Goal: Task Accomplishment & Management: Complete application form

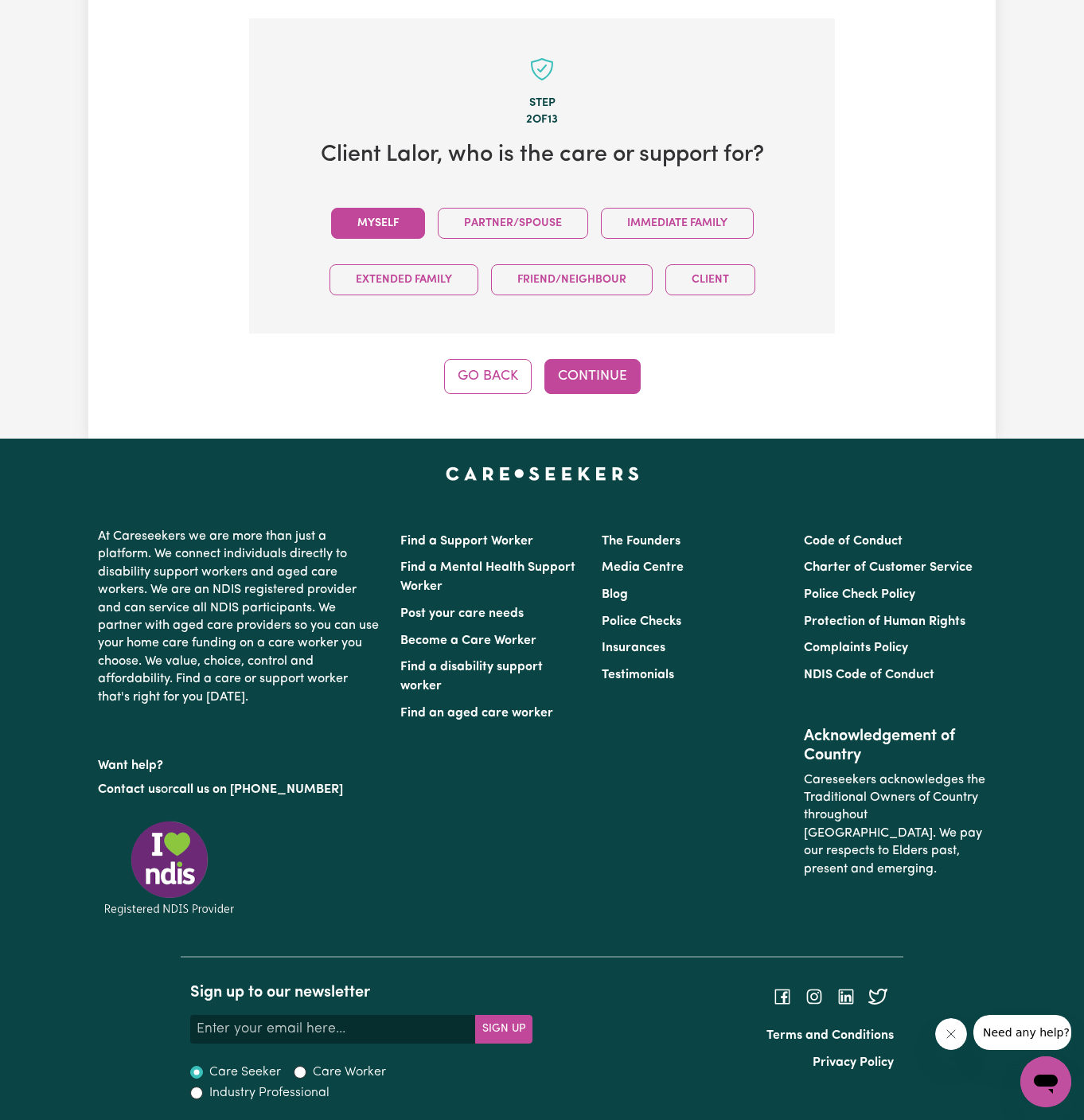
click at [375, 227] on button "Myself" at bounding box center [378, 223] width 94 height 31
click at [601, 365] on button "Continue" at bounding box center [592, 376] width 96 height 35
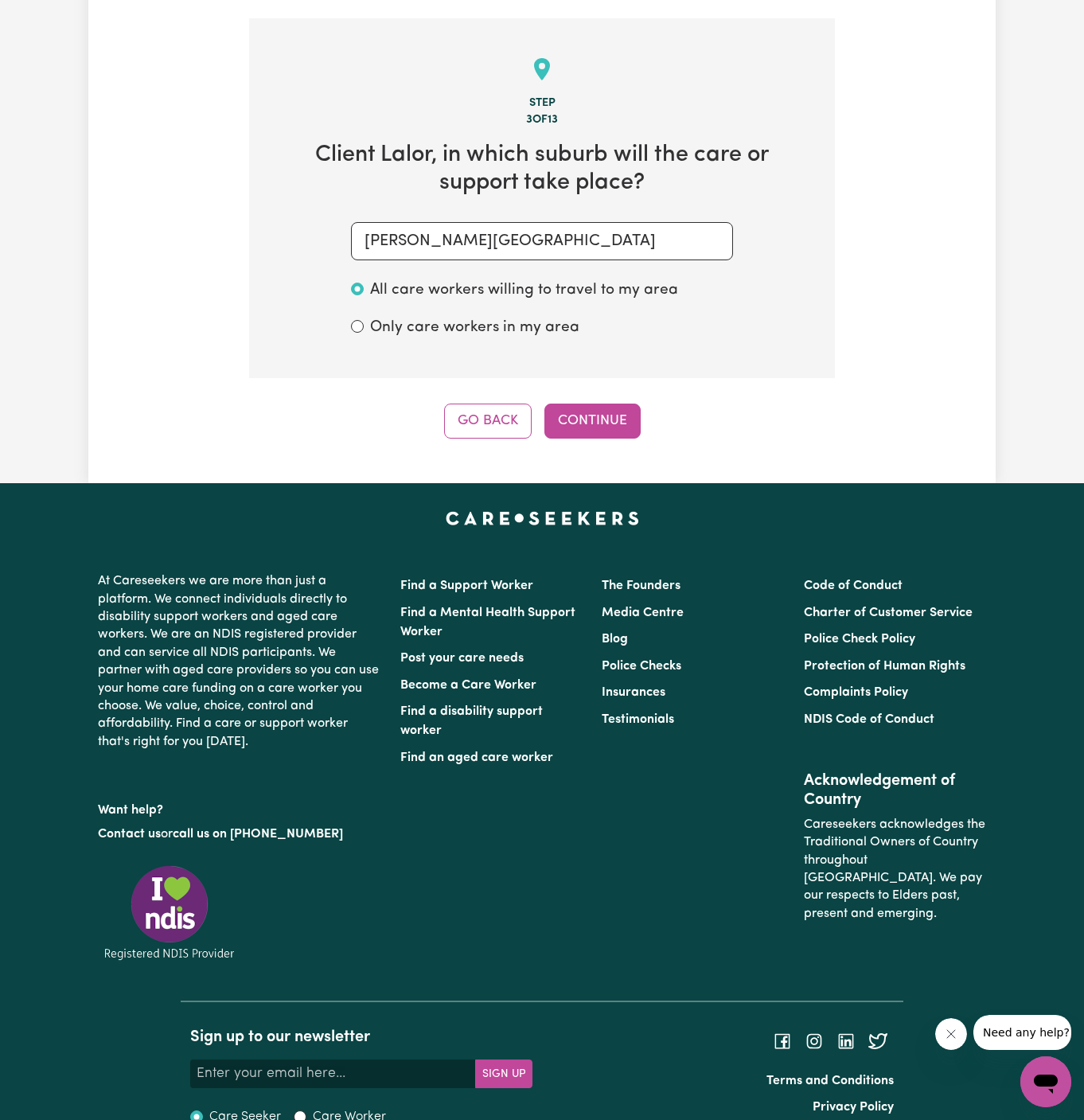
scroll to position [564, 0]
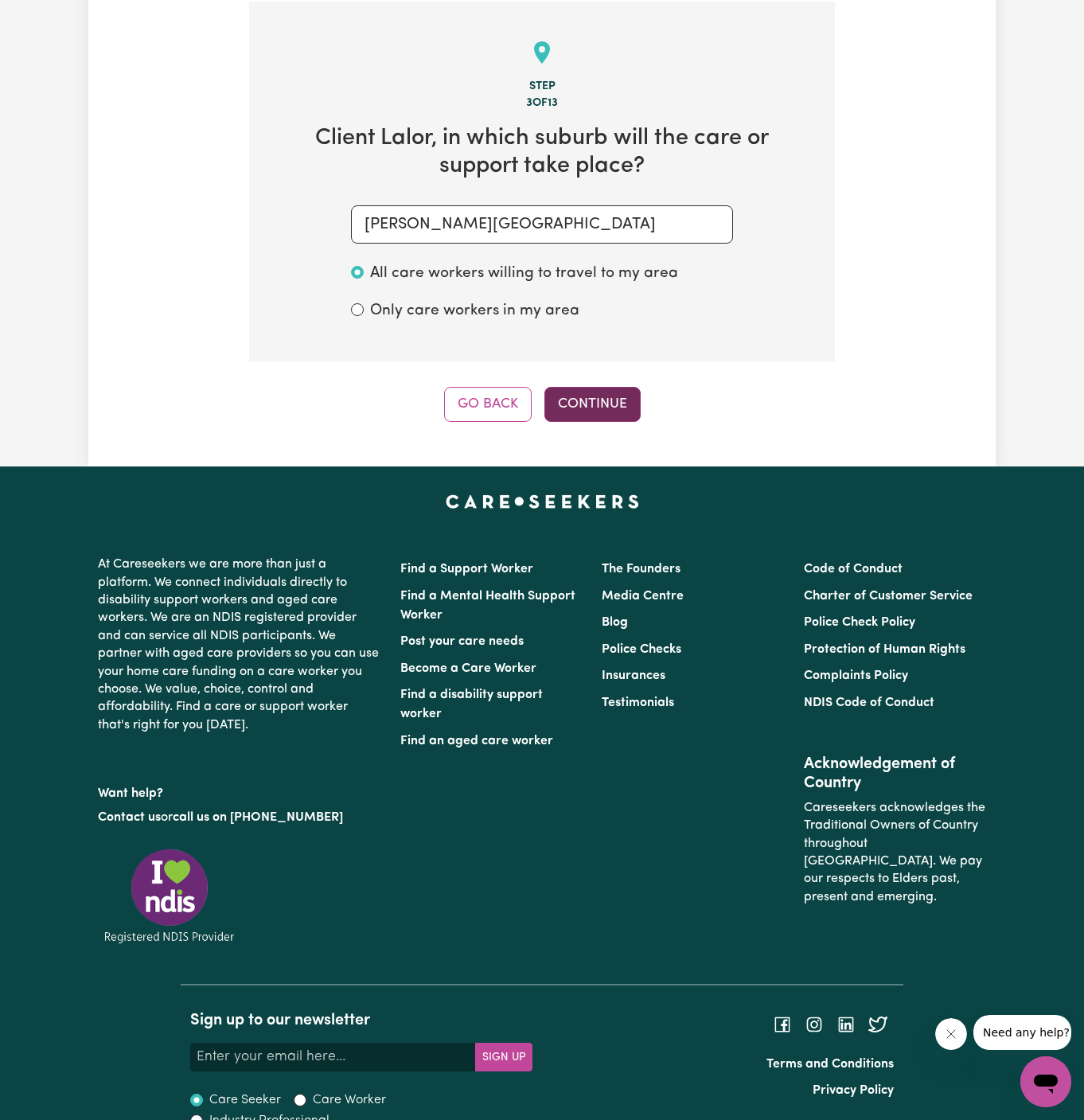
click at [596, 398] on button "Continue" at bounding box center [592, 404] width 96 height 35
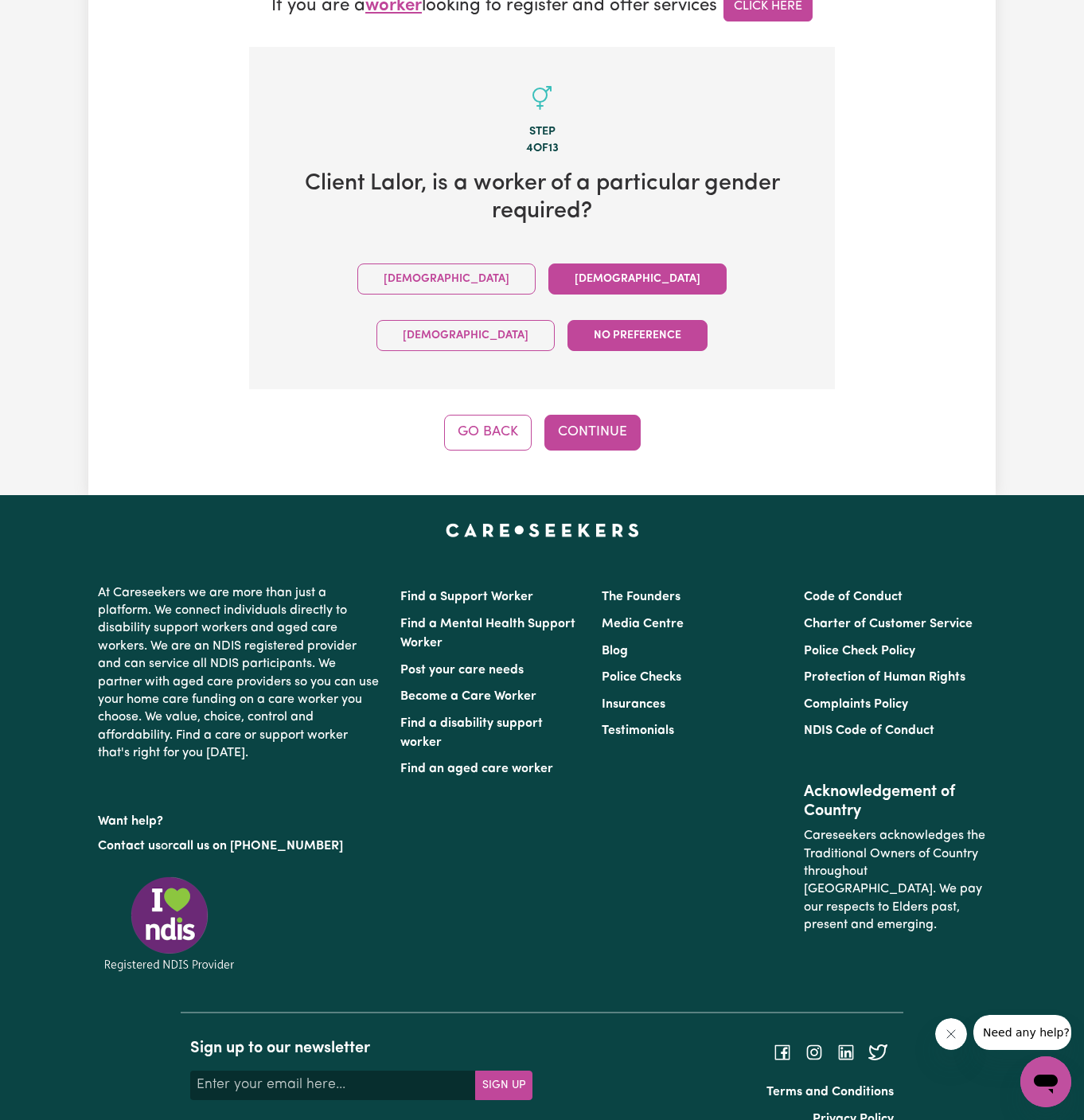
click at [548, 275] on button "Female" at bounding box center [637, 279] width 179 height 31
click at [673, 320] on button "No preference" at bounding box center [637, 336] width 140 height 31
click at [594, 415] on button "Continue" at bounding box center [592, 432] width 96 height 35
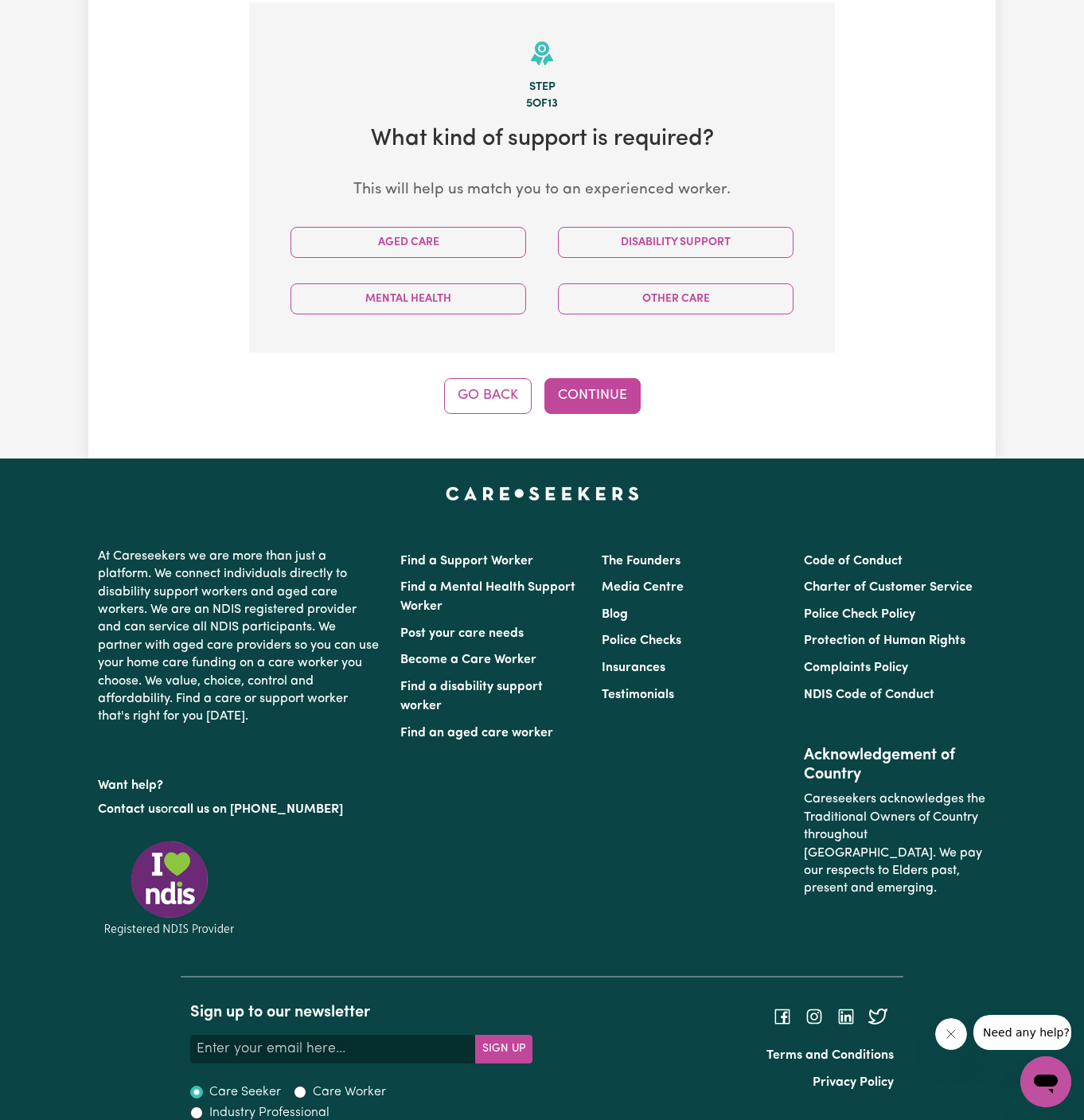
scroll to position [564, 0]
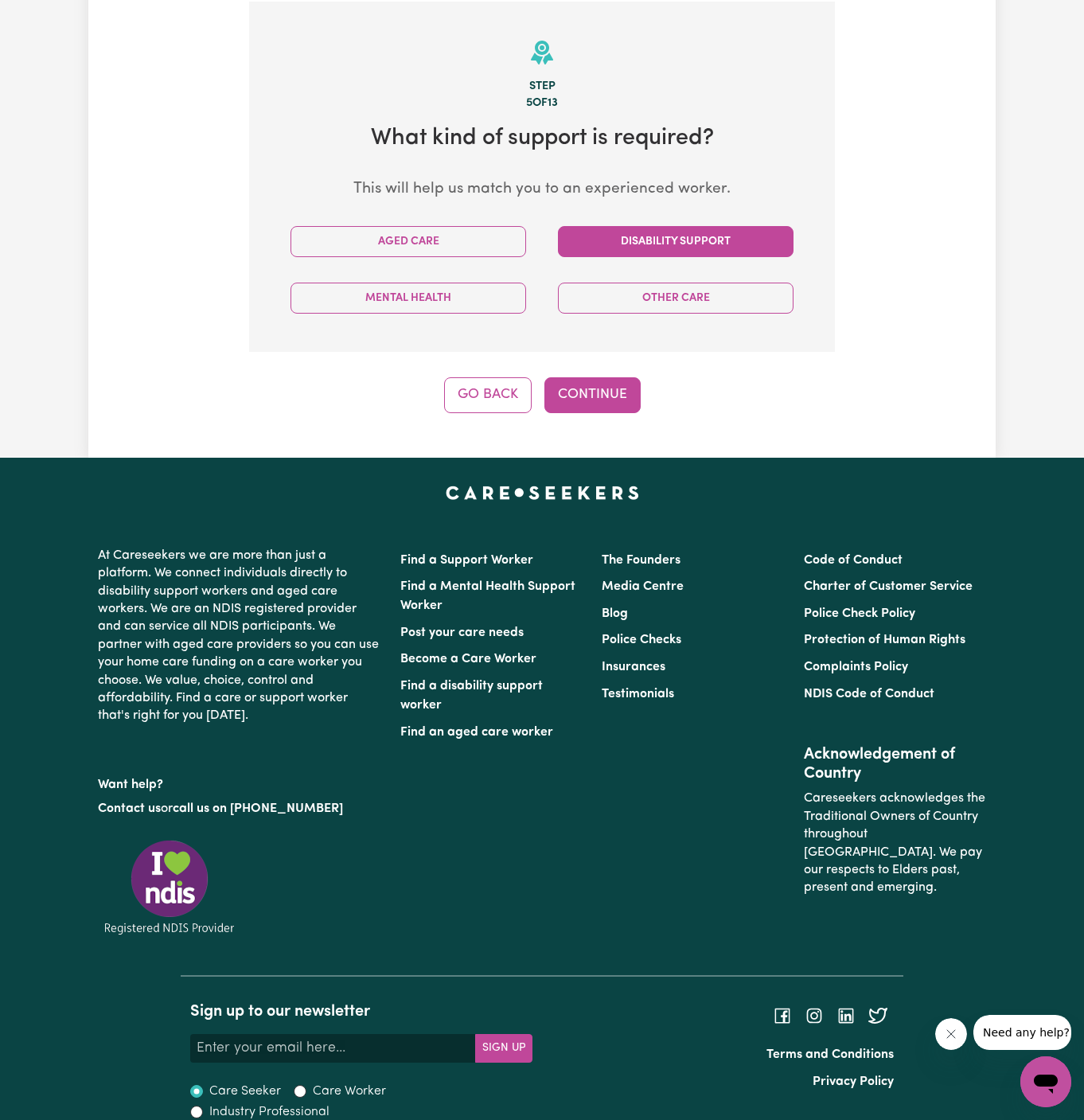
click at [662, 236] on button "Disability Support" at bounding box center [676, 241] width 236 height 31
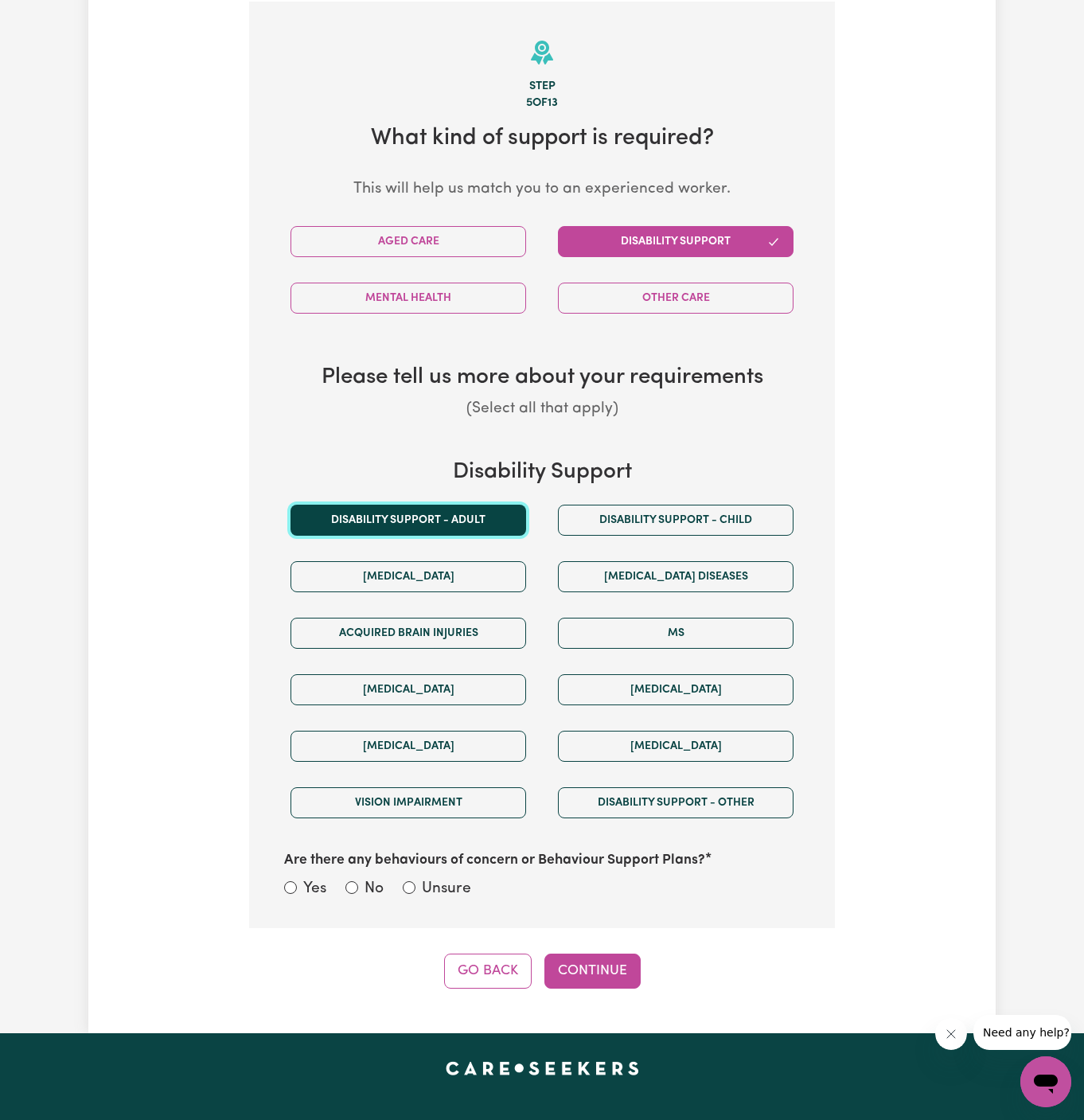
click at [469, 529] on button "Disability support - Adult" at bounding box center [408, 520] width 236 height 31
click at [435, 878] on label "Unsure" at bounding box center [446, 889] width 49 height 23
click at [415, 881] on input "Unsure" at bounding box center [409, 888] width 13 height 13
radio input "true"
click at [583, 958] on button "Continue" at bounding box center [592, 970] width 96 height 35
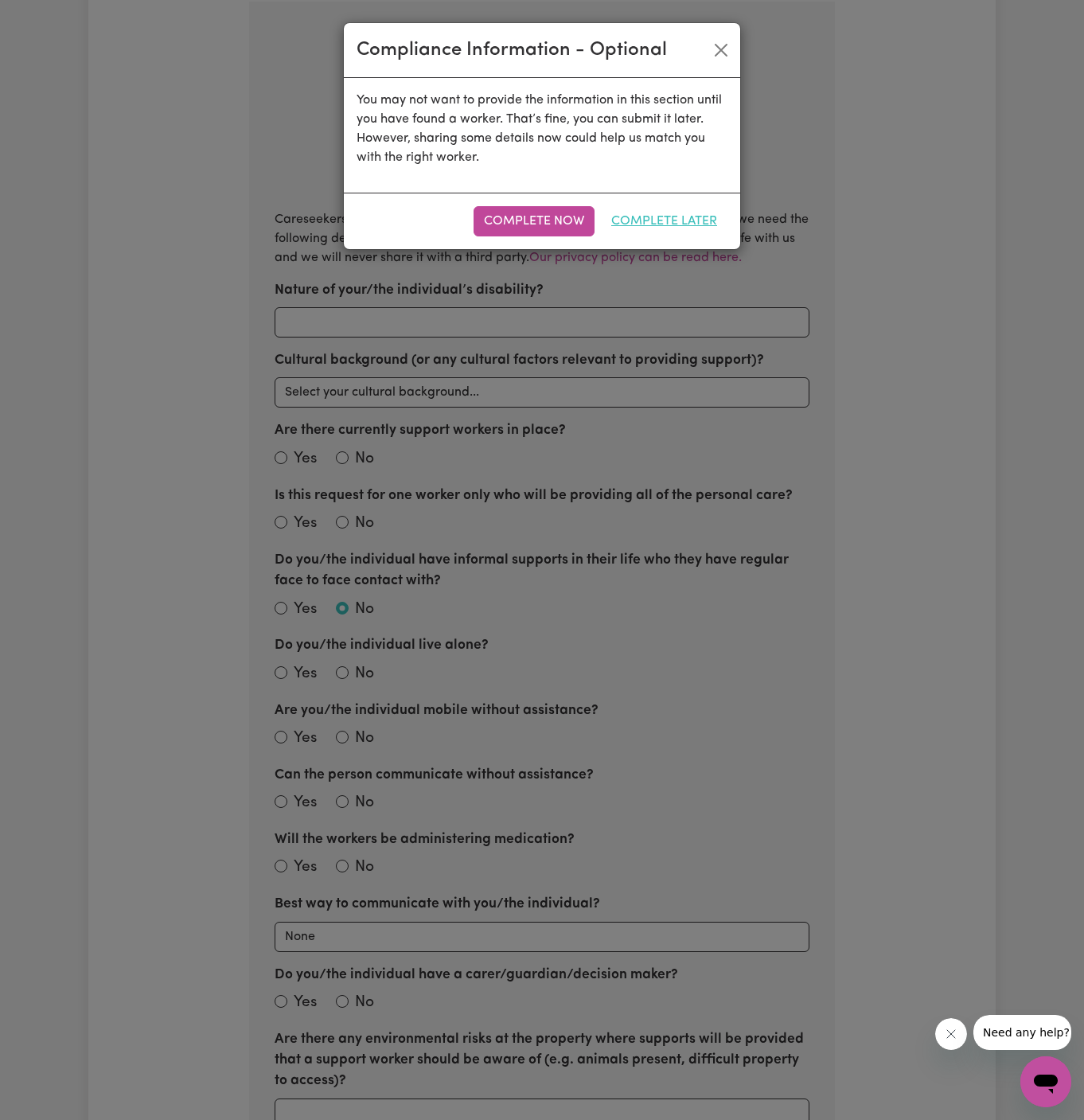
click at [666, 220] on button "Complete Later" at bounding box center [664, 222] width 127 height 31
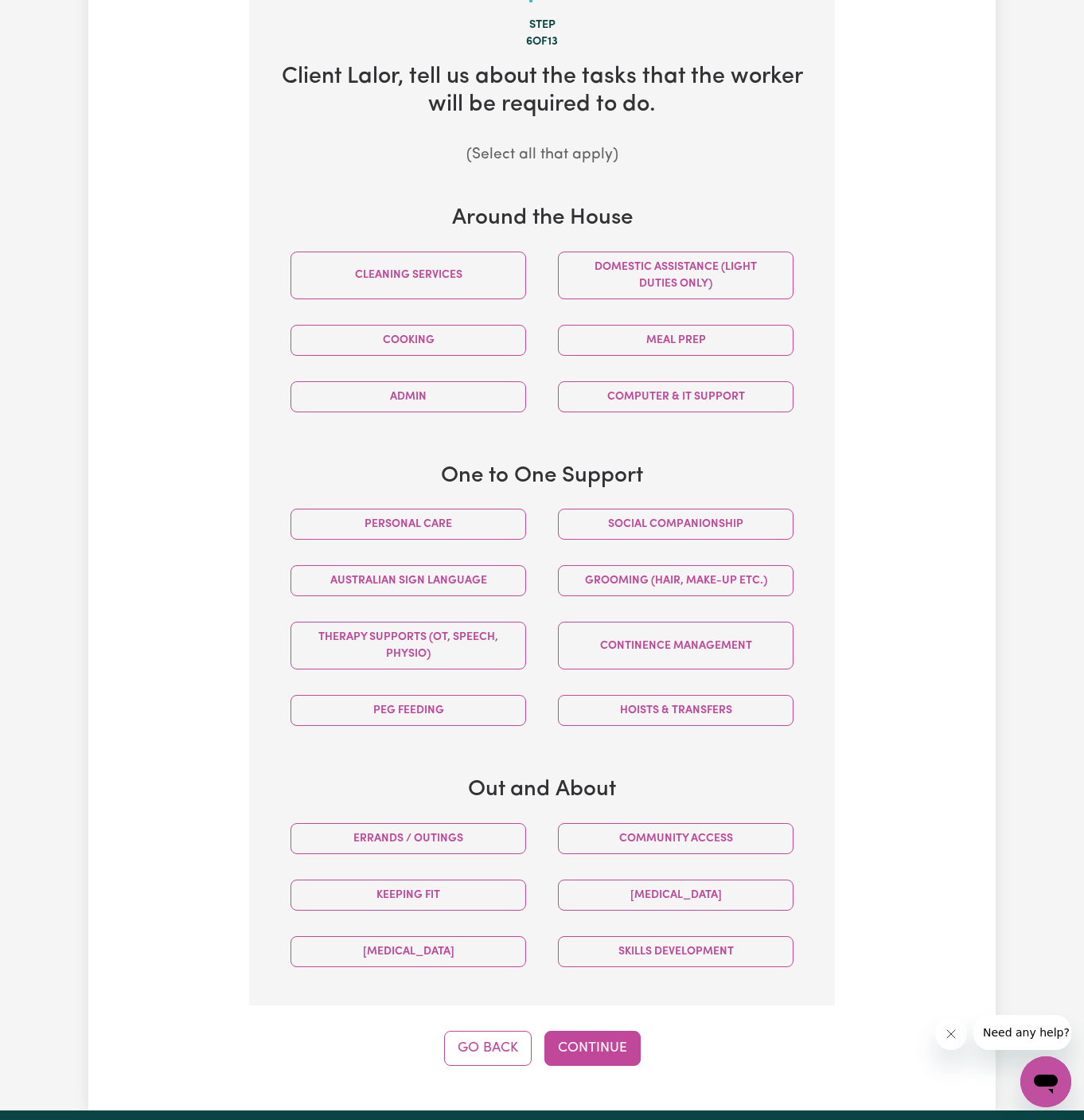
scroll to position [659, 0]
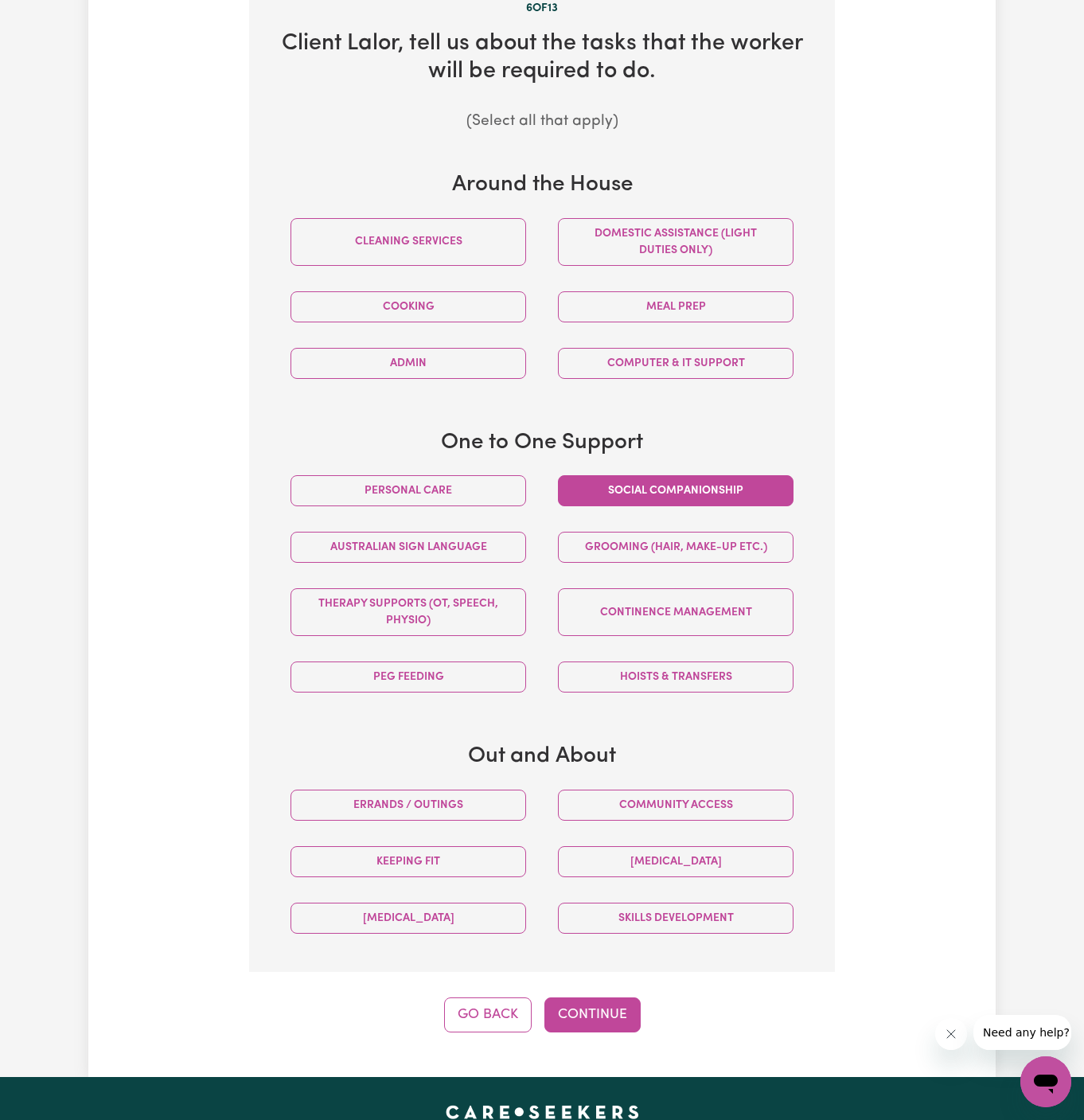
click at [638, 493] on button "Social companionship" at bounding box center [676, 490] width 236 height 31
click at [660, 820] on div "Community access" at bounding box center [676, 805] width 267 height 57
click at [658, 820] on div "Community access" at bounding box center [676, 805] width 267 height 57
click at [657, 801] on button "Community access" at bounding box center [676, 805] width 236 height 31
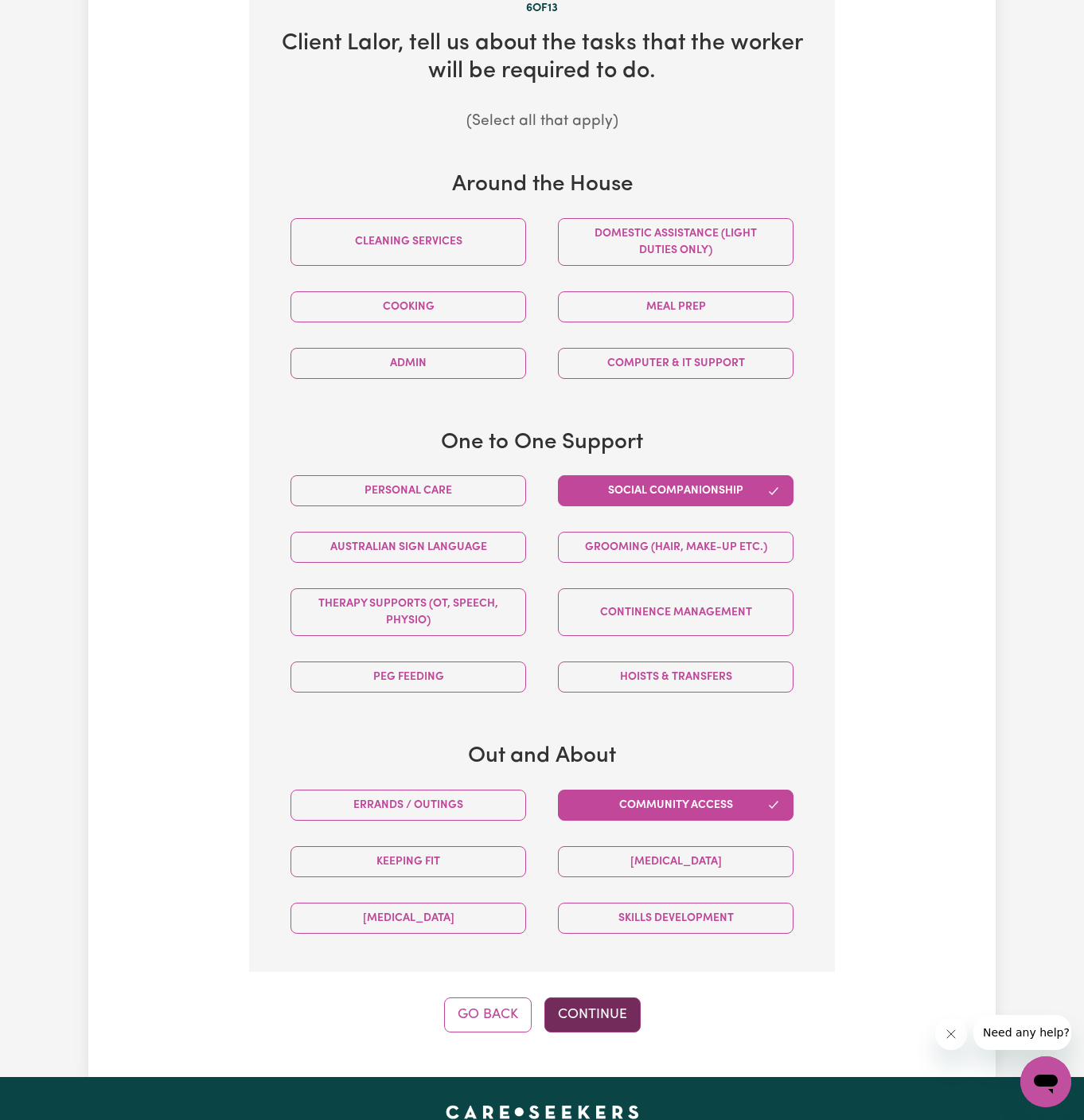
click at [616, 1002] on button "Continue" at bounding box center [592, 1014] width 96 height 35
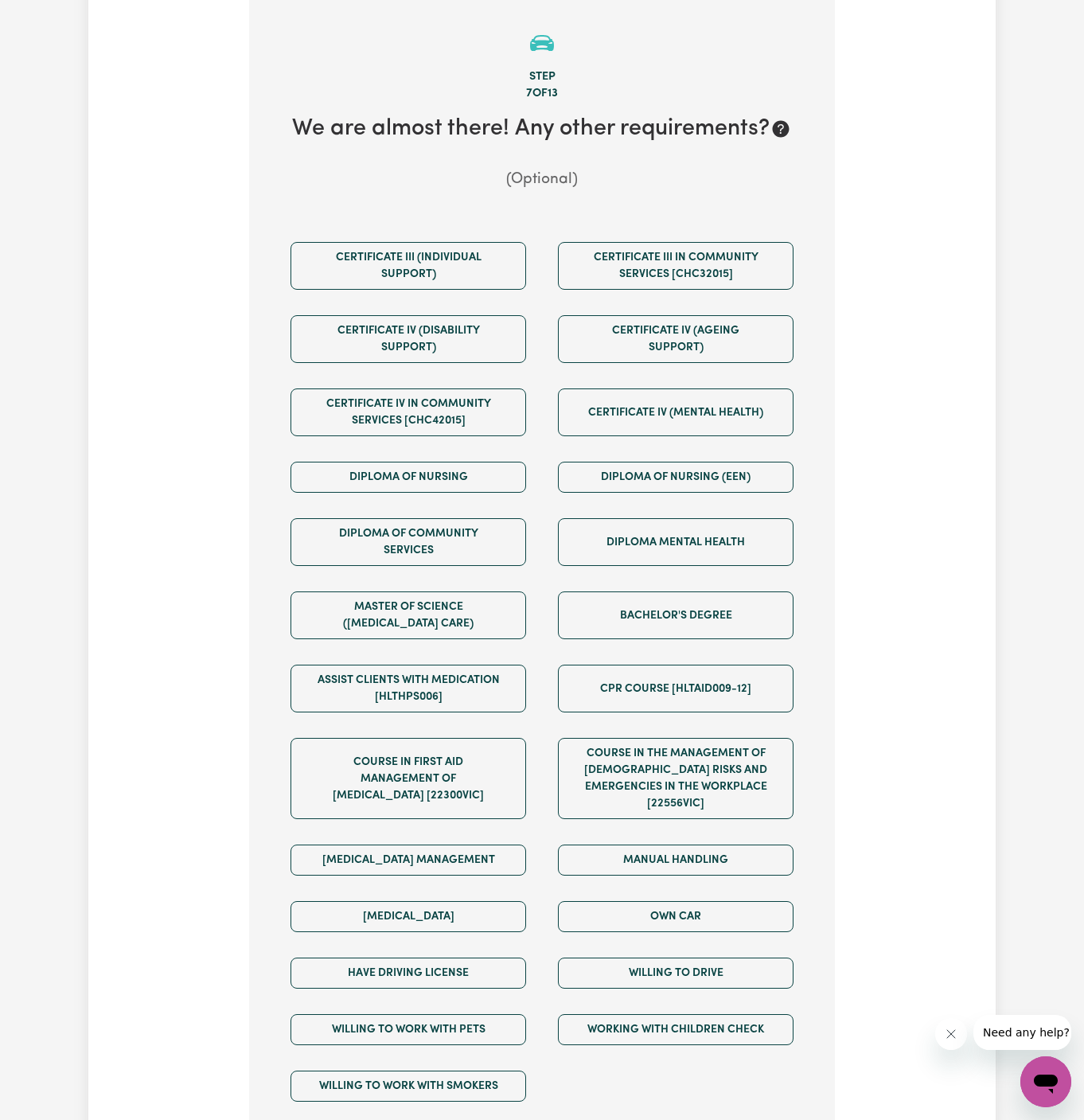
scroll to position [564, 0]
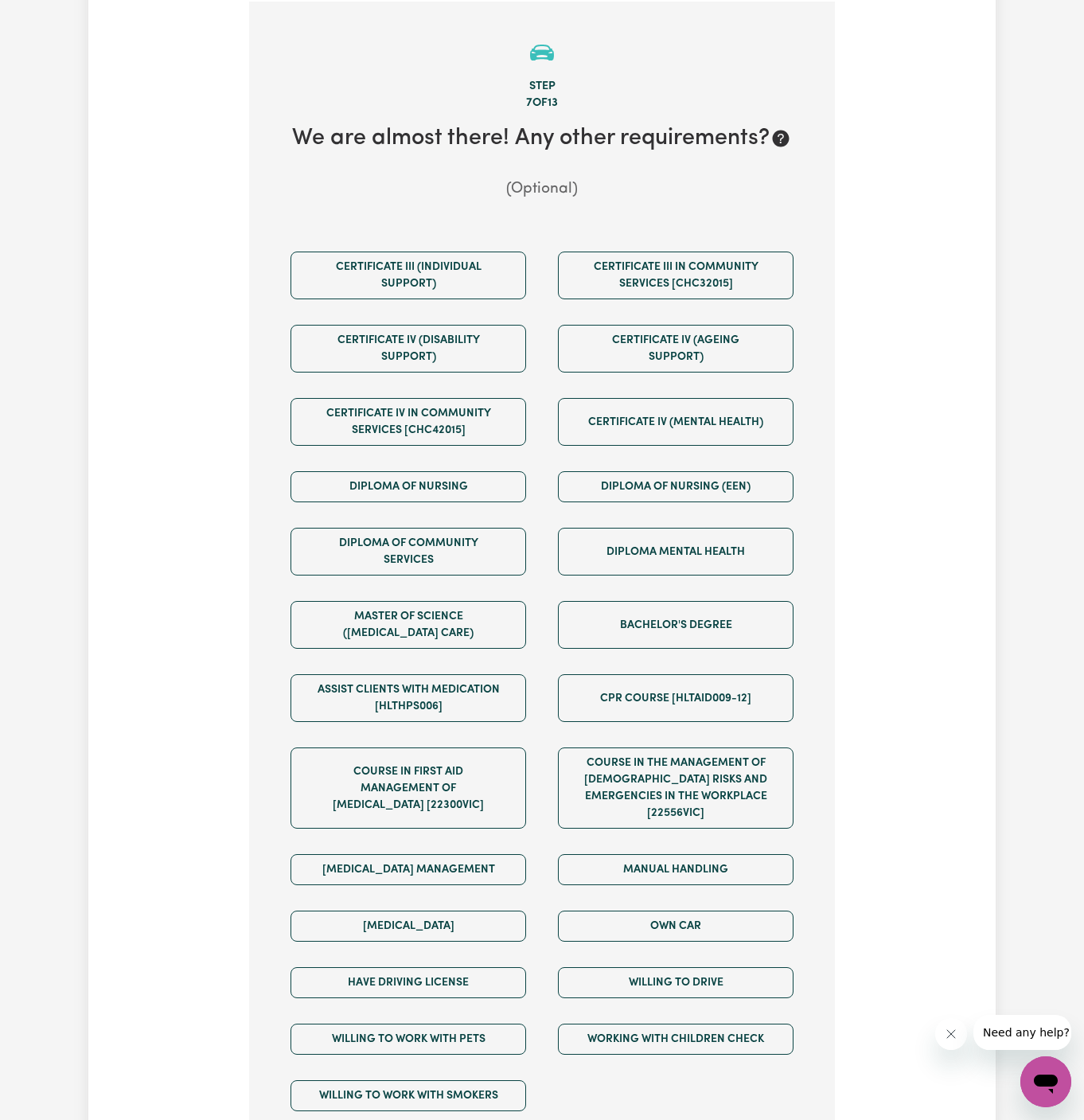
click at [682, 922] on div "Own Car" at bounding box center [676, 925] width 267 height 57
click at [686, 911] on button "Own Car" at bounding box center [676, 926] width 236 height 31
click at [686, 954] on div "Willing to drive" at bounding box center [676, 982] width 267 height 57
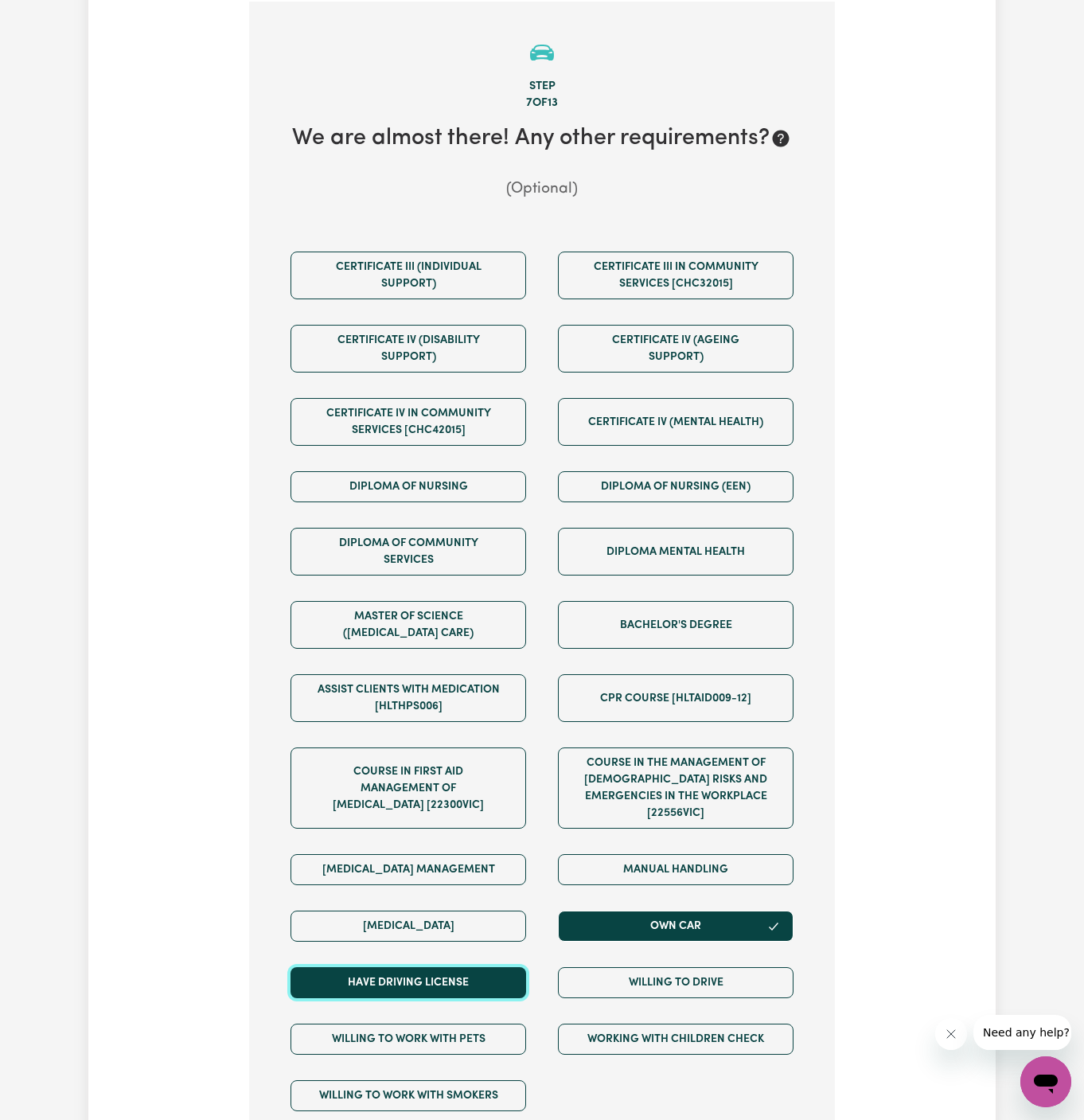
click at [489, 974] on button "Have driving license" at bounding box center [408, 983] width 236 height 31
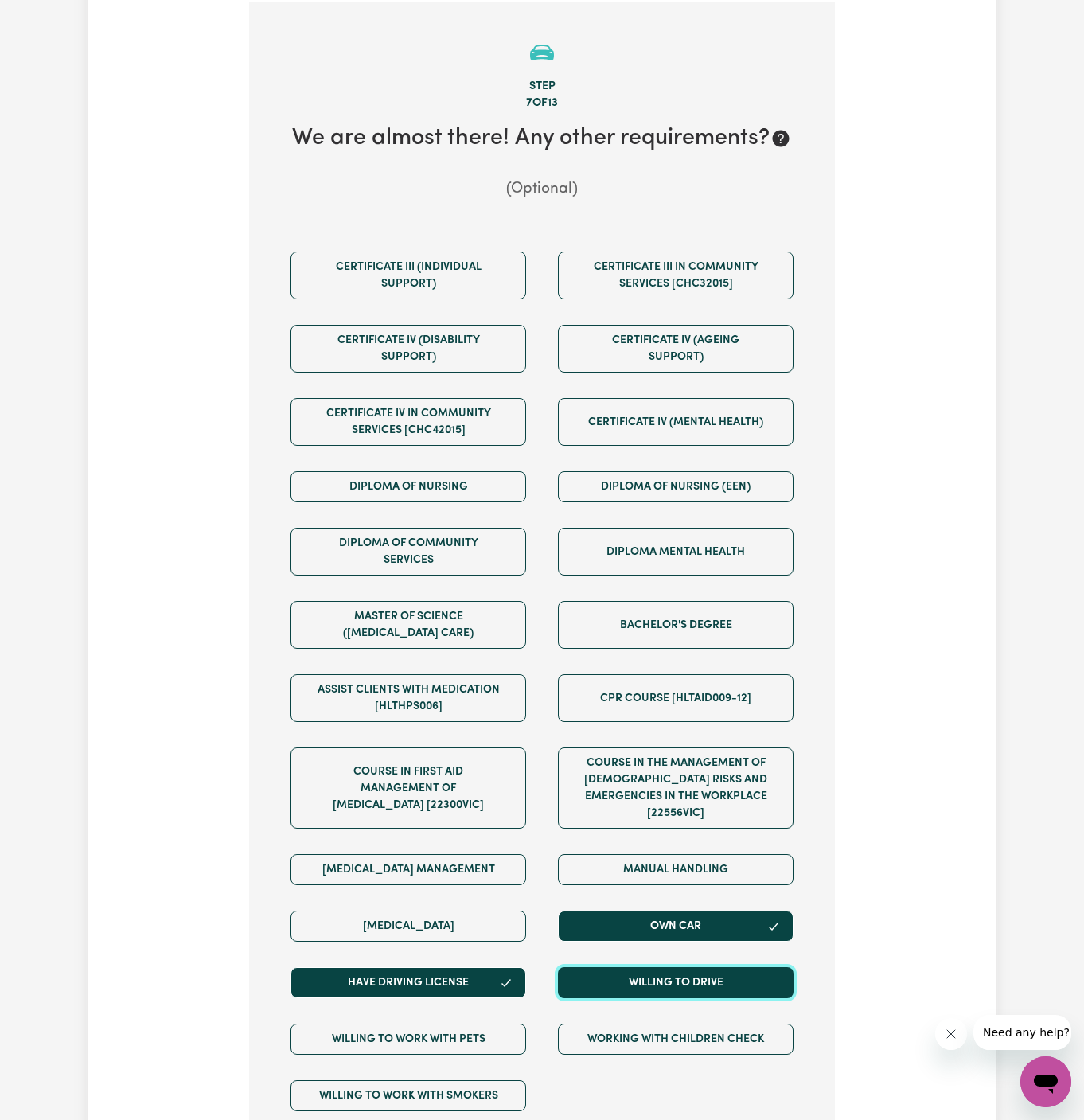
click at [692, 975] on button "Willing to drive" at bounding box center [676, 983] width 236 height 31
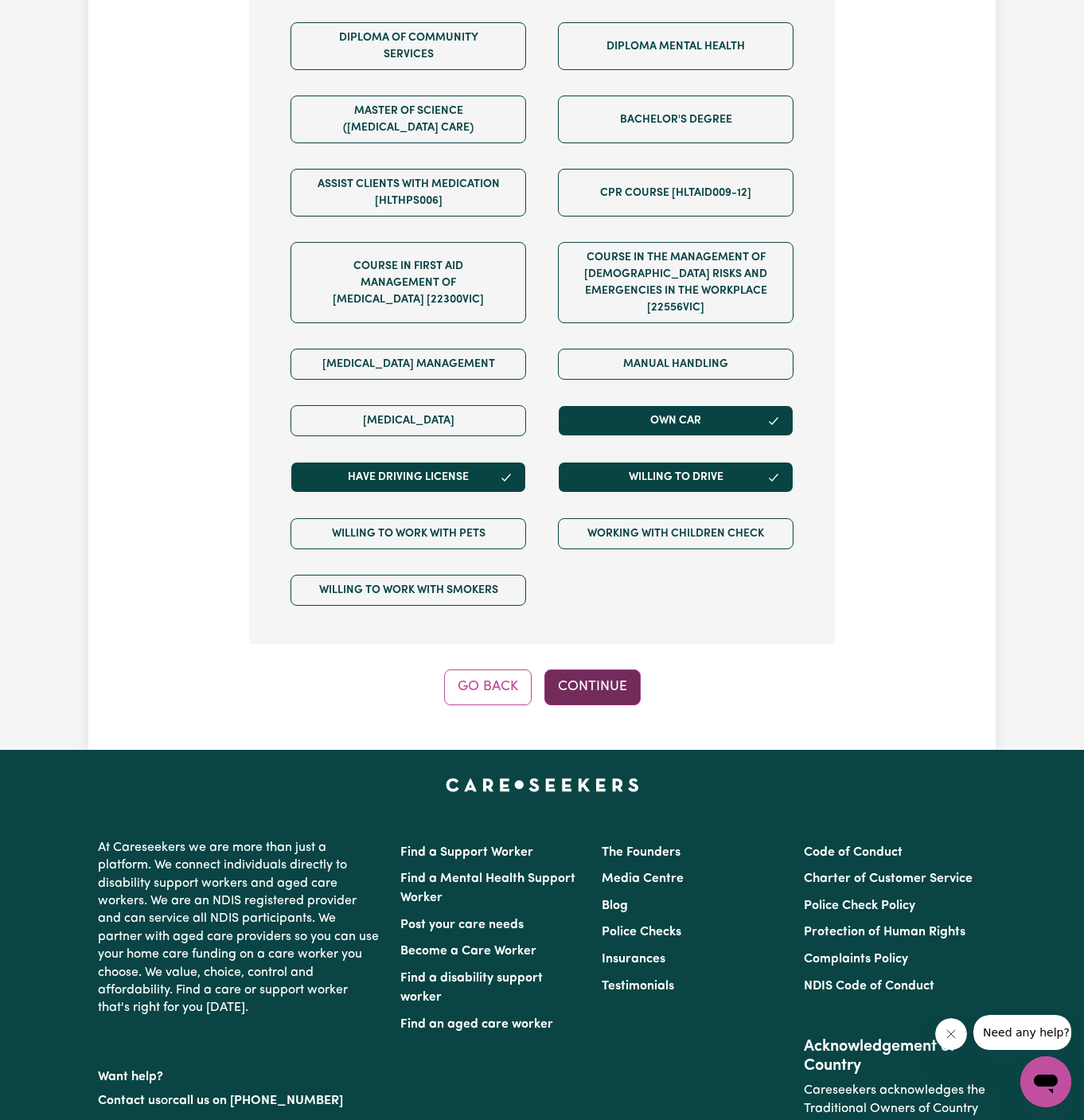
click at [590, 669] on button "Continue" at bounding box center [592, 687] width 96 height 35
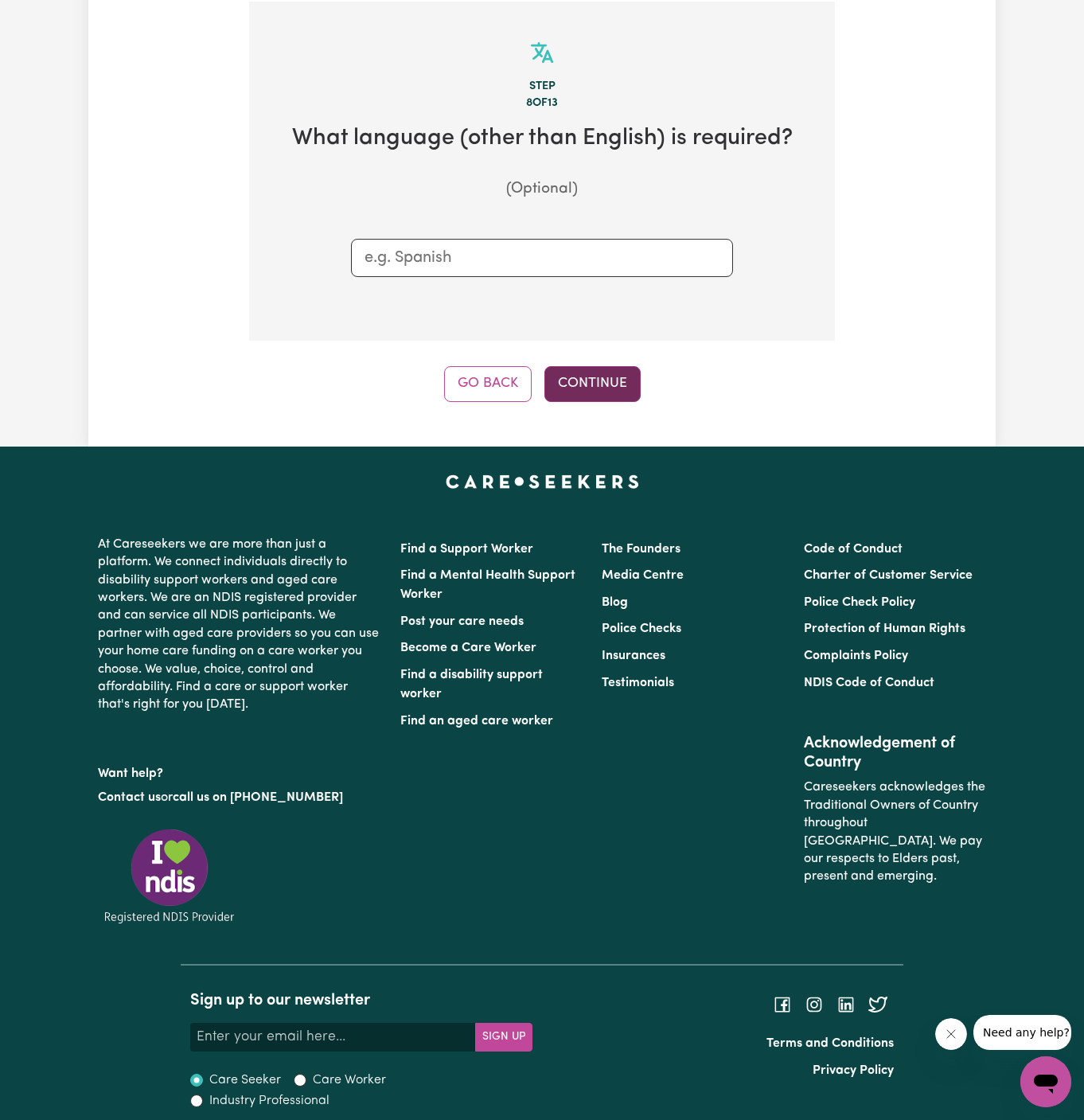
click at [615, 373] on button "Continue" at bounding box center [592, 383] width 96 height 35
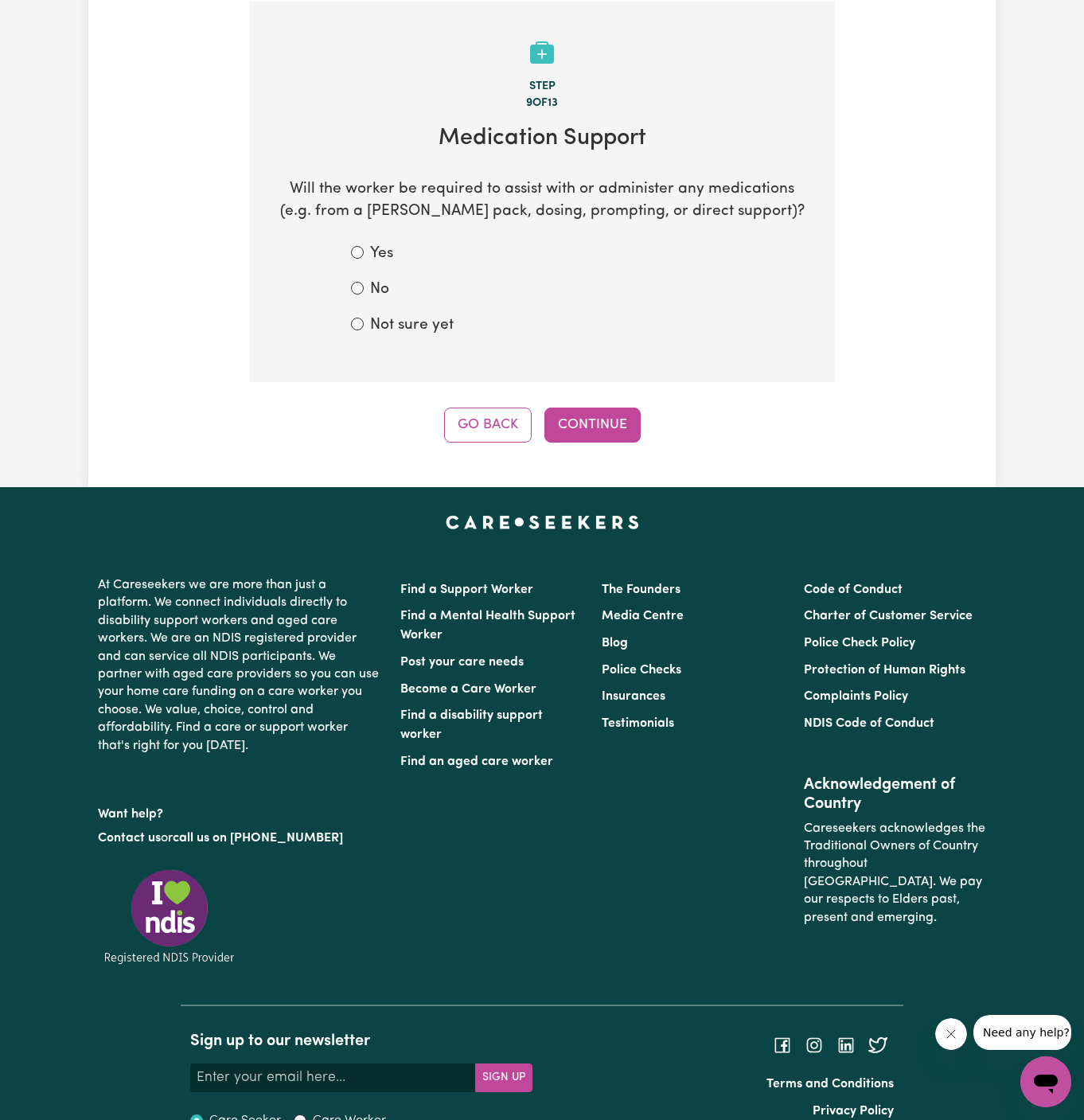
click at [385, 286] on label "No" at bounding box center [379, 290] width 19 height 23
click at [363, 286] on input "No" at bounding box center [357, 288] width 13 height 13
radio input "true"
click at [582, 419] on button "Continue" at bounding box center [592, 424] width 96 height 35
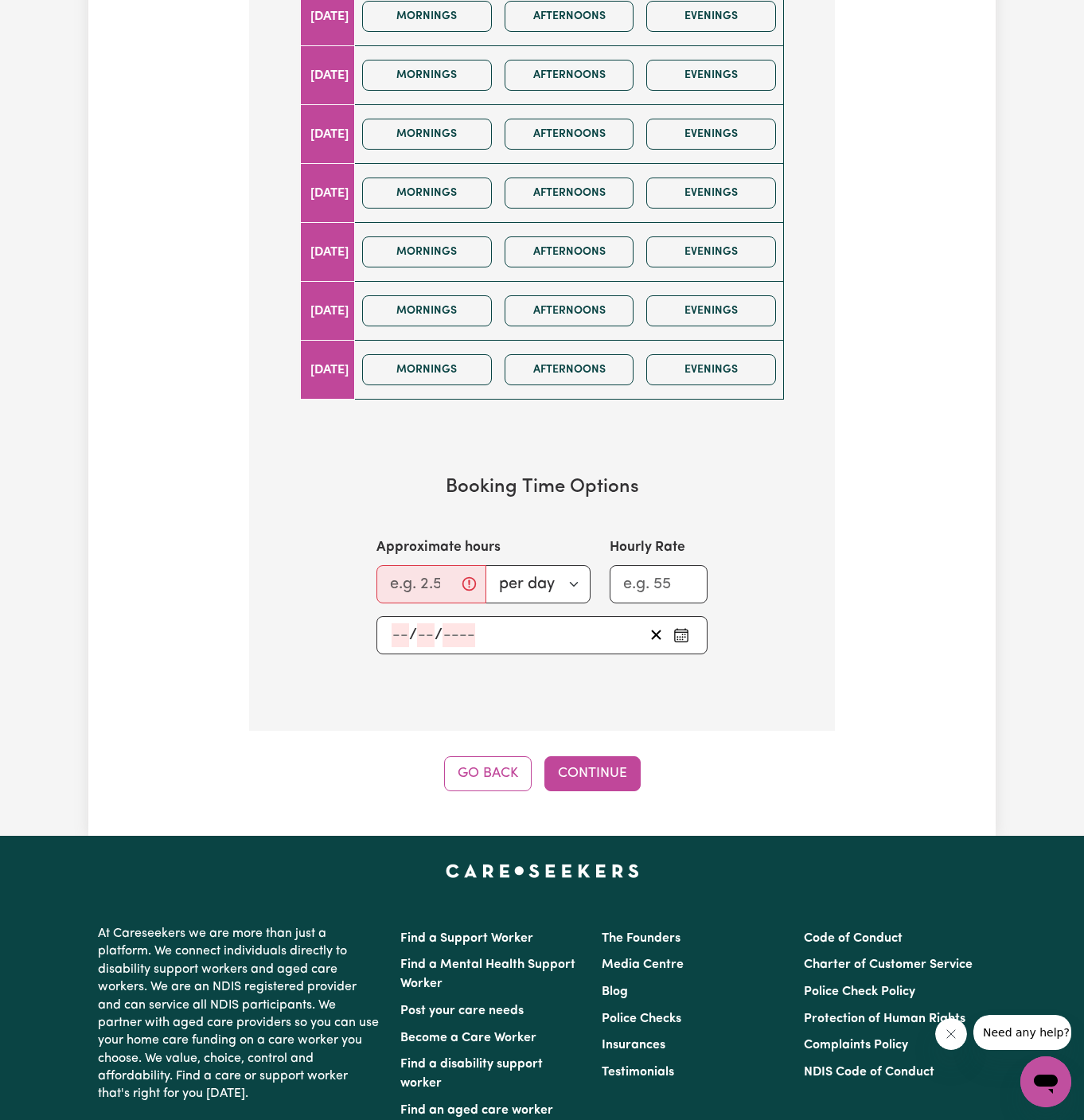
scroll to position [960, 0]
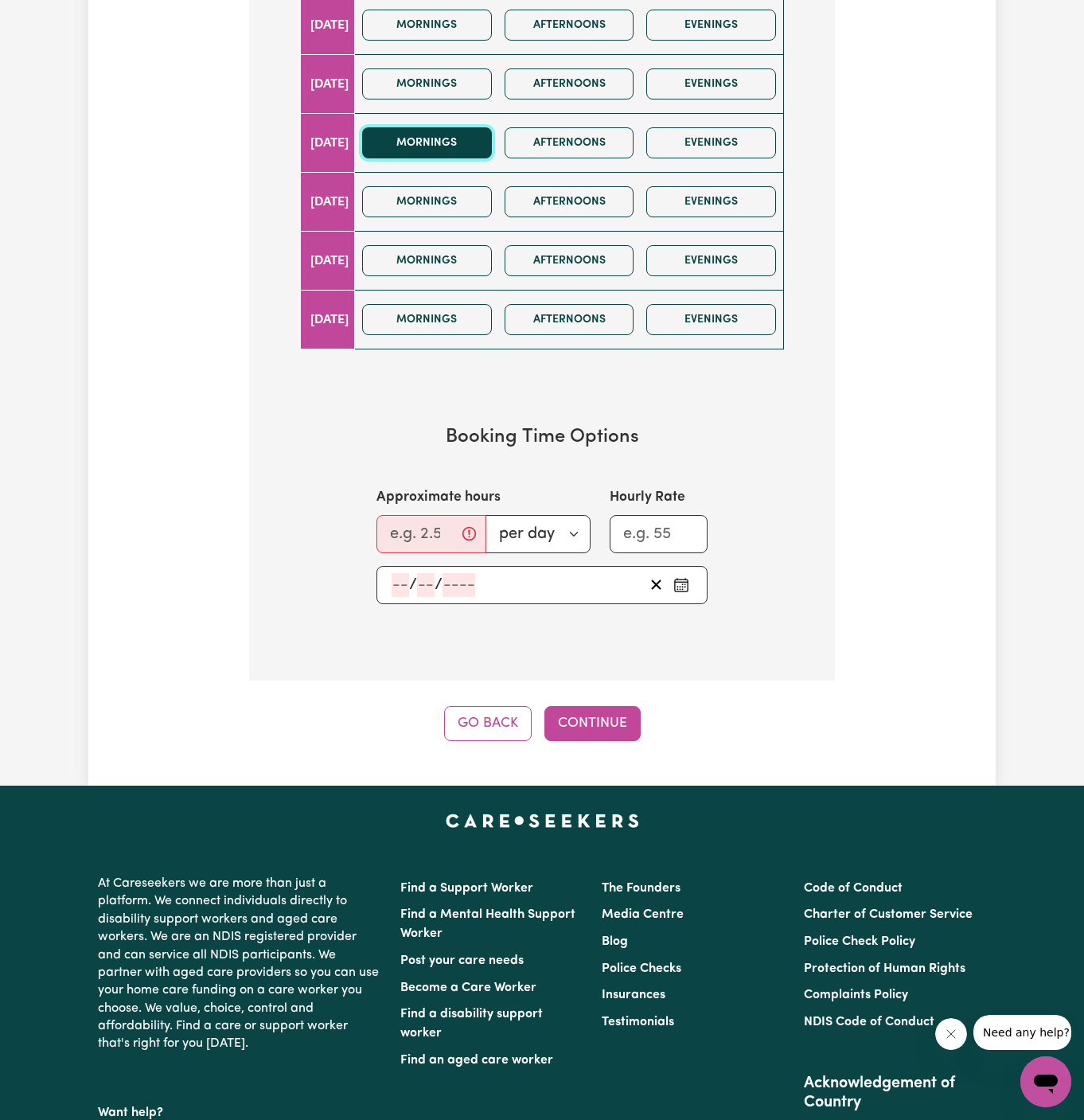
click at [472, 135] on button "Mornings" at bounding box center [427, 143] width 130 height 31
click at [574, 135] on button "Afternoons" at bounding box center [569, 143] width 130 height 31
click at [424, 518] on input "Approximate hours" at bounding box center [431, 534] width 109 height 39
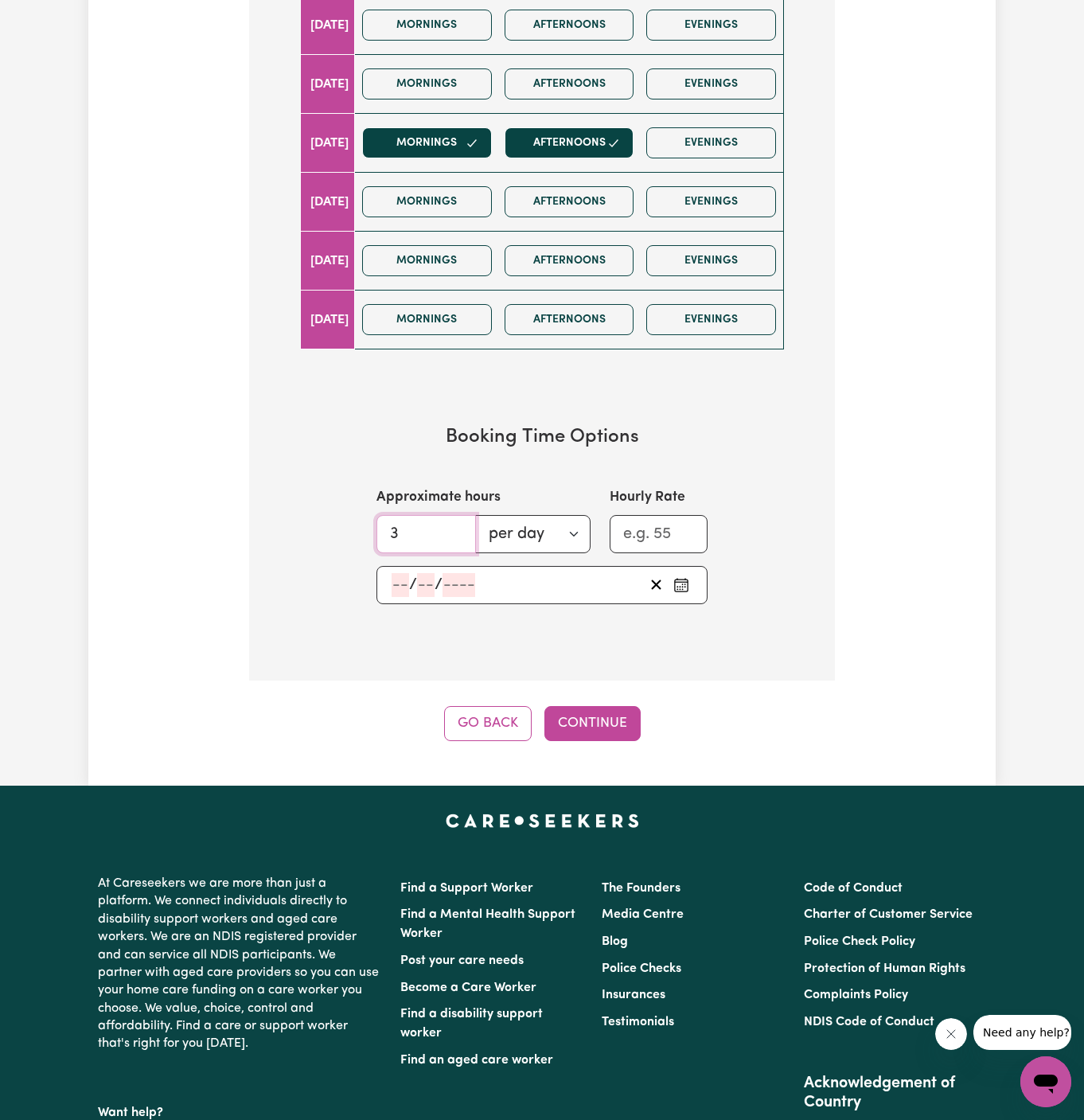
type input "3"
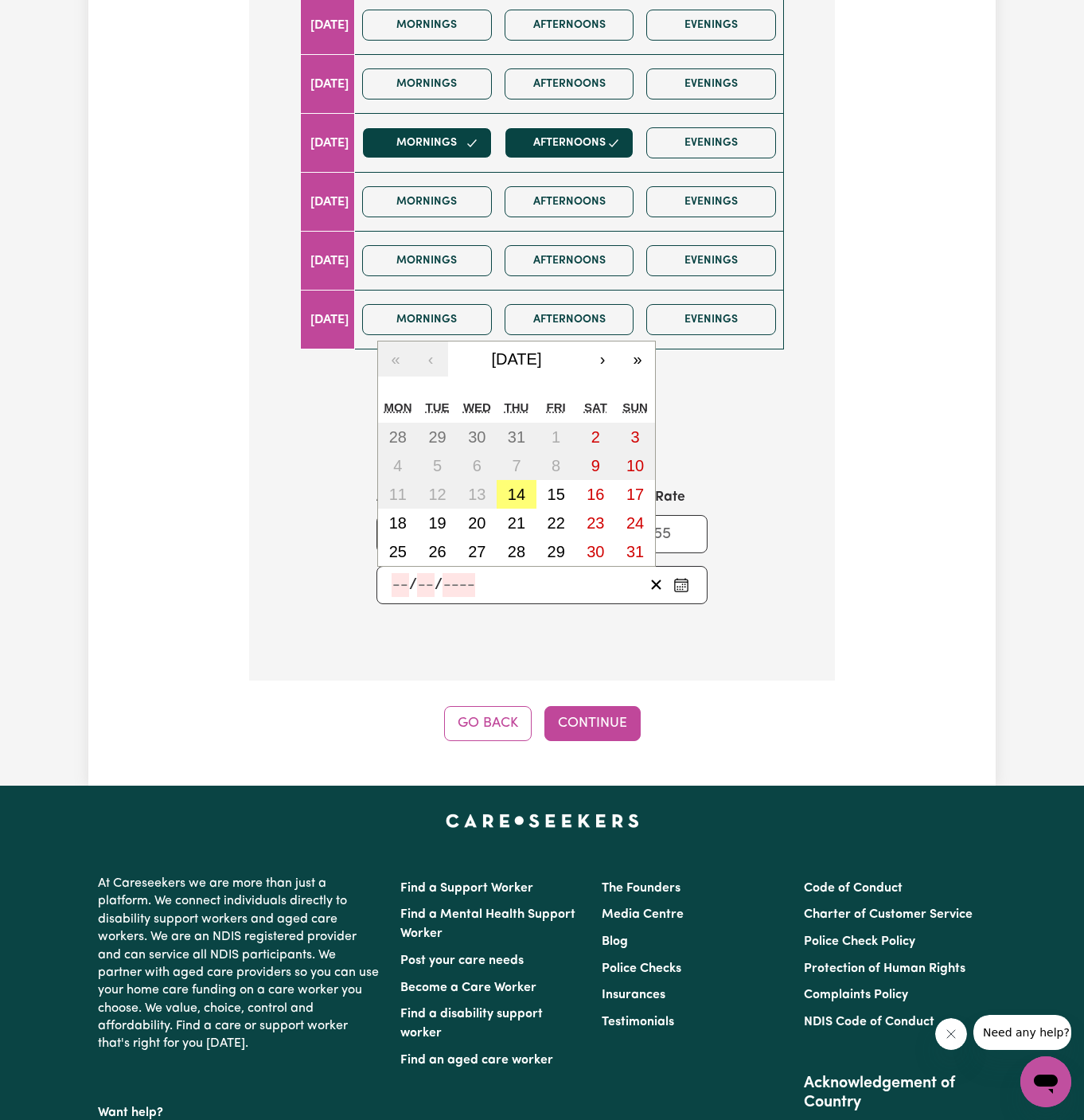
click at [407, 573] on input "number" at bounding box center [400, 585] width 18 height 24
click at [517, 486] on abbr "14" at bounding box center [517, 494] width 18 height 18
type input "2025-08-14"
type input "14"
type input "8"
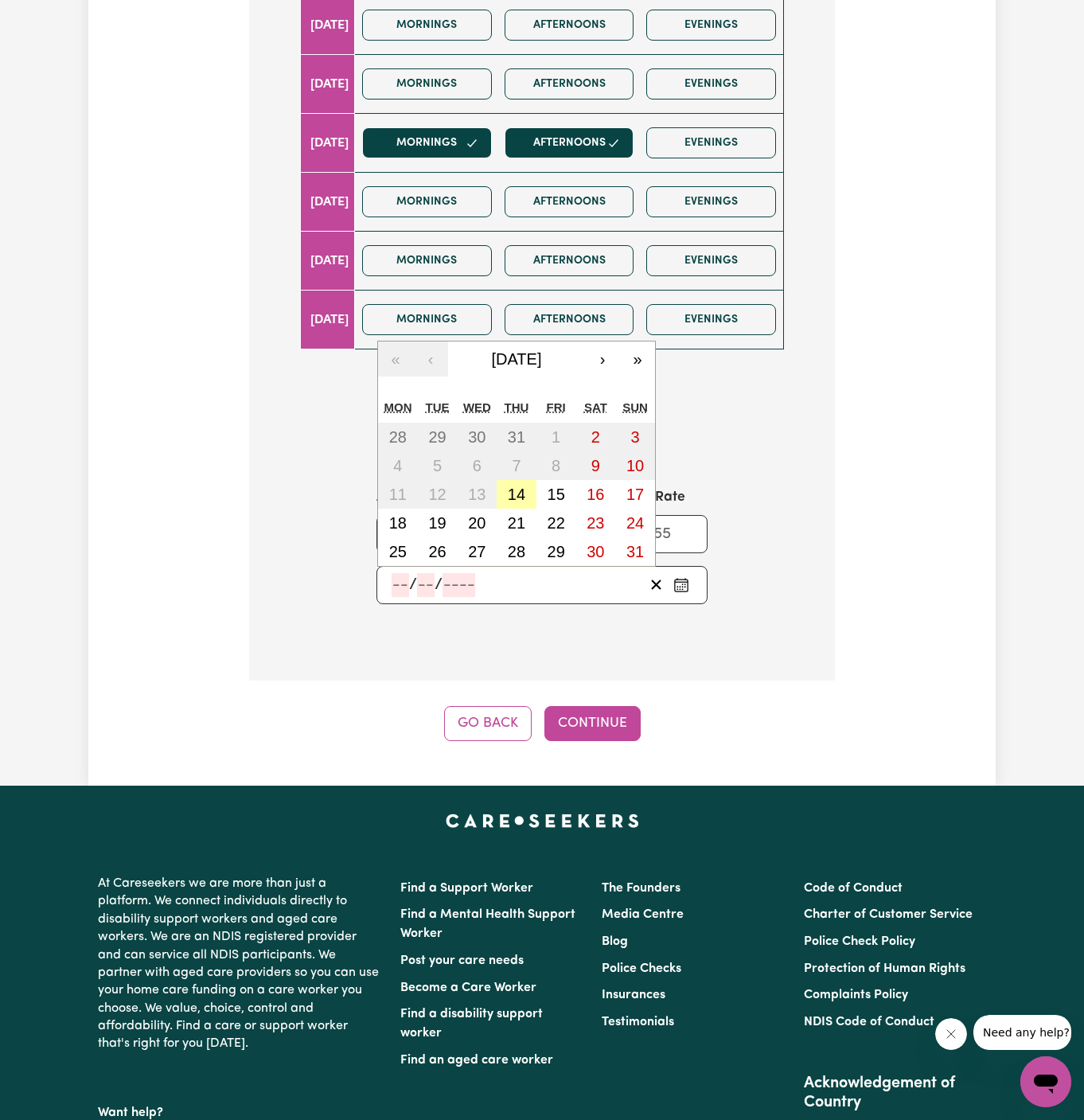
type input "2025"
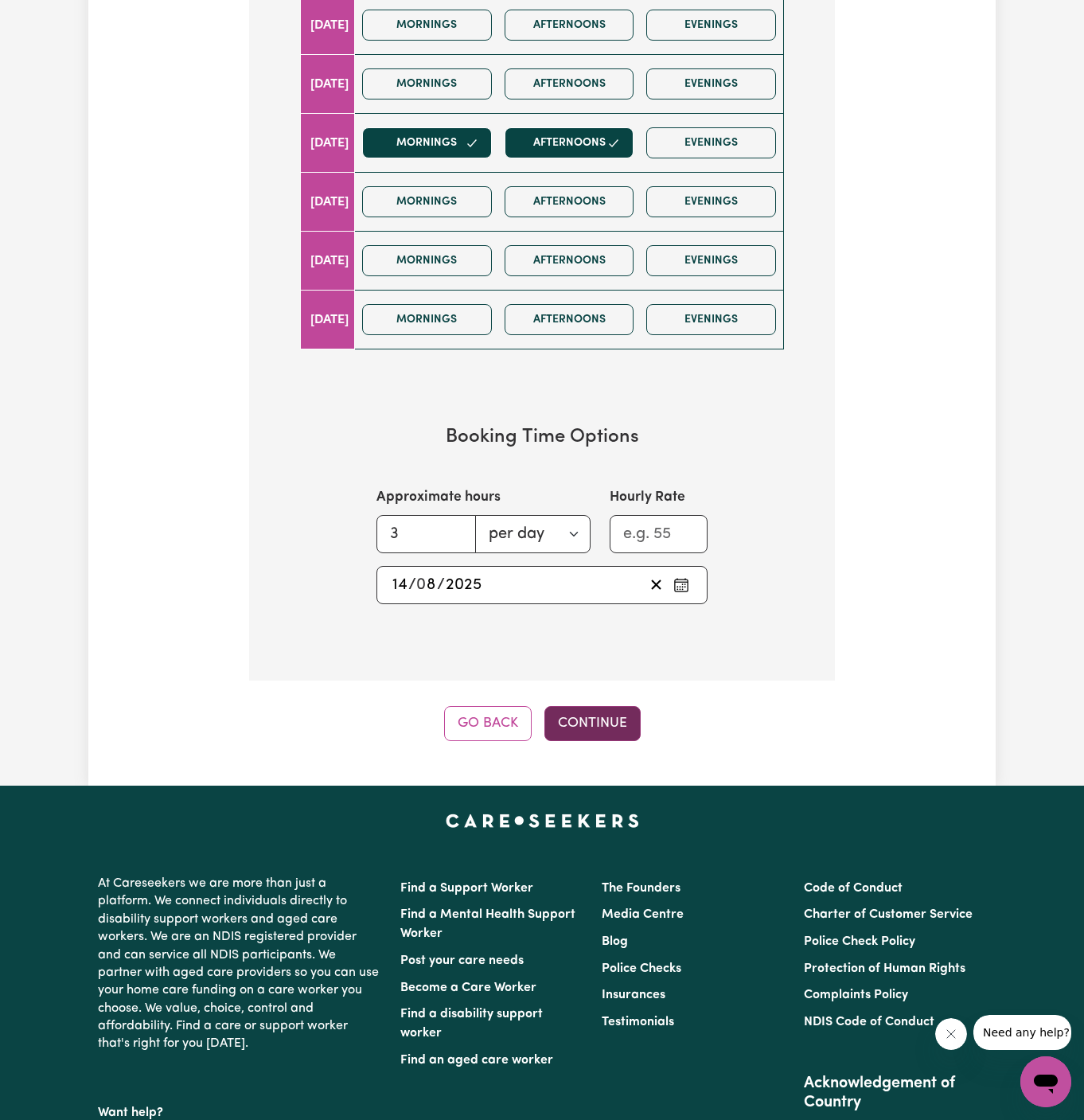
click at [597, 717] on button "Continue" at bounding box center [592, 723] width 96 height 35
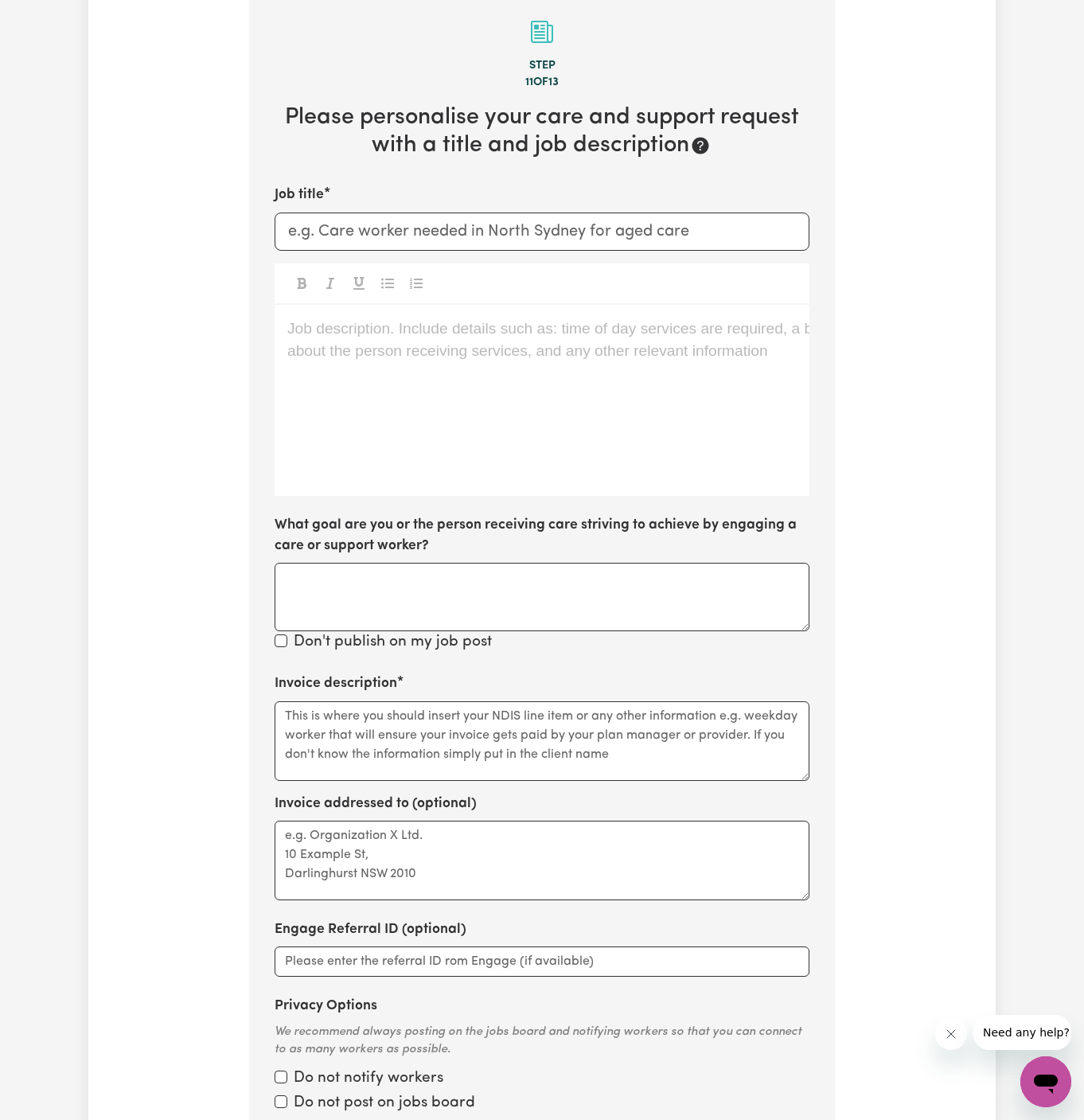
scroll to position [564, 0]
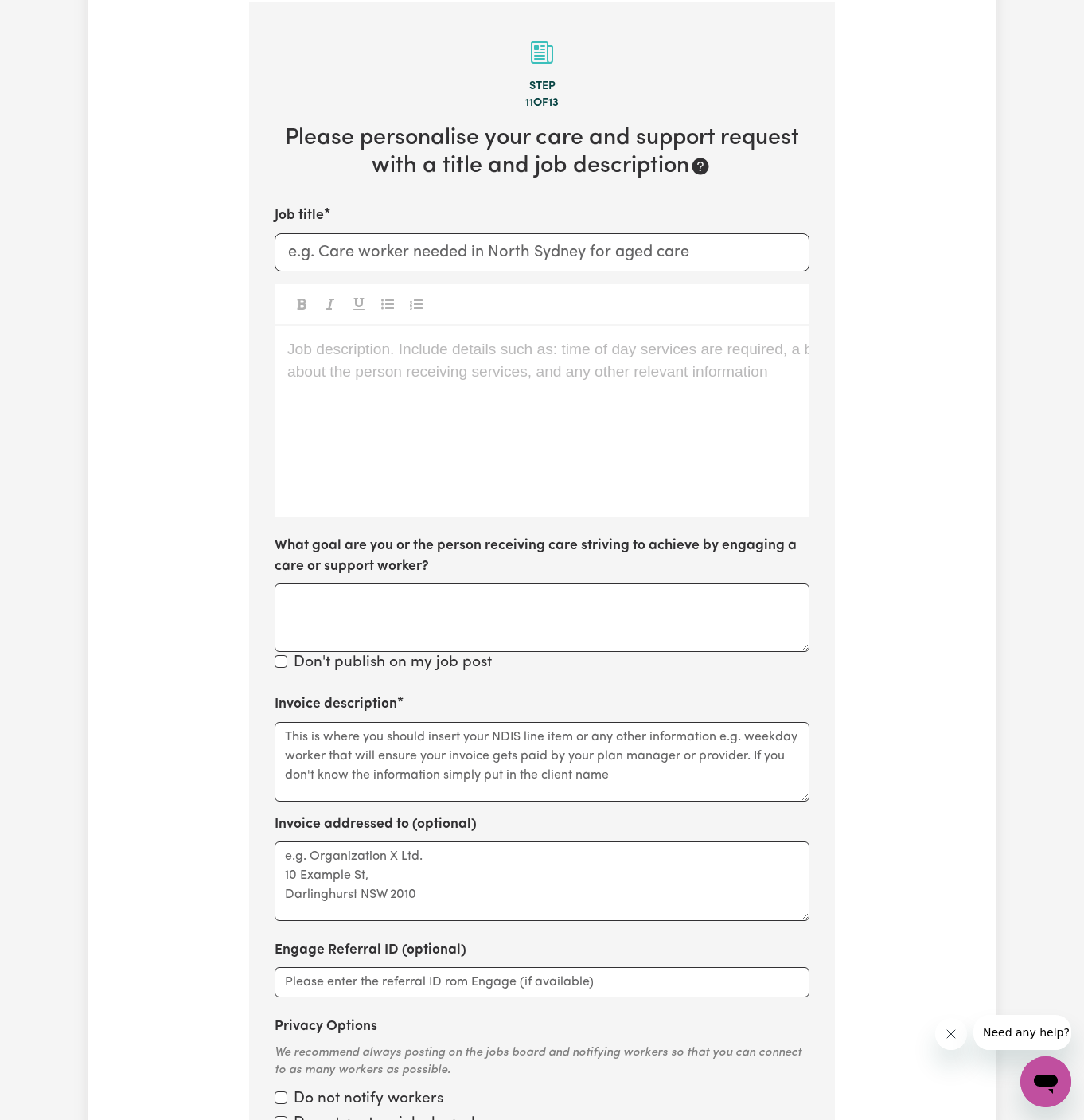
click at [289, 421] on div "Job description. Include details such as: time of day services are required, a …" at bounding box center [542, 421] width 535 height 191
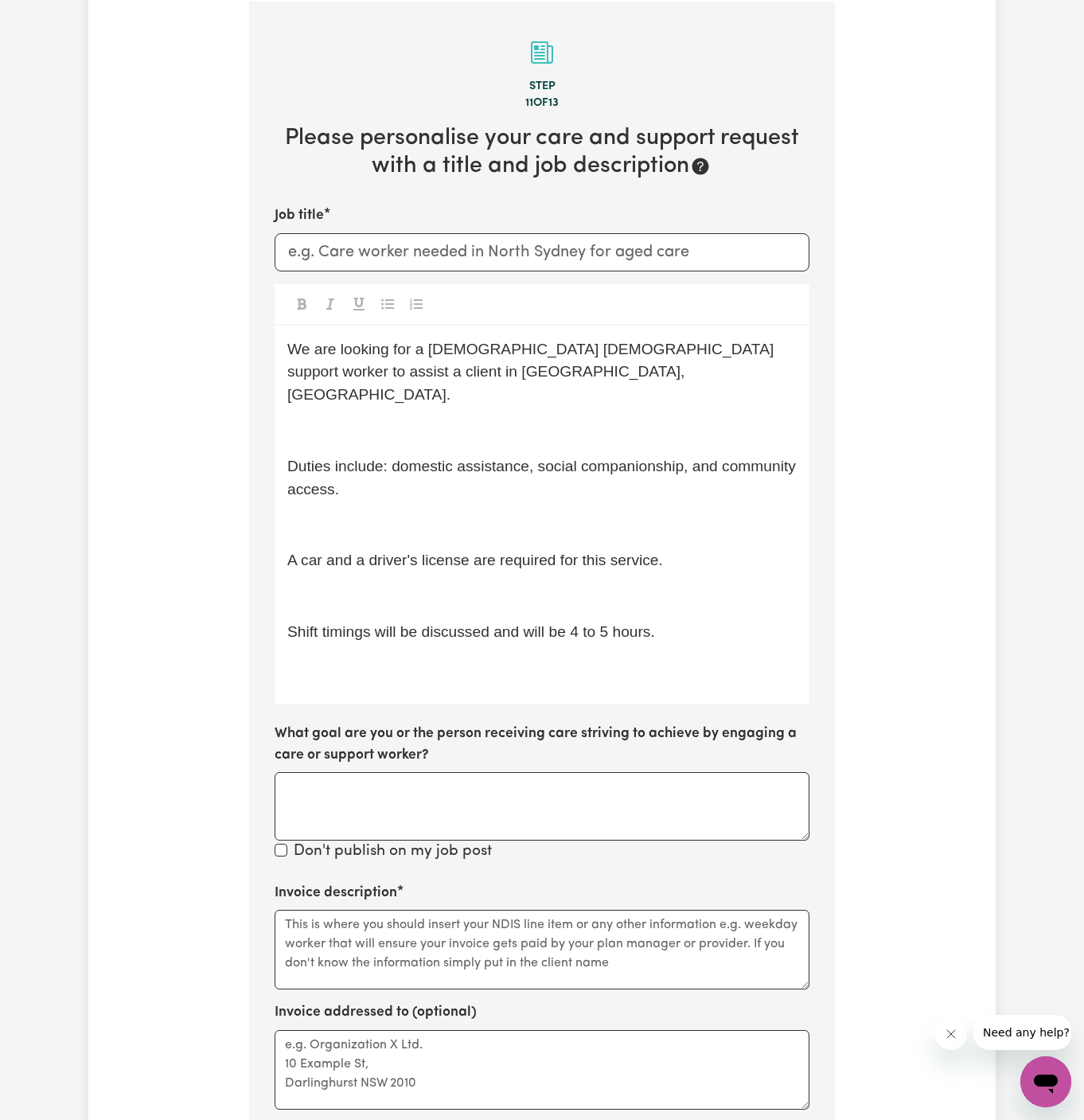
click at [329, 425] on div "We are looking for a Punjabi-speaking female support worker to assist a client …" at bounding box center [542, 515] width 535 height 380
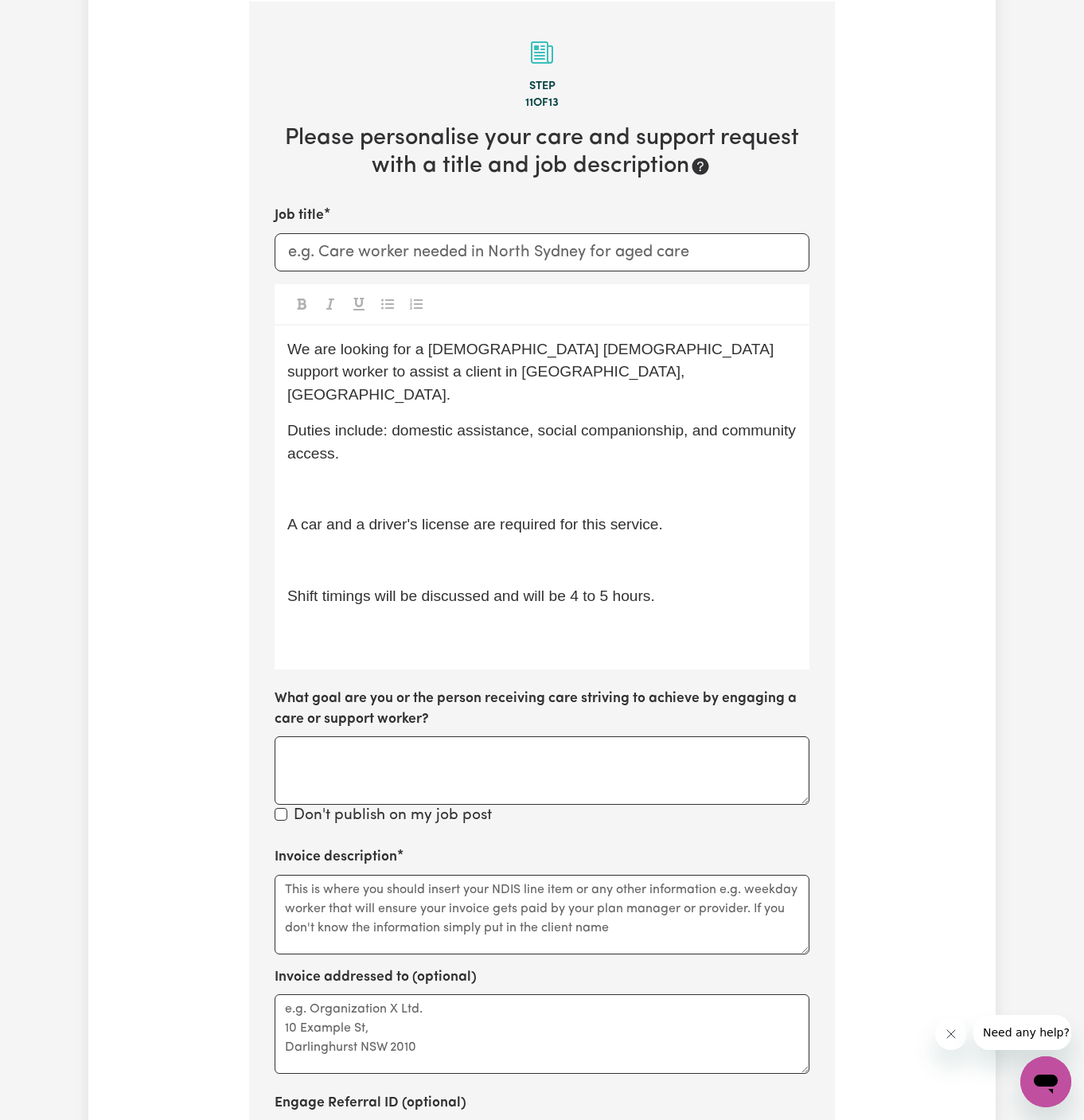
click at [340, 478] on p "﻿" at bounding box center [542, 490] width 510 height 23
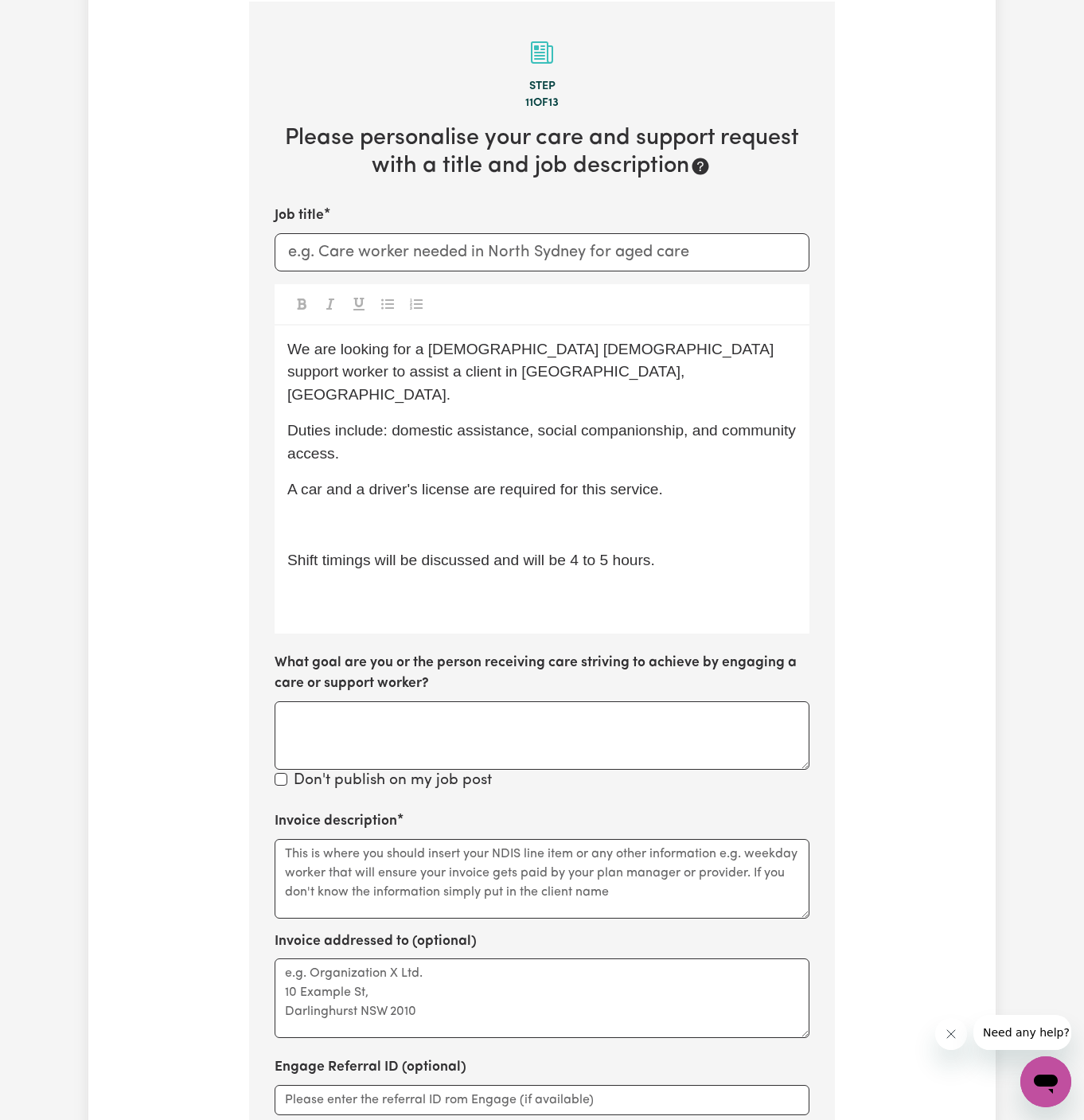
click at [342, 513] on p "﻿" at bounding box center [542, 525] width 510 height 23
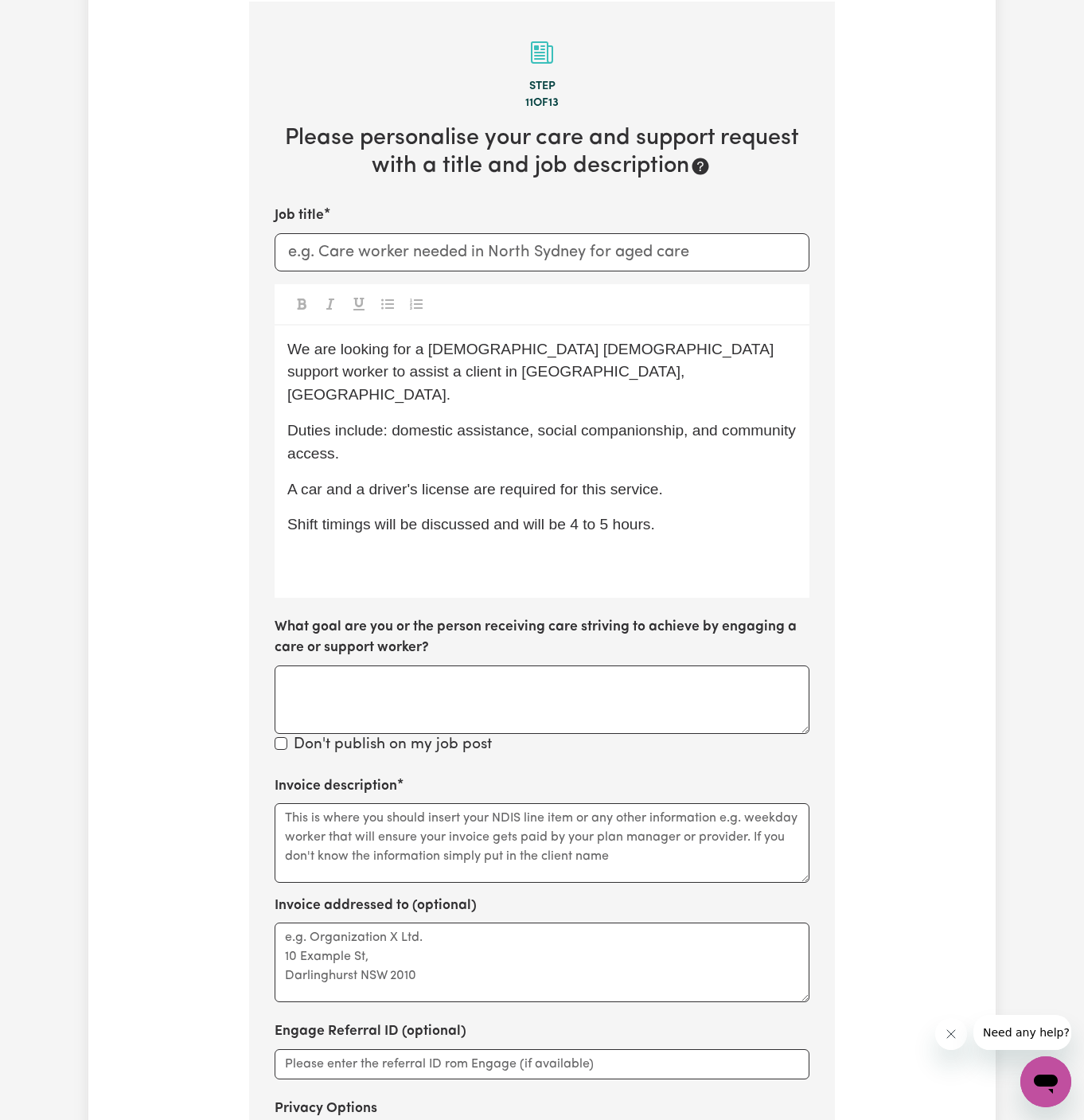
click at [345, 549] on p "﻿" at bounding box center [542, 561] width 510 height 23
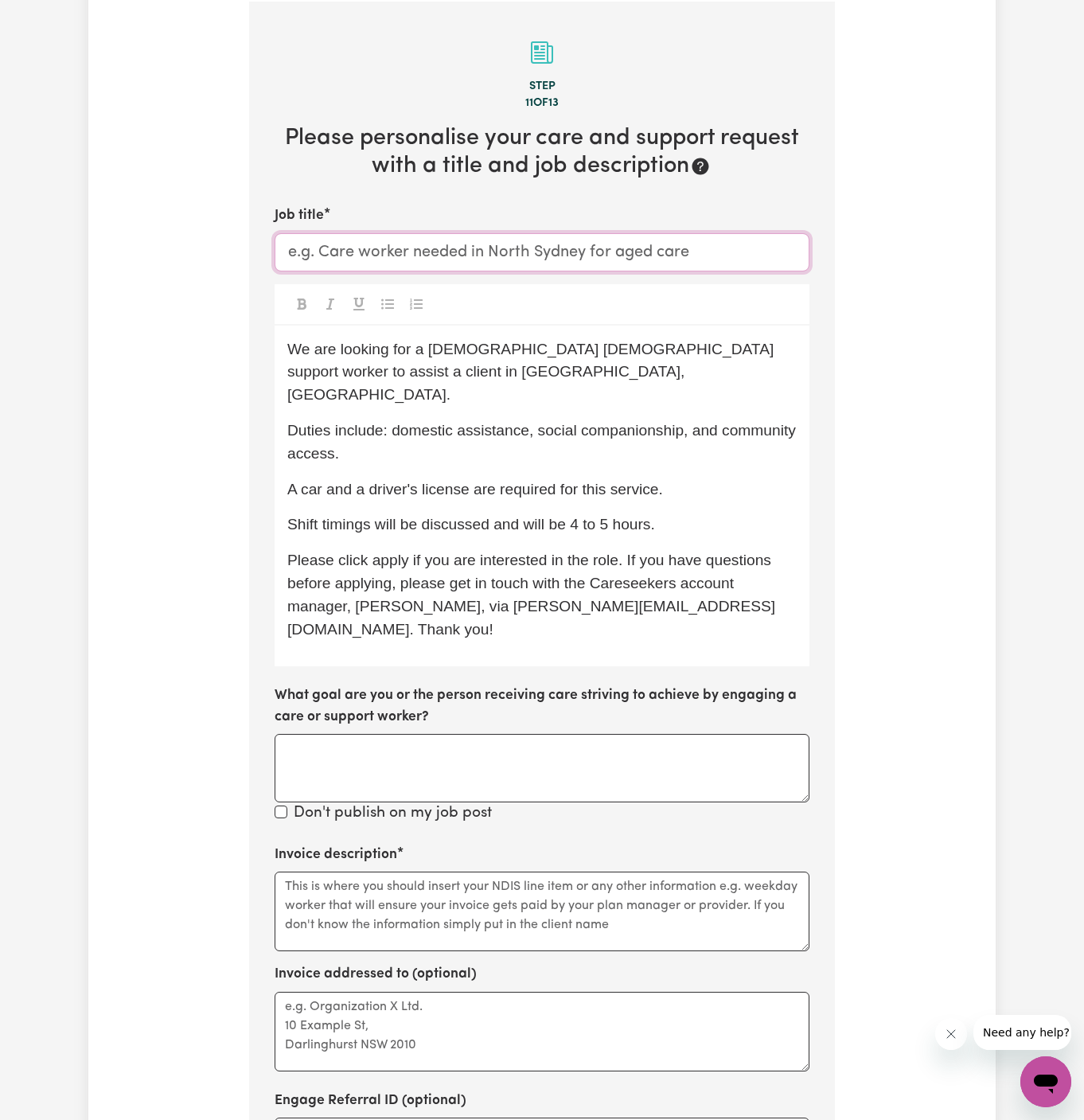
click at [369, 267] on input "Job title" at bounding box center [542, 252] width 535 height 39
paste input "Lalor, VIC"
type input "Support Worker Needed In Lalor, VIC"
drag, startPoint x: 503, startPoint y: 380, endPoint x: 438, endPoint y: 370, distance: 65.8
click at [438, 370] on p "We are looking for a Punjabi-speaking female support worker to assist a client …" at bounding box center [542, 372] width 510 height 68
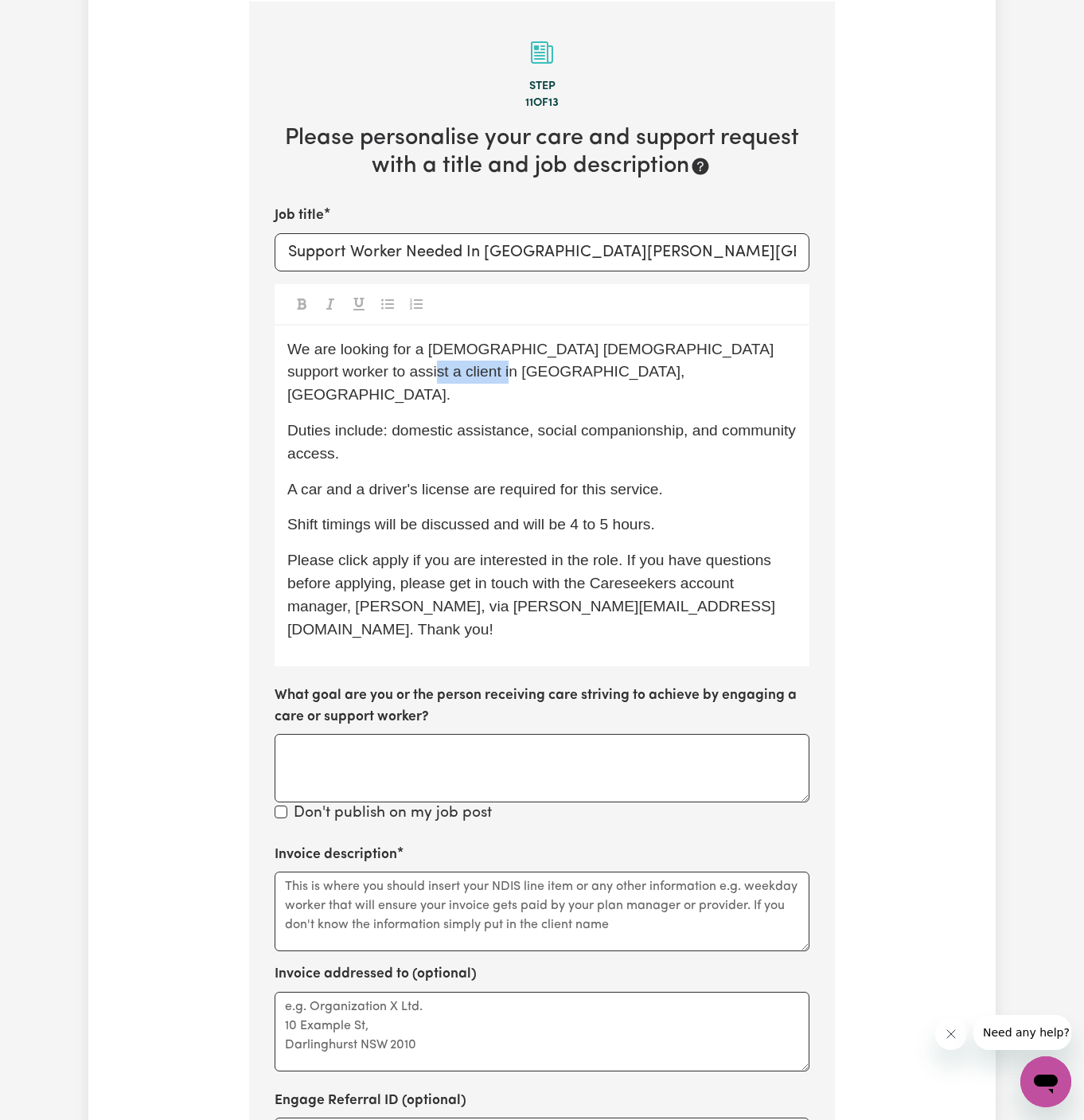
drag, startPoint x: 433, startPoint y: 368, endPoint x: 342, endPoint y: 374, distance: 91.2
click at [342, 374] on span "We are looking for a Punjabi-speaking female support worker to assist a client …" at bounding box center [532, 372] width 491 height 63
click at [524, 376] on p "We are looking for a Punjabi-speaking female support worker to assist a client …" at bounding box center [542, 372] width 510 height 68
drag, startPoint x: 424, startPoint y: 348, endPoint x: 590, endPoint y: 344, distance: 166.0
click at [590, 349] on span "We are looking for a Punjabi-speaking female support worker to assist a client …" at bounding box center [532, 372] width 491 height 63
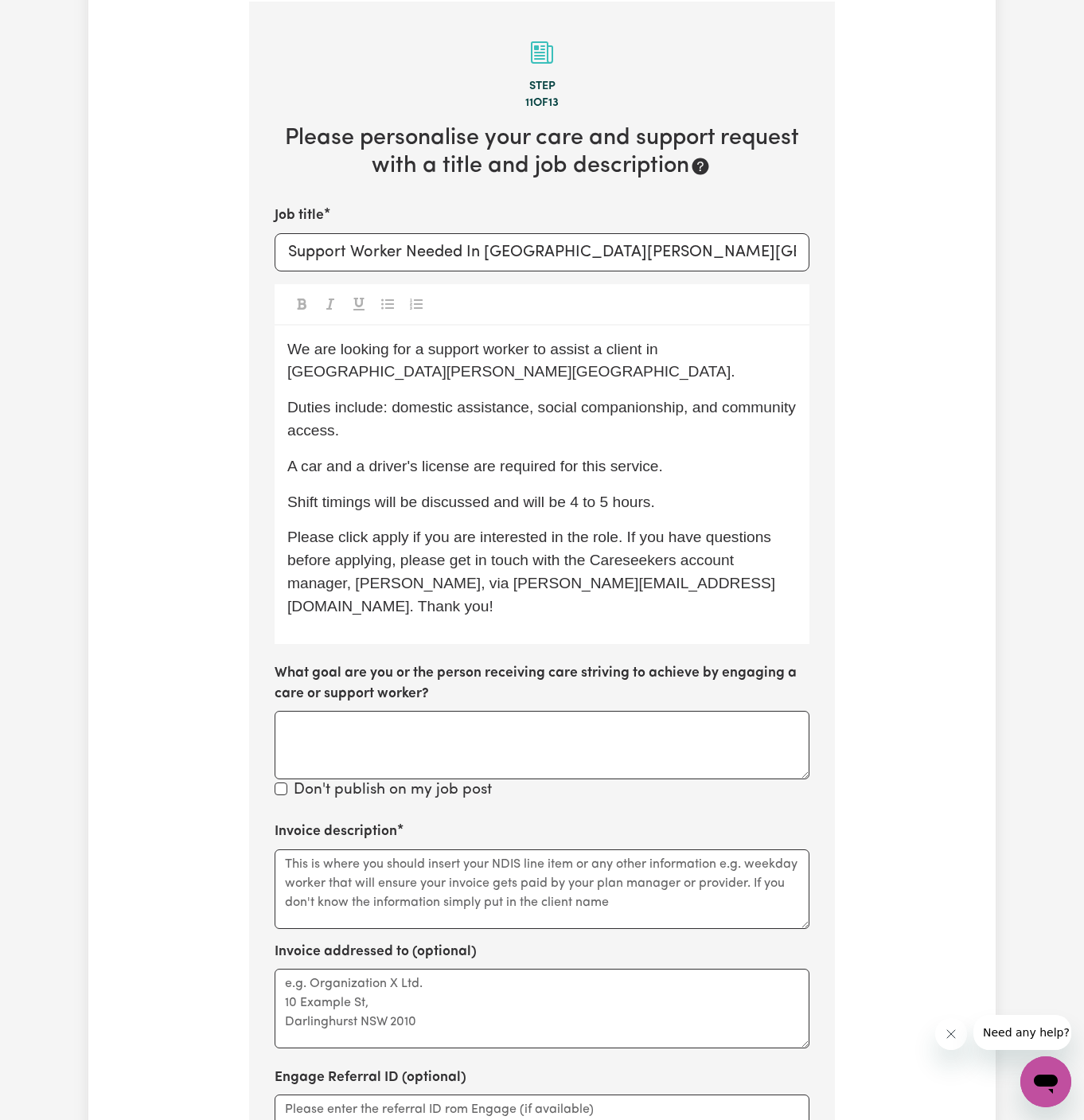
click at [663, 354] on span "We are looking for a support worker to assist a client in Lalor, VIC." at bounding box center [511, 361] width 448 height 39
drag, startPoint x: 534, startPoint y: 388, endPoint x: 391, endPoint y: 381, distance: 143.2
click at [391, 398] on span "Duties include: domestic assistance, social companionship, and community access." at bounding box center [543, 418] width 512 height 39
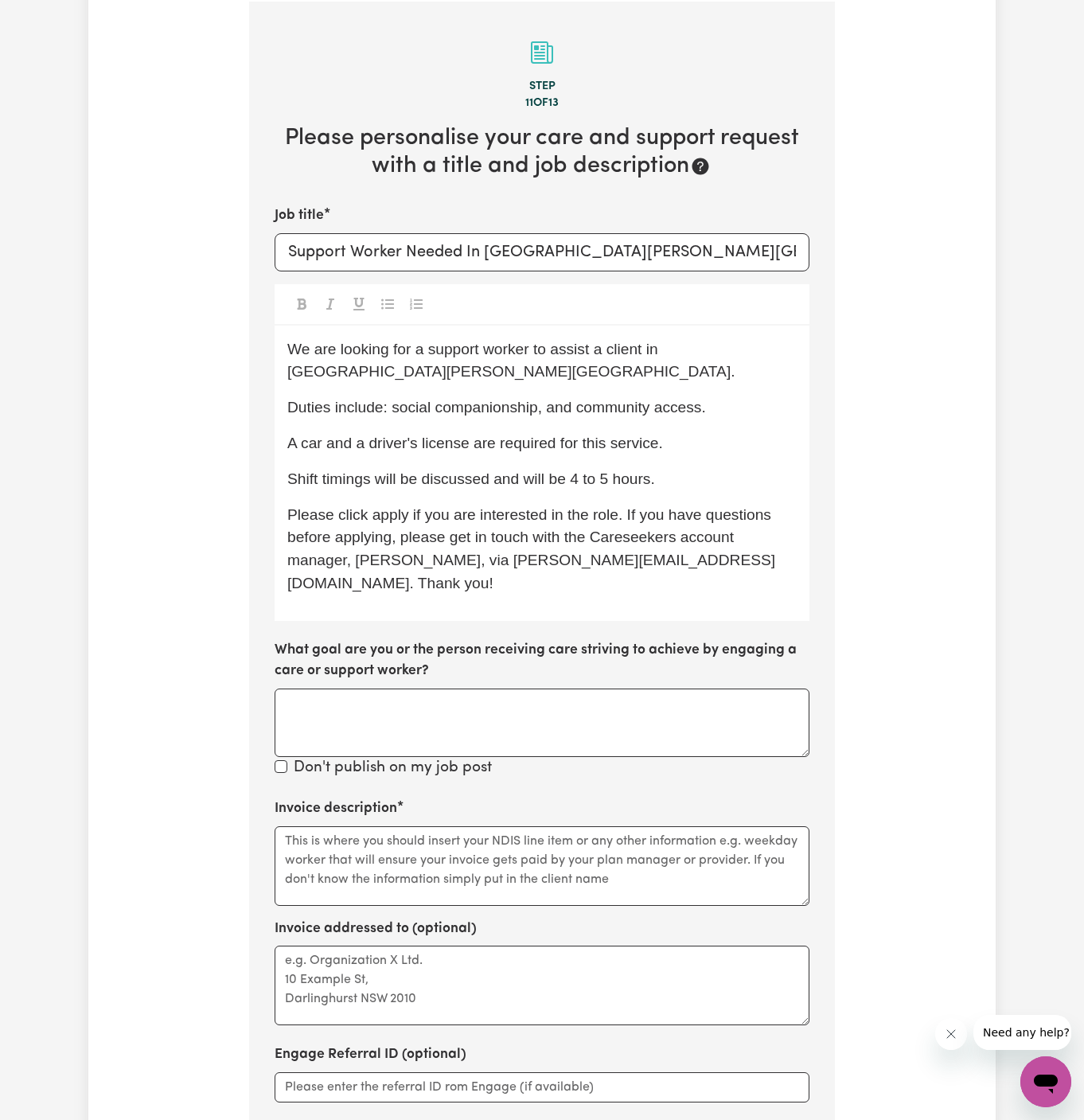
click at [701, 398] on span "Duties include: social companionship, and community access." at bounding box center [496, 407] width 418 height 17
click at [492, 398] on span "Duties include: social companionship, and community access (shopping)." at bounding box center [535, 407] width 495 height 17
click at [371, 398] on span "Duties include: social companionship and community access (shopping)." at bounding box center [532, 407] width 490 height 17
click at [476, 433] on div "We are looking for a support worker to assist a client in Lalor, VIC. Duties in…" at bounding box center [542, 473] width 535 height 295
click at [394, 506] on span "Please click apply if you are interested in the role. If you have questions bef…" at bounding box center [531, 548] width 488 height 85
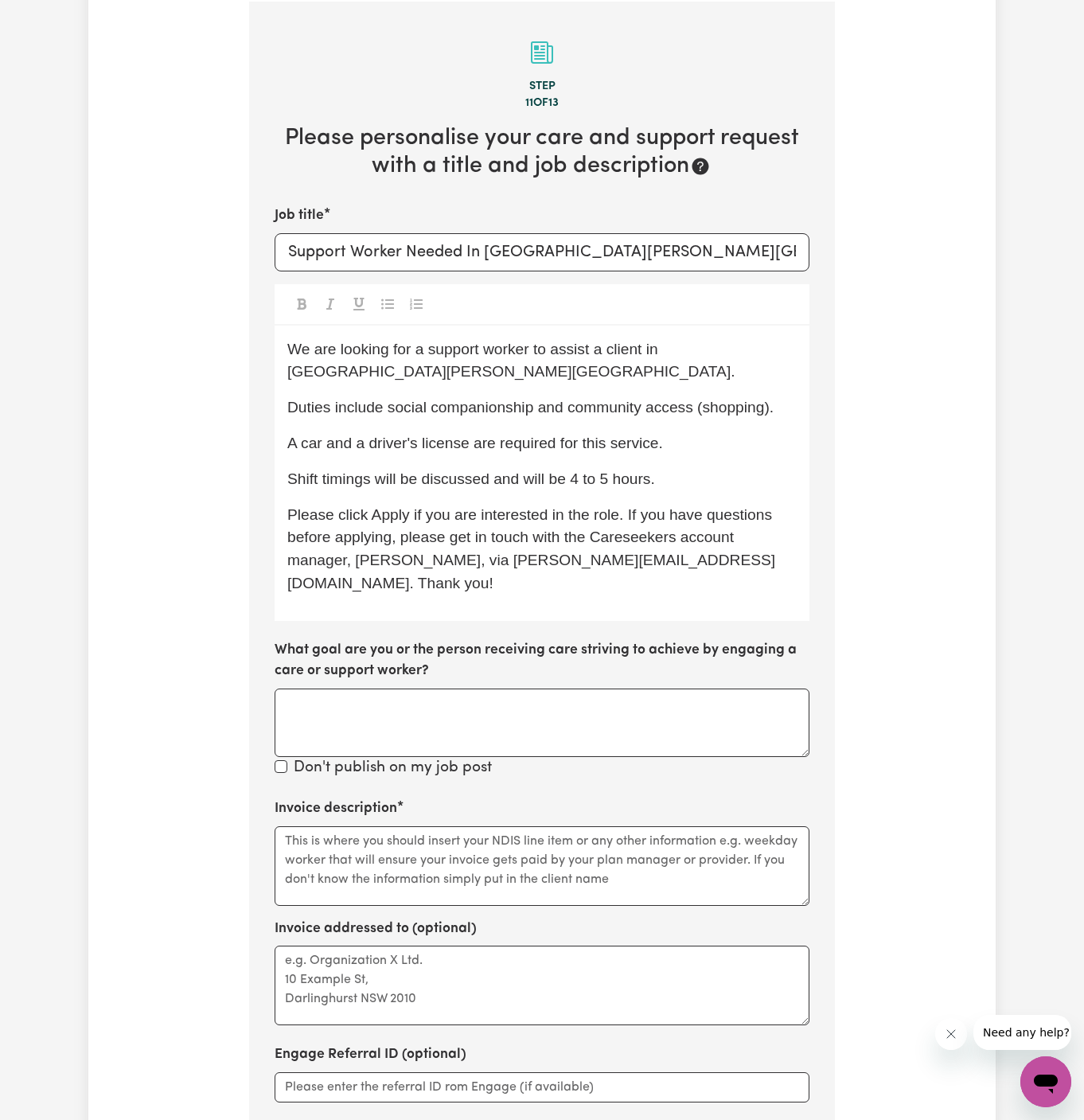
click at [545, 509] on span "Please click Apply if you are interested in the role. If you have questions bef…" at bounding box center [531, 548] width 489 height 85
click at [652, 469] on div "We are looking for a support worker to assist a client in Lalor, VIC. Duties in…" at bounding box center [542, 473] width 535 height 295
drag, startPoint x: 423, startPoint y: 459, endPoint x: 832, endPoint y: 455, distance: 409.0
click at [832, 455] on section "Step 11 of 13 Please personalise your care and support request with a title and…" at bounding box center [542, 640] width 586 height 1277
click at [429, 470] on span "Shift timings will be eery Thursdays from 10:00-1:00 PM" at bounding box center [476, 478] width 378 height 17
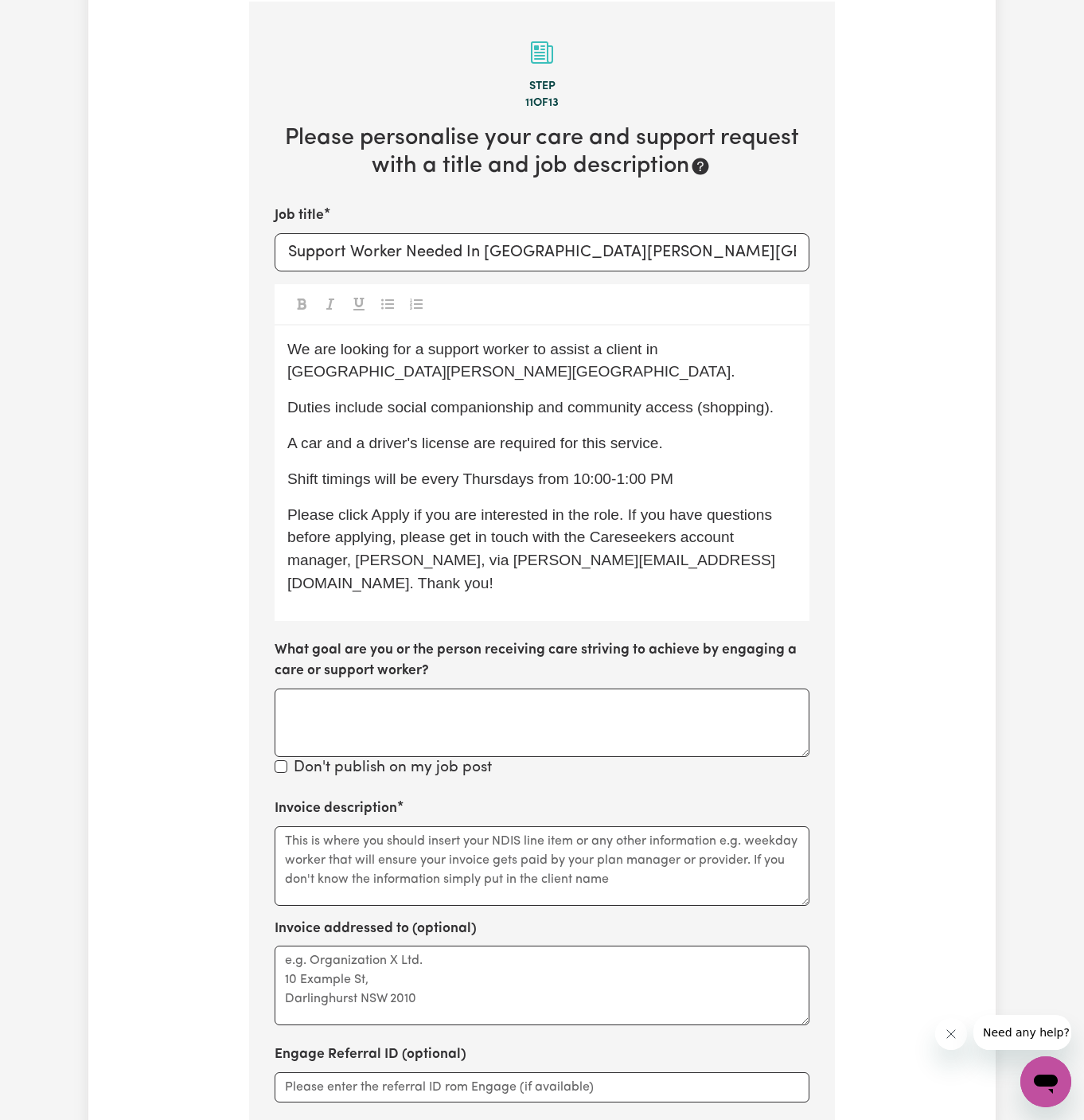
click at [587, 470] on span "Shift timings will be every Thursdays from 10:00-1:00 PM" at bounding box center [480, 478] width 386 height 17
click at [620, 470] on span "Shift timings will be every Thursdays from 10:00-1:00 PM" at bounding box center [480, 478] width 386 height 17
click at [740, 468] on p "Shift timings will be every Thursdays from 10:00 am to 1:00 PM" at bounding box center [542, 479] width 510 height 23
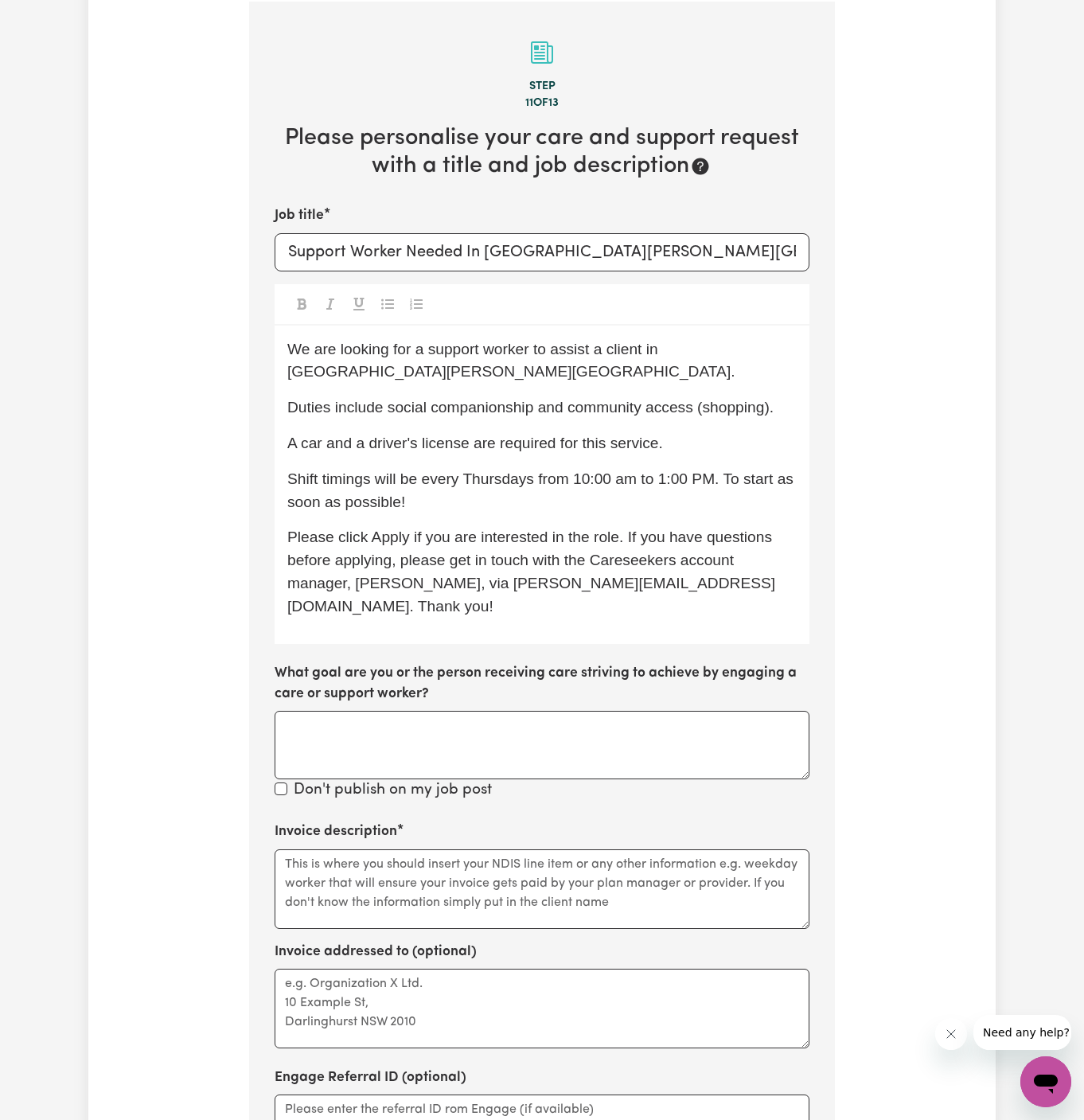
click at [512, 470] on span "Shift timings will be every Thursdays from 10:00 am to 1:00 PM. To start as soo…" at bounding box center [542, 490] width 510 height 39
click at [320, 851] on textarea "Invoice description" at bounding box center [542, 888] width 535 height 80
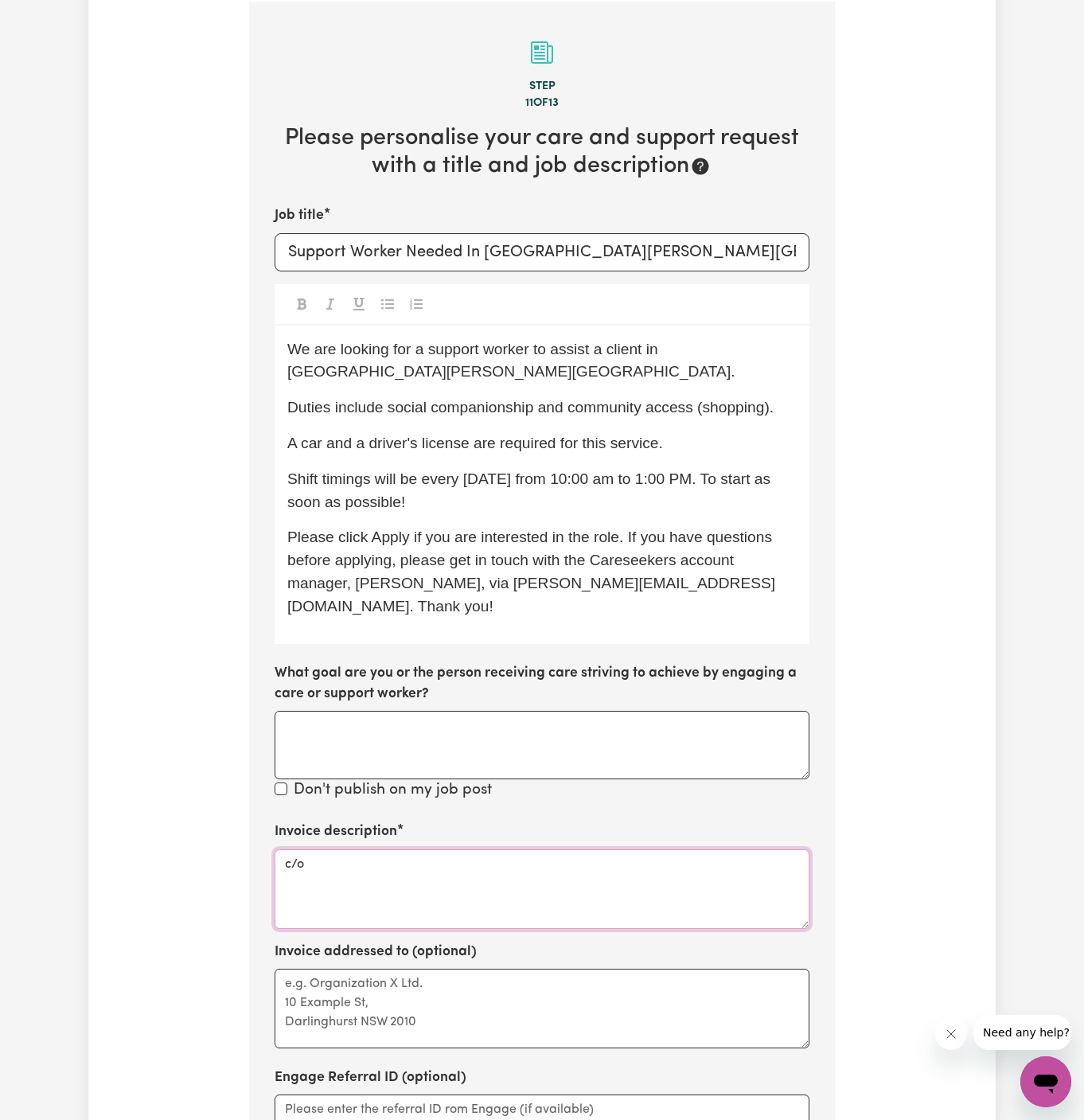
paste textarea "Caring Hearts In Home Help"
click at [353, 849] on textarea "c/o Caring Hearts In Home Help" at bounding box center [542, 888] width 535 height 80
type textarea "c/o Caring Hearts In Home Help"
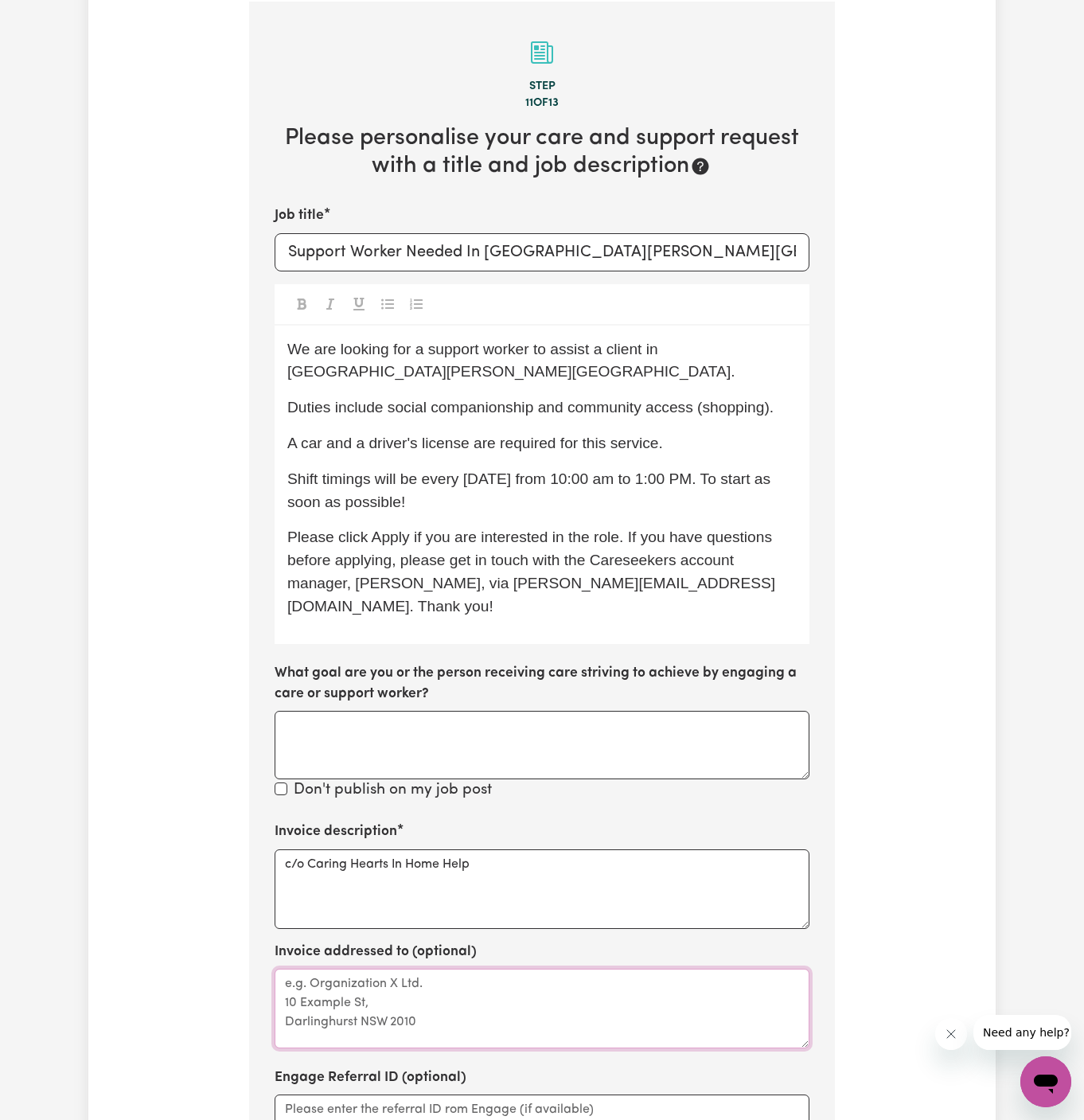
click at [369, 968] on textarea "Invoice addressed to (optional)" at bounding box center [542, 1008] width 535 height 80
paste textarea "c/o Caring Hearts In Home Help"
type textarea "c/o Caring Hearts In Home Help"
click at [700, 472] on p "Shift timings will be every Thursday from 10:00 am to 1:00 PM. To start as soon…" at bounding box center [542, 490] width 510 height 46
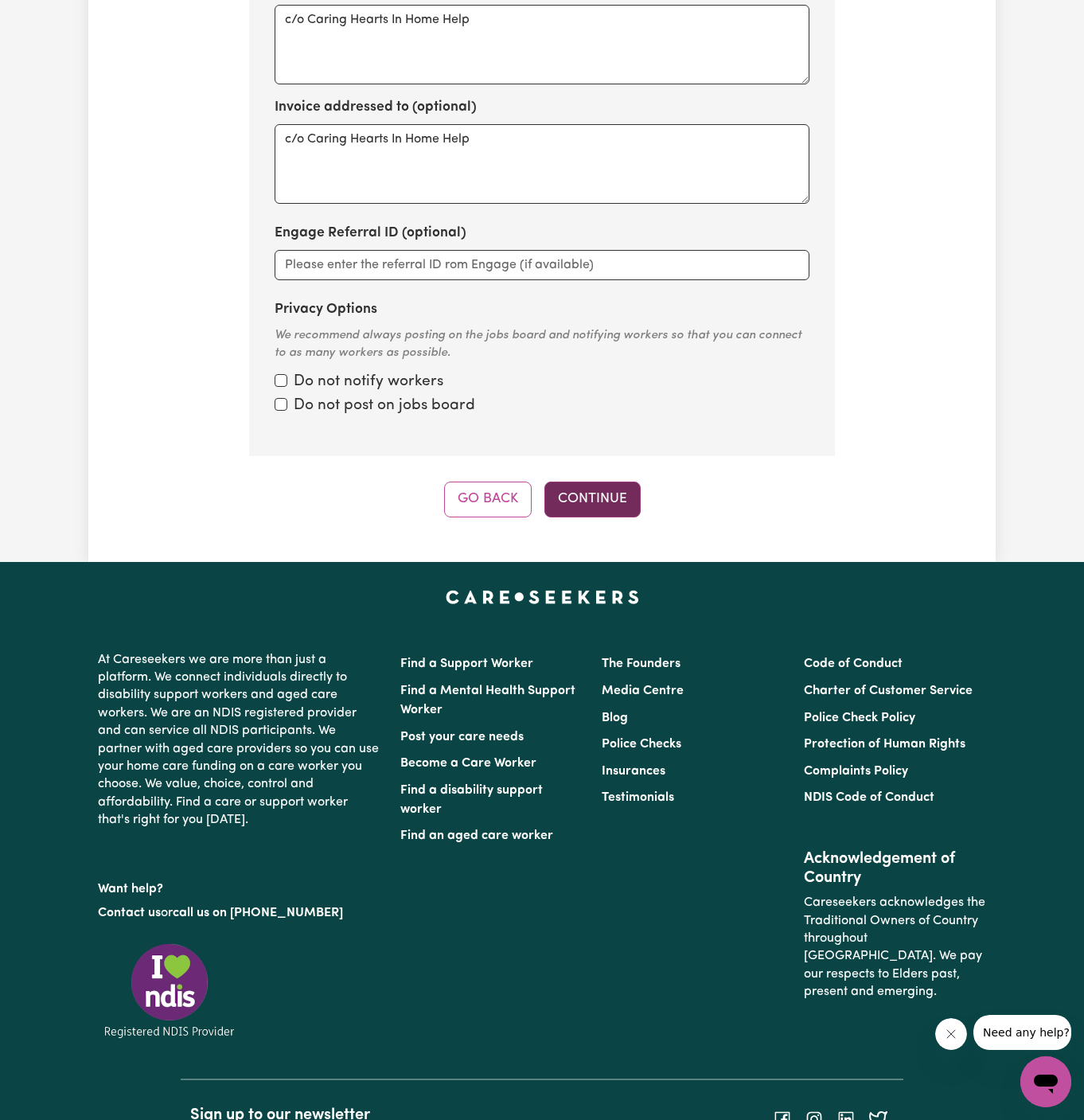
click at [608, 482] on button "Continue" at bounding box center [592, 499] width 96 height 35
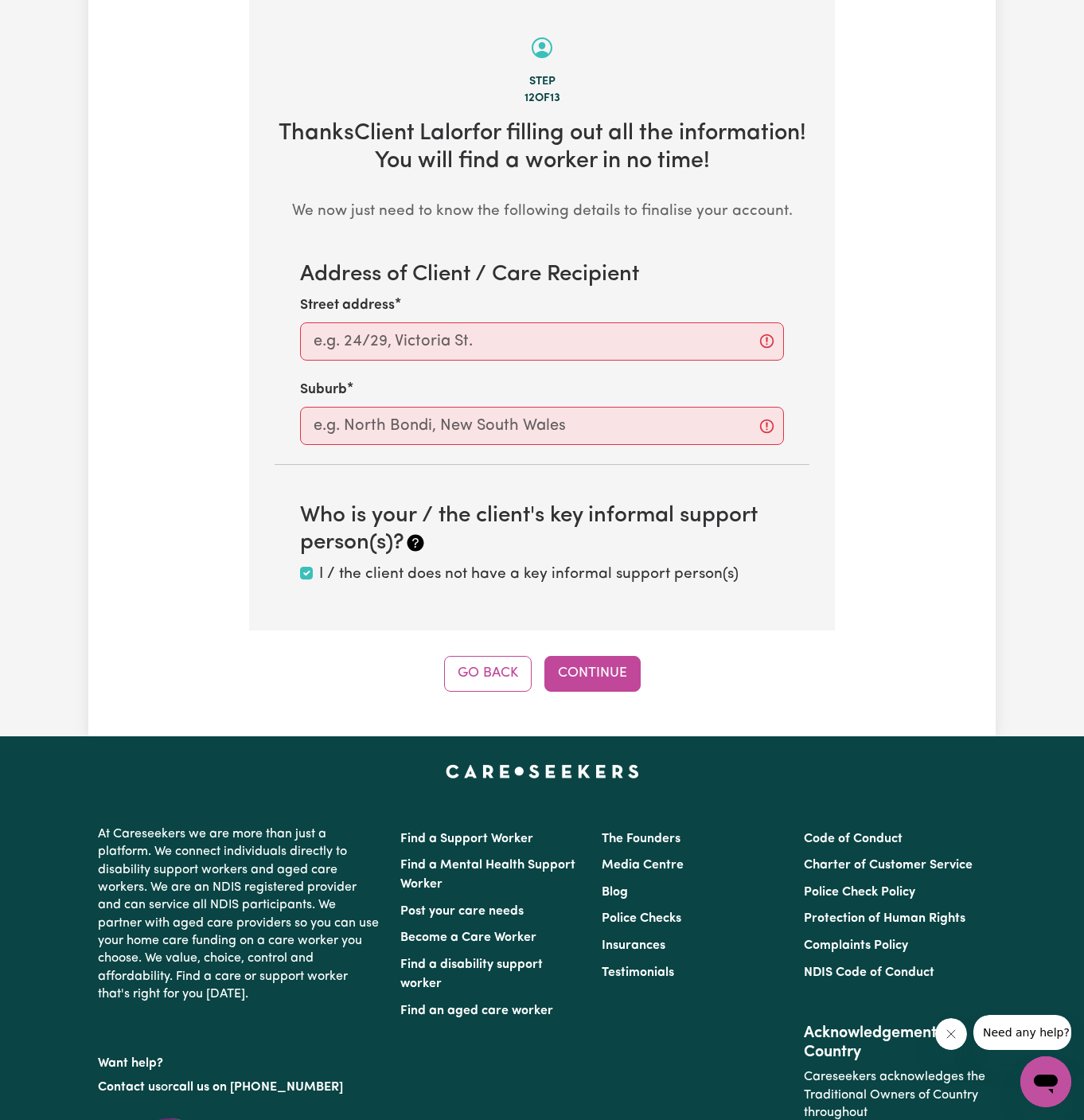
scroll to position [564, 0]
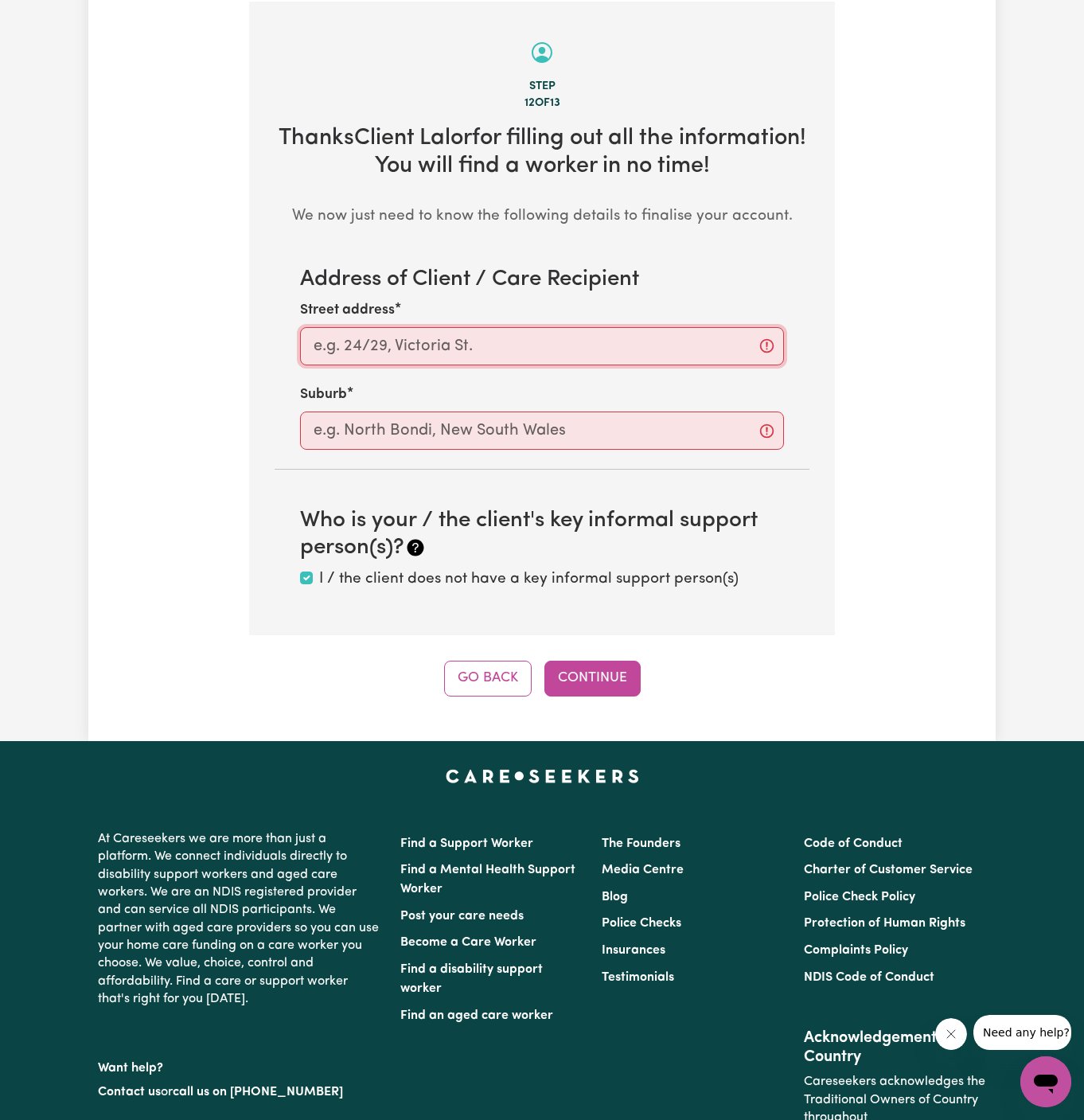
click at [518, 346] on input "Street address" at bounding box center [541, 346] width 484 height 39
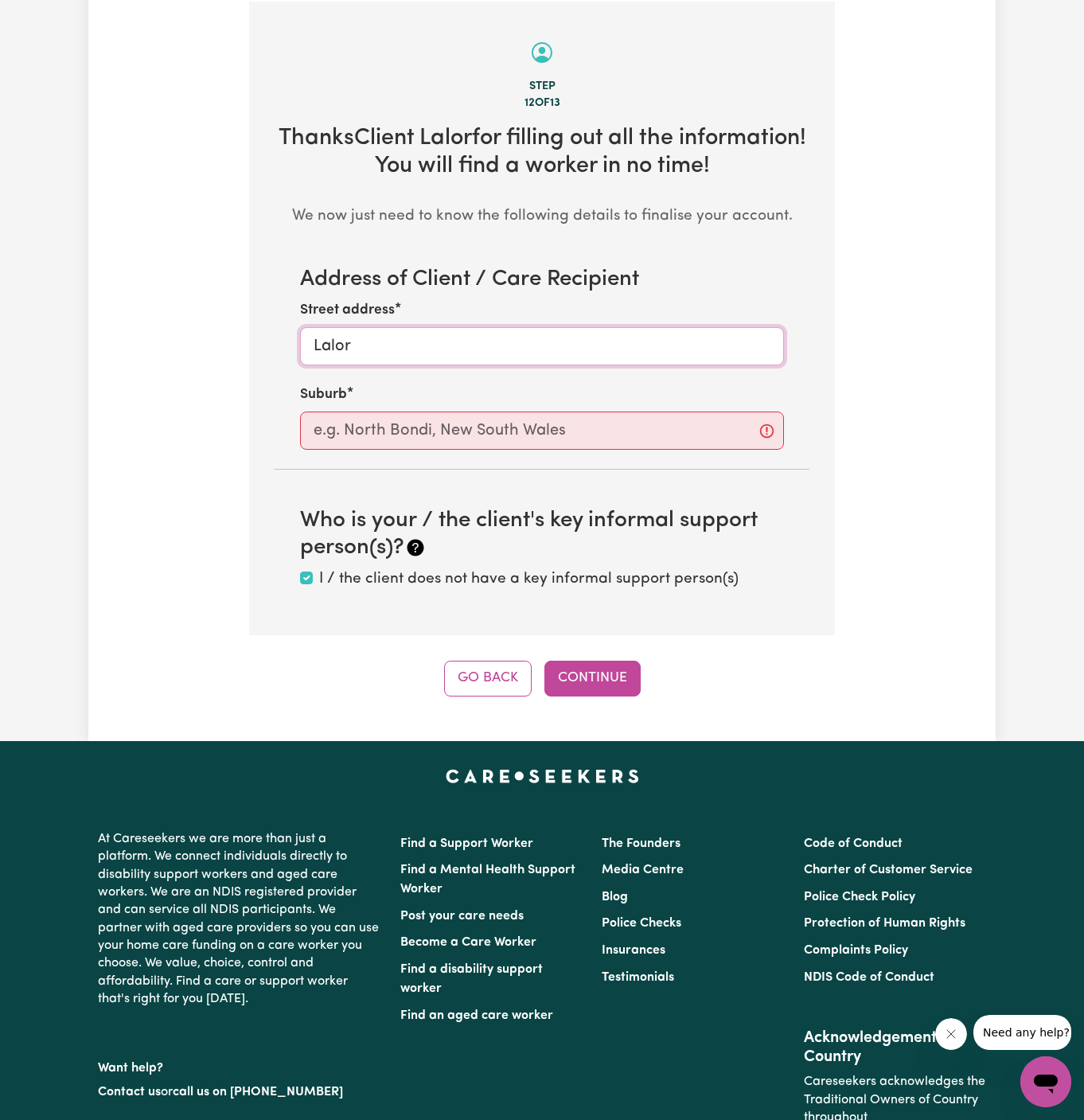
type input "Lalor"
click at [412, 426] on input "text" at bounding box center [541, 431] width 484 height 39
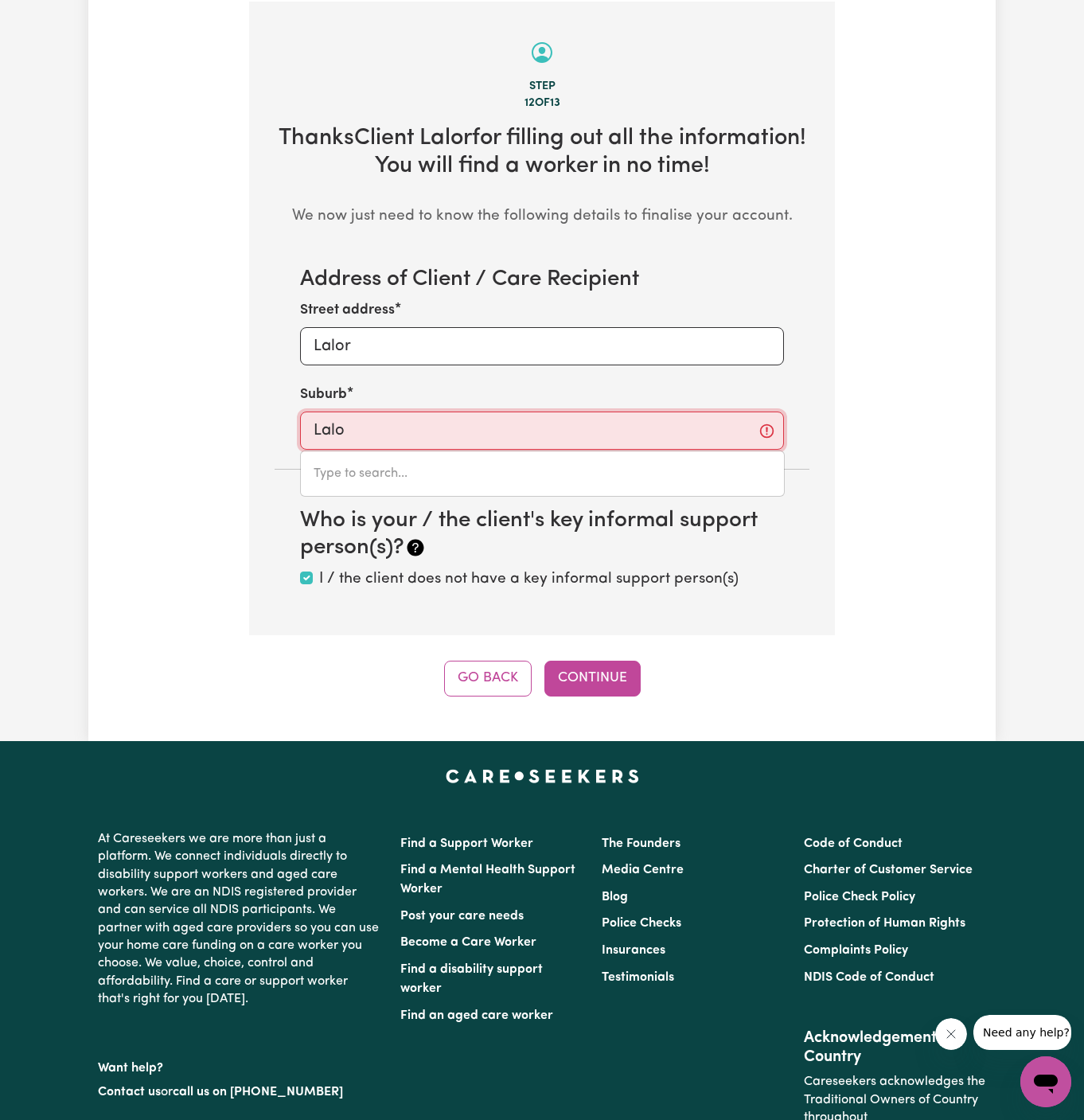
type input "Lalor"
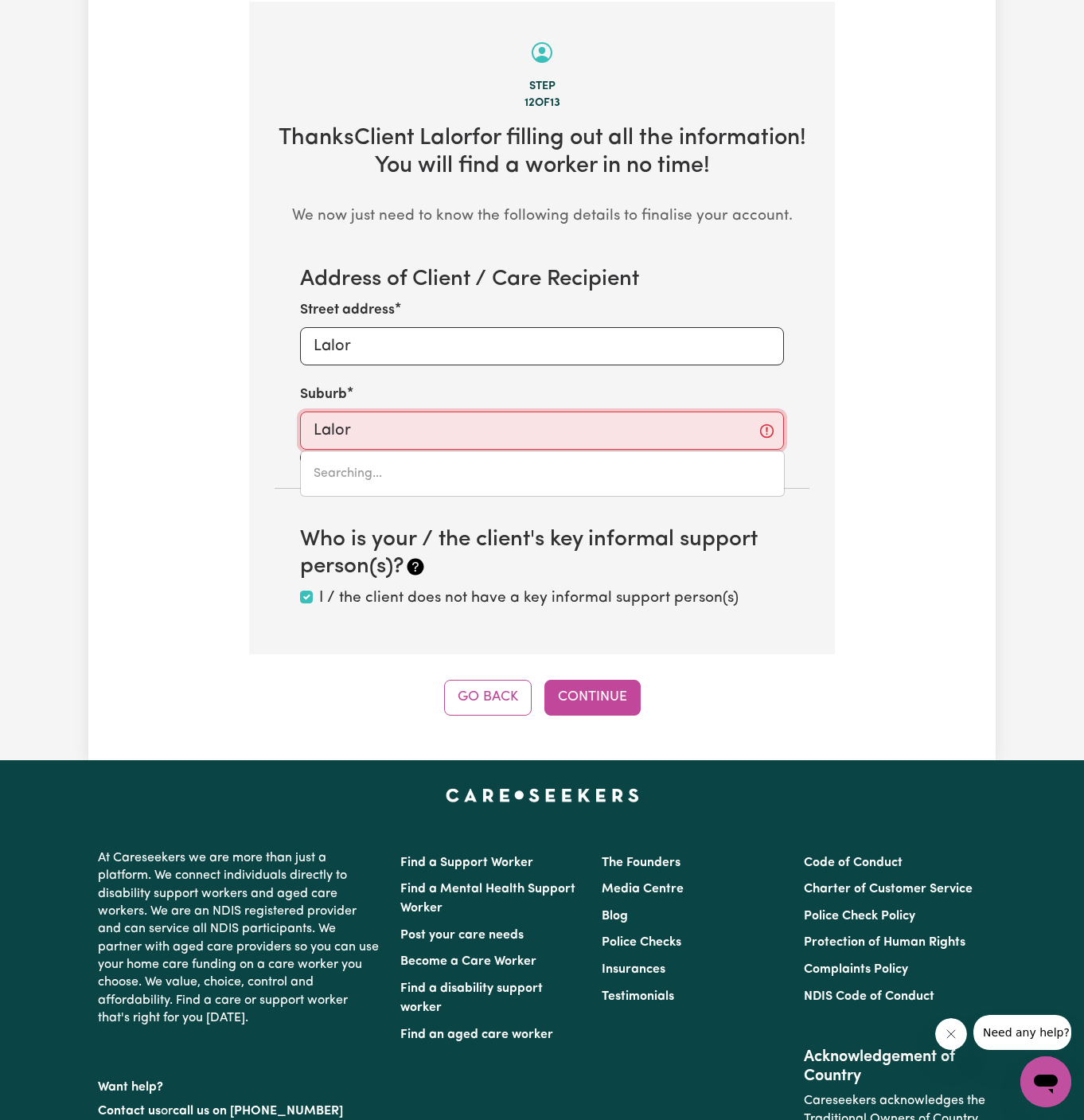
type input "Lalor, Victoria, 3075"
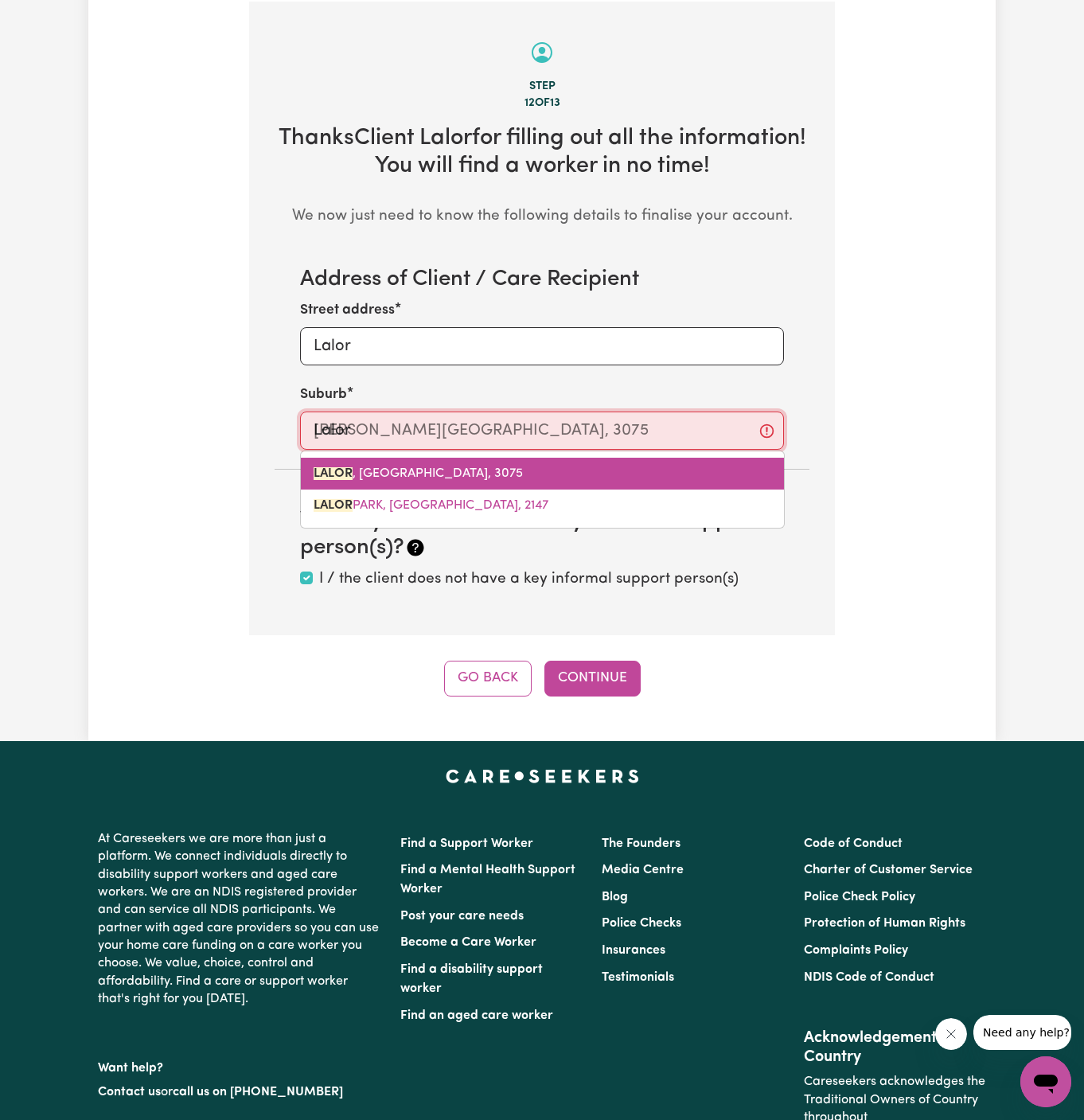
click at [447, 461] on link "LALOR , Victoria, 3075" at bounding box center [542, 473] width 483 height 31
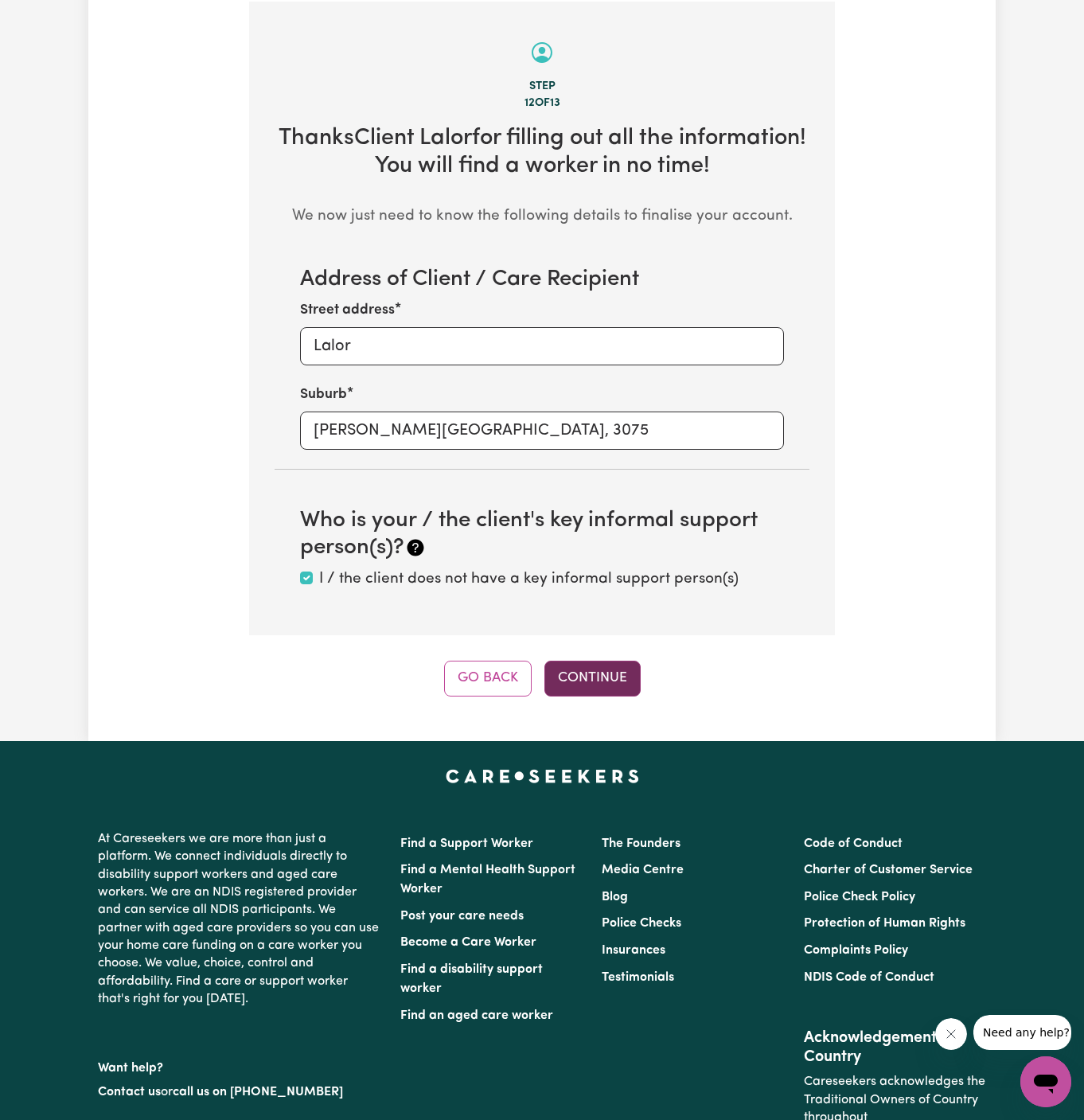
click at [581, 682] on button "Continue" at bounding box center [592, 678] width 96 height 35
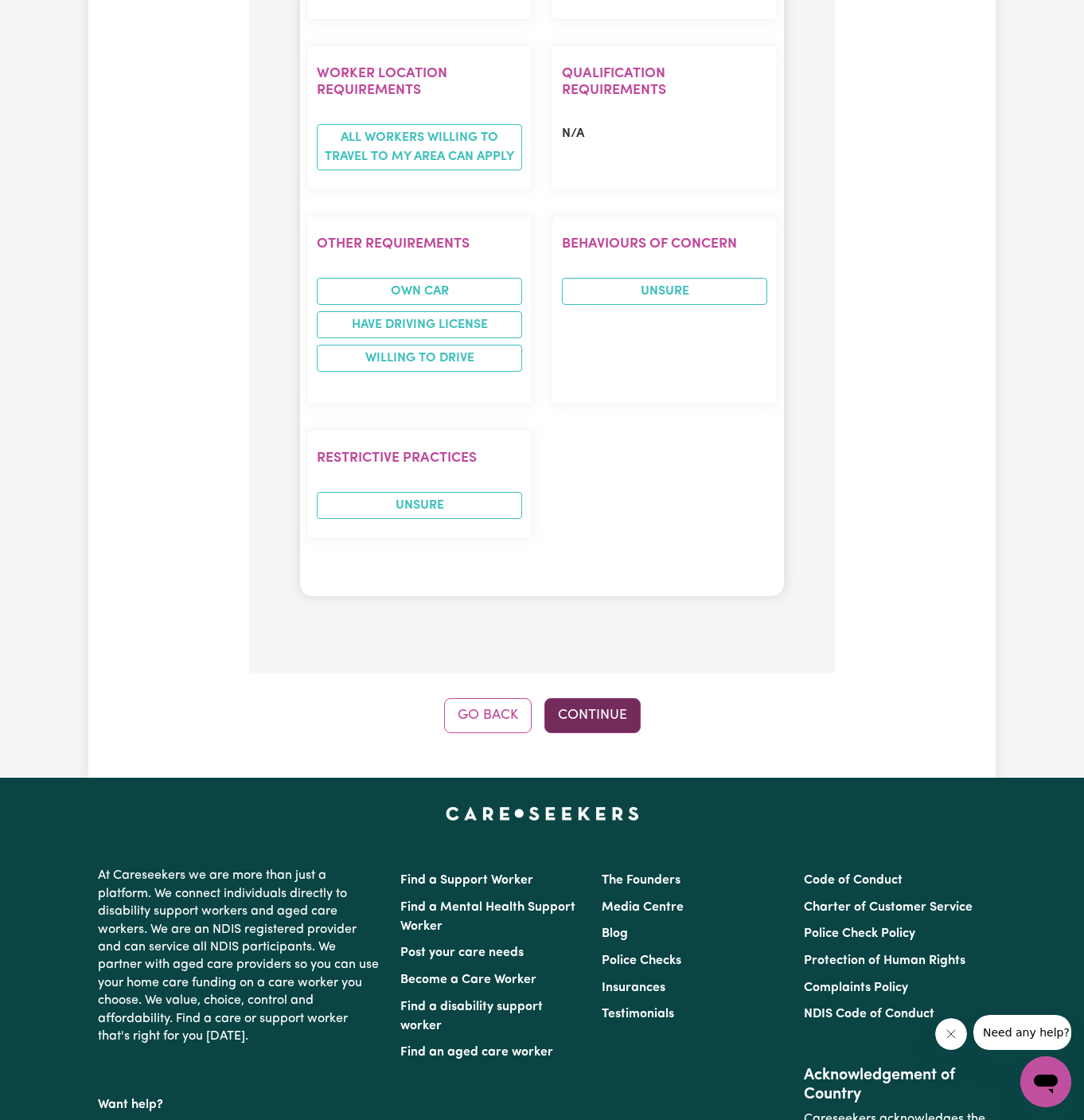
click at [603, 698] on button "Continue" at bounding box center [592, 715] width 96 height 35
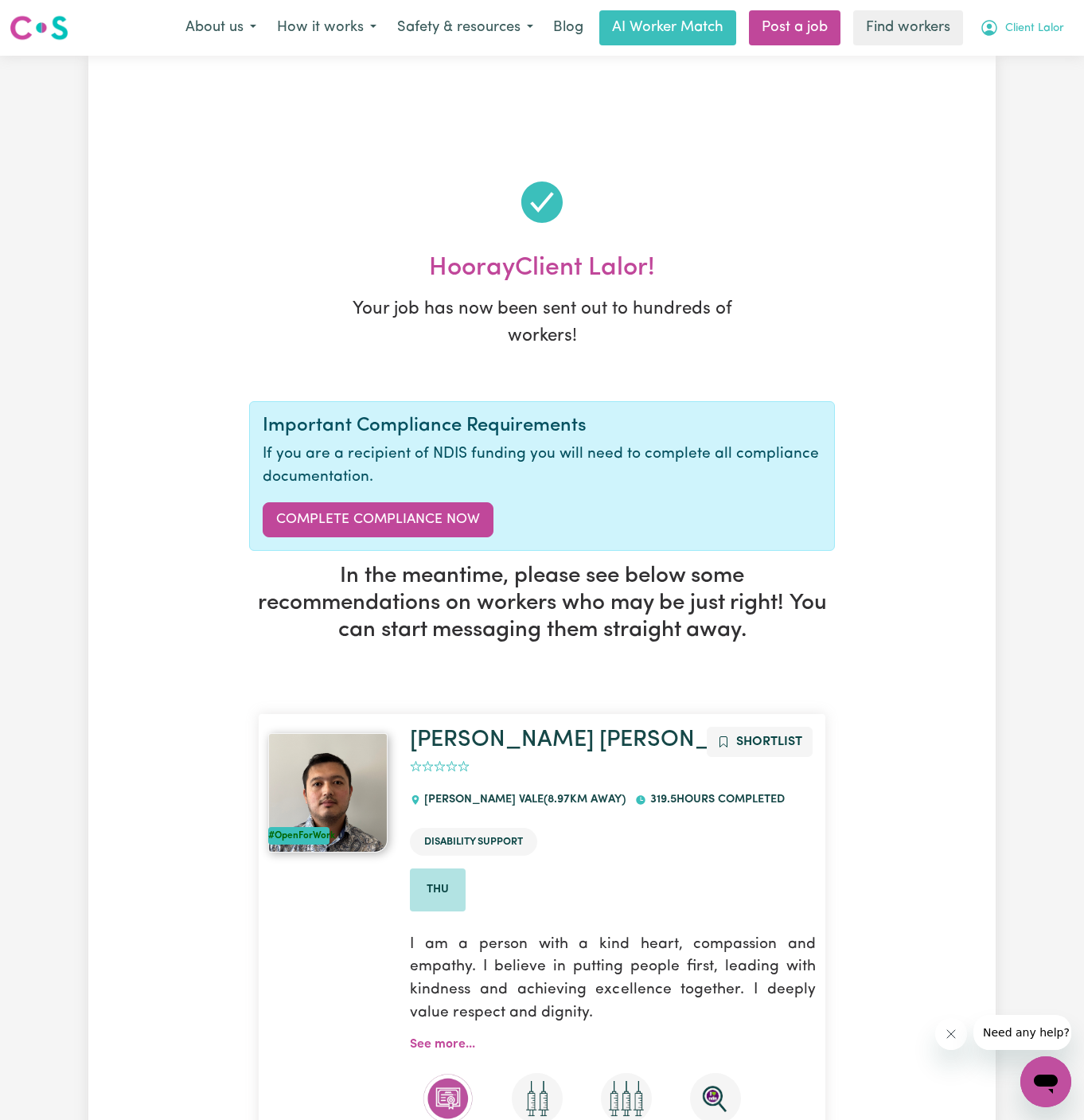
click at [1037, 25] on span "Client Lalor" at bounding box center [1035, 29] width 59 height 18
click at [1023, 63] on link "My Dashboard" at bounding box center [1010, 62] width 126 height 31
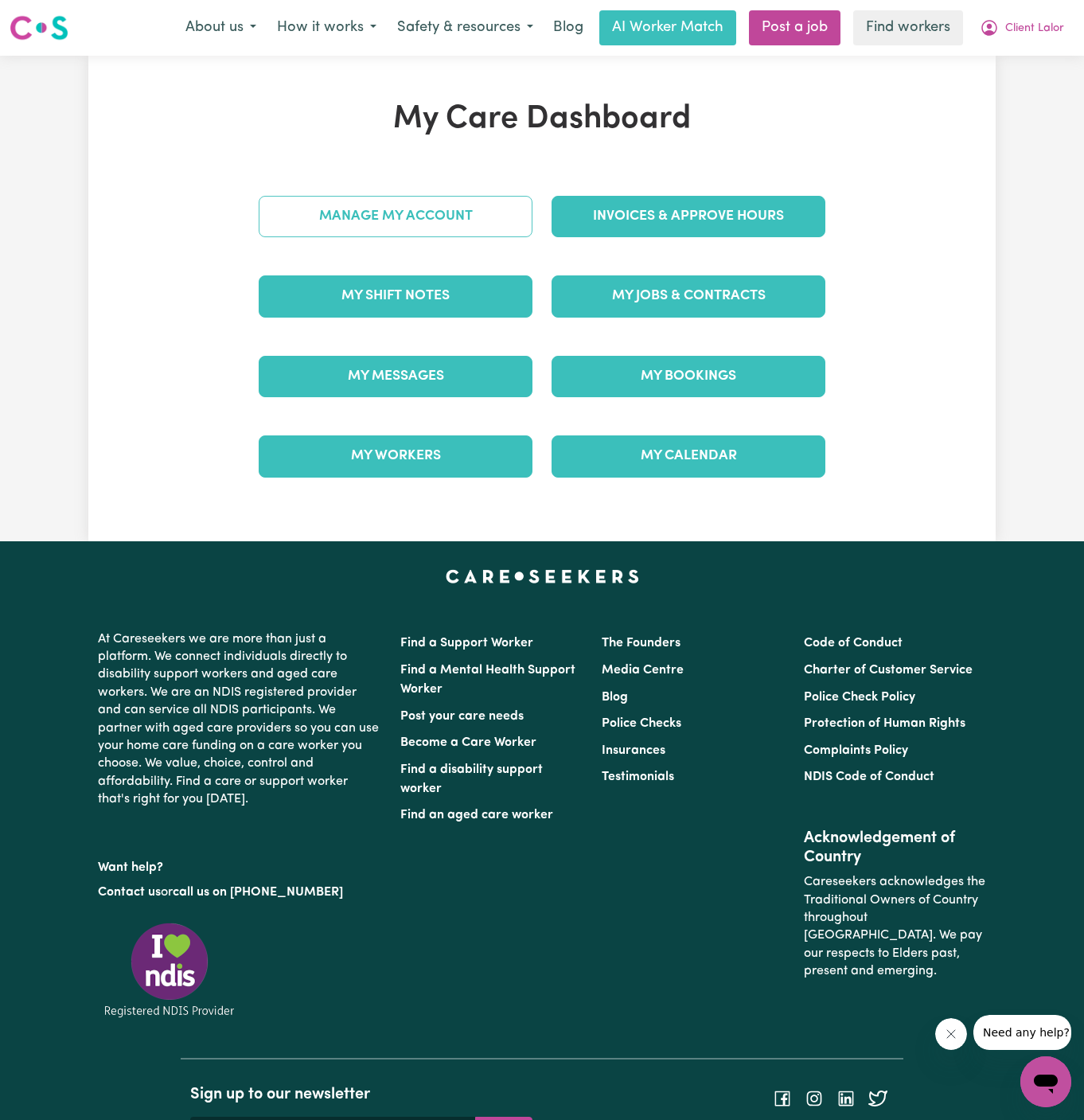
click at [449, 214] on div "Manage My Account" at bounding box center [396, 216] width 293 height 80
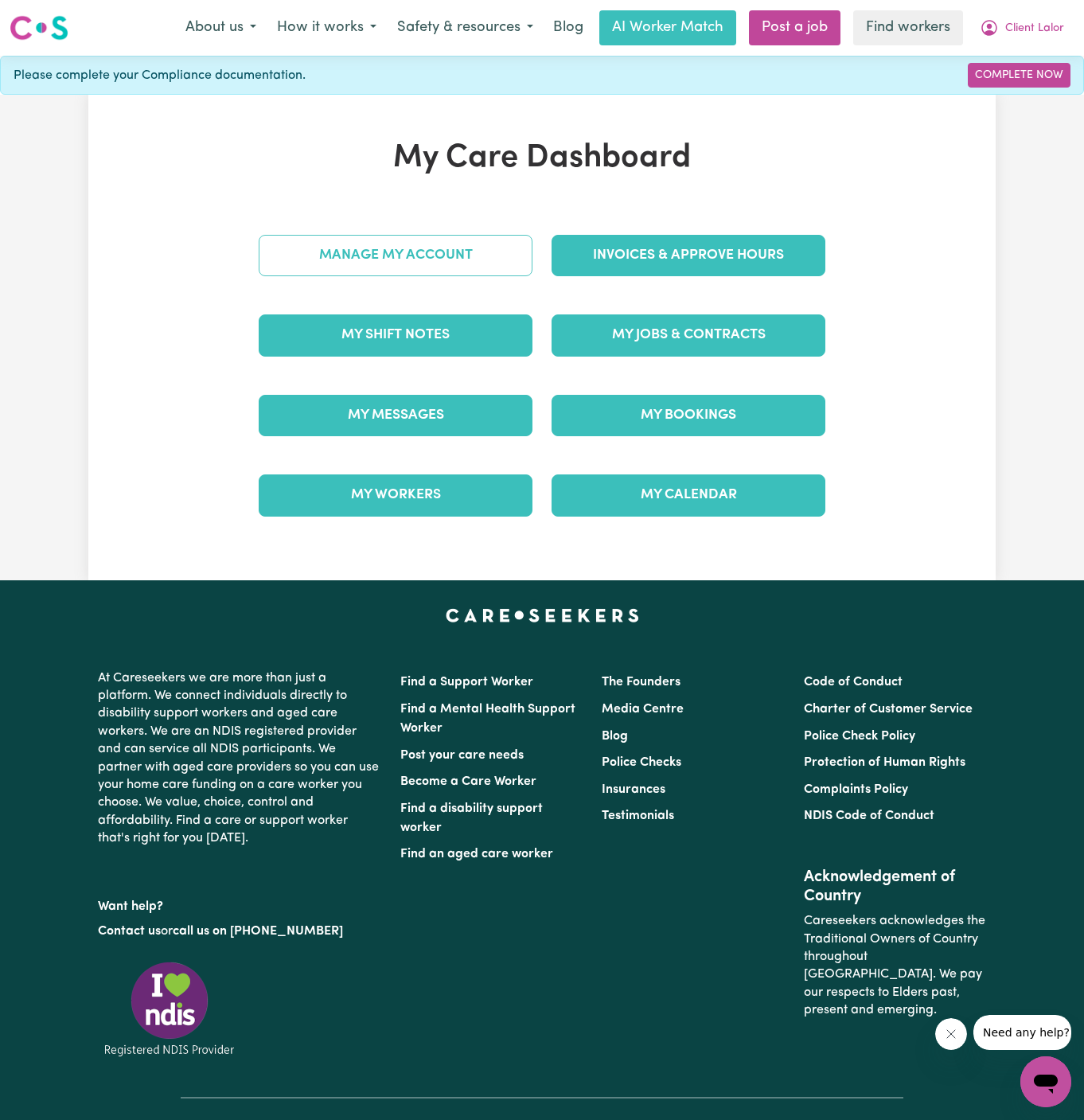
click at [433, 258] on link "Manage My Account" at bounding box center [395, 256] width 274 height 41
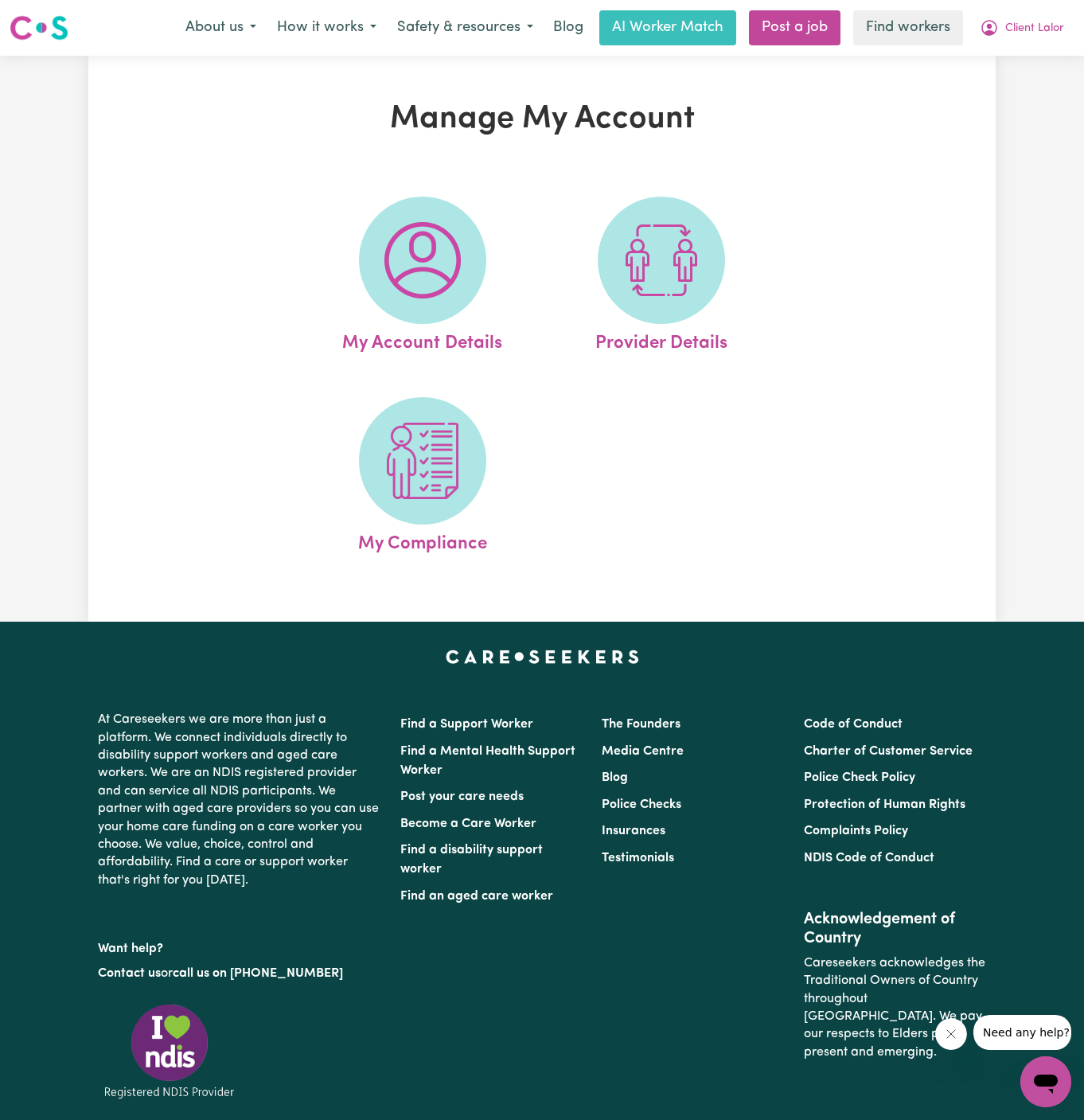
click at [433, 258] on img at bounding box center [422, 259] width 76 height 76
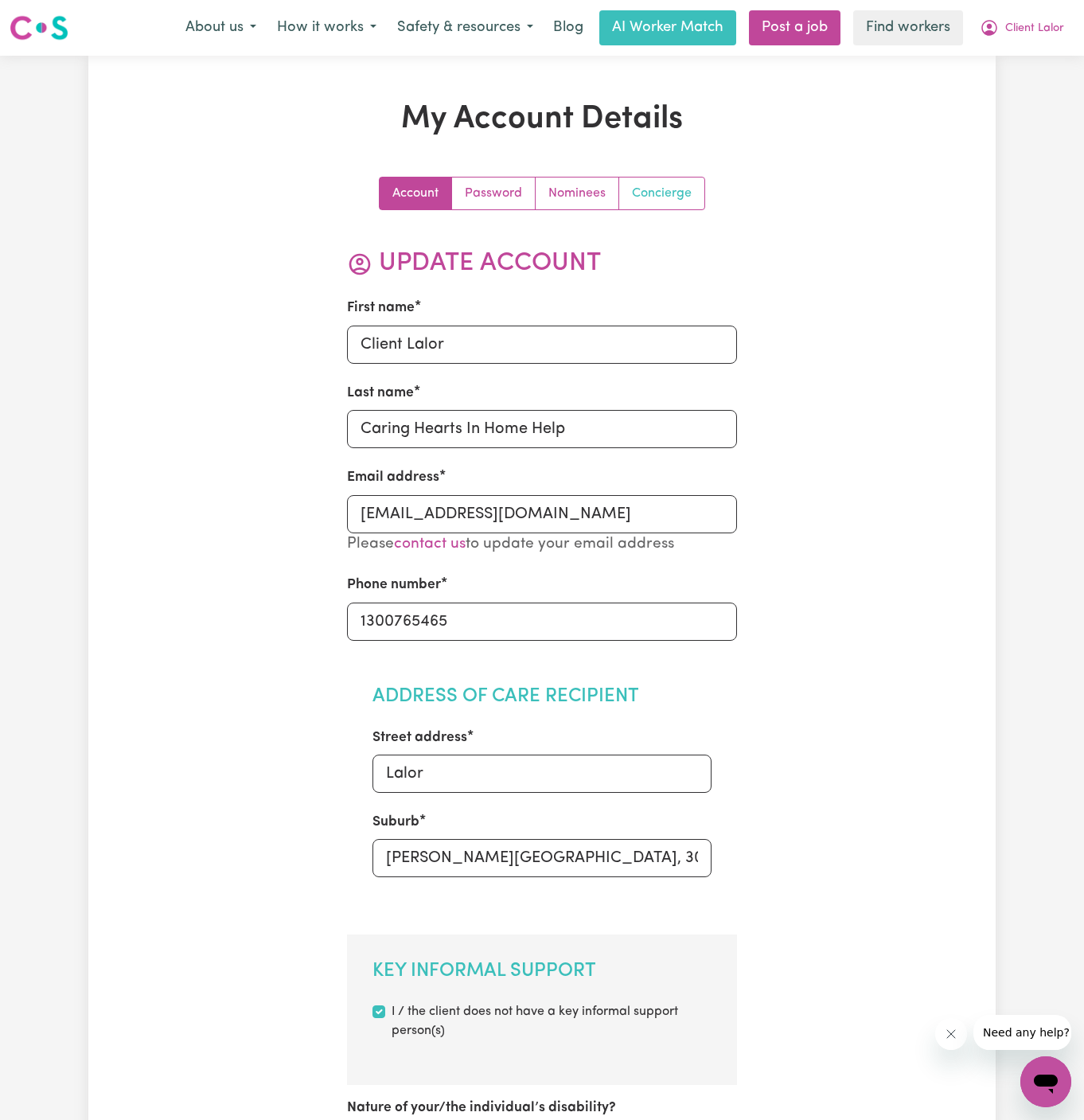
click at [663, 179] on link "Concierge" at bounding box center [661, 193] width 85 height 31
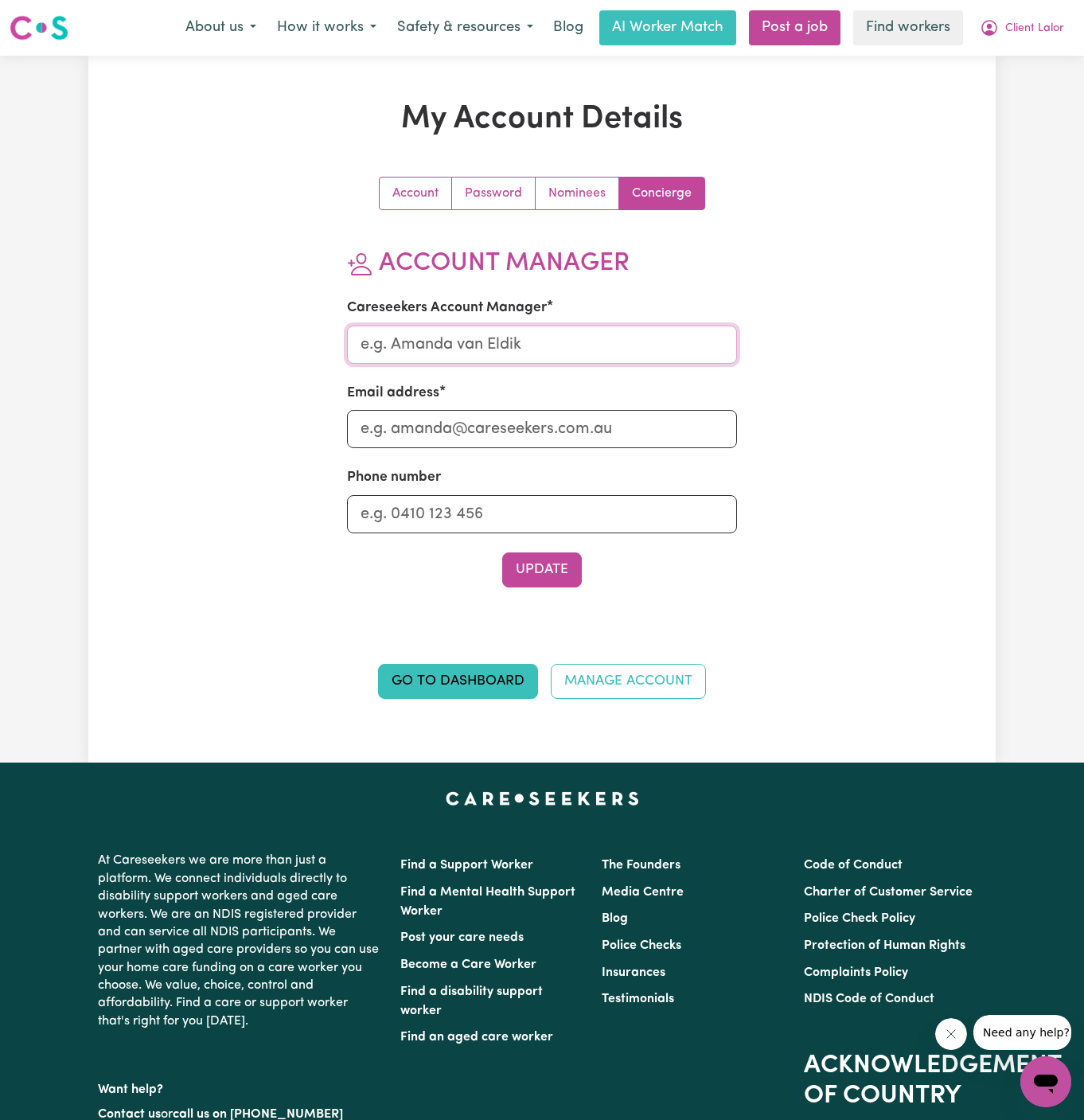
click at [586, 337] on input "Careseekers Account Manager" at bounding box center [542, 345] width 390 height 39
type input "Annie"
click at [560, 425] on input "Email address" at bounding box center [542, 429] width 390 height 39
type input "annie@careseekers.com.au"
click at [550, 522] on input "Phone number" at bounding box center [542, 514] width 390 height 39
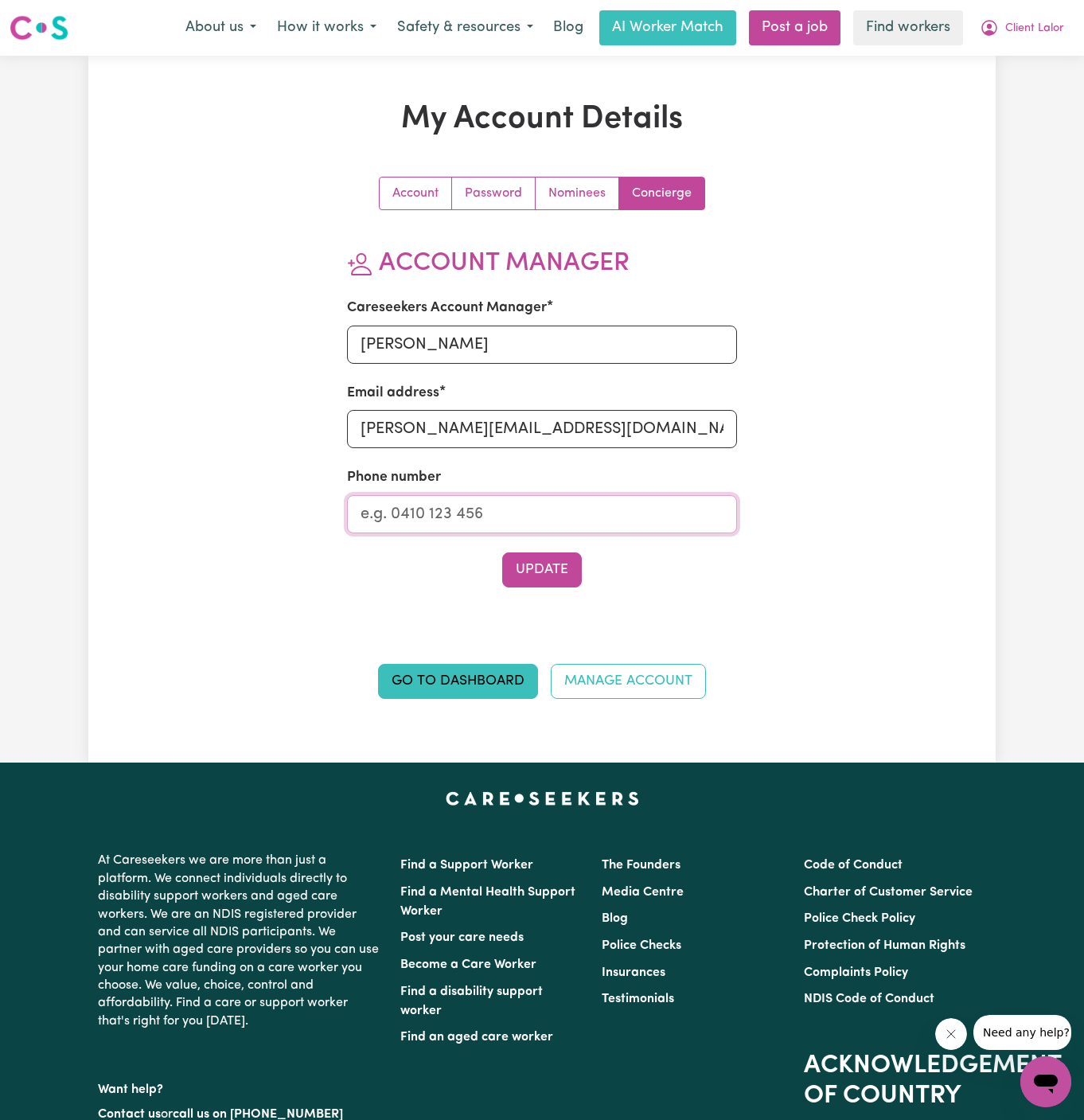
type input "1300765465"
click at [547, 573] on button "Update" at bounding box center [542, 569] width 80 height 35
click at [1062, 31] on span "Client Lalor" at bounding box center [1035, 29] width 59 height 18
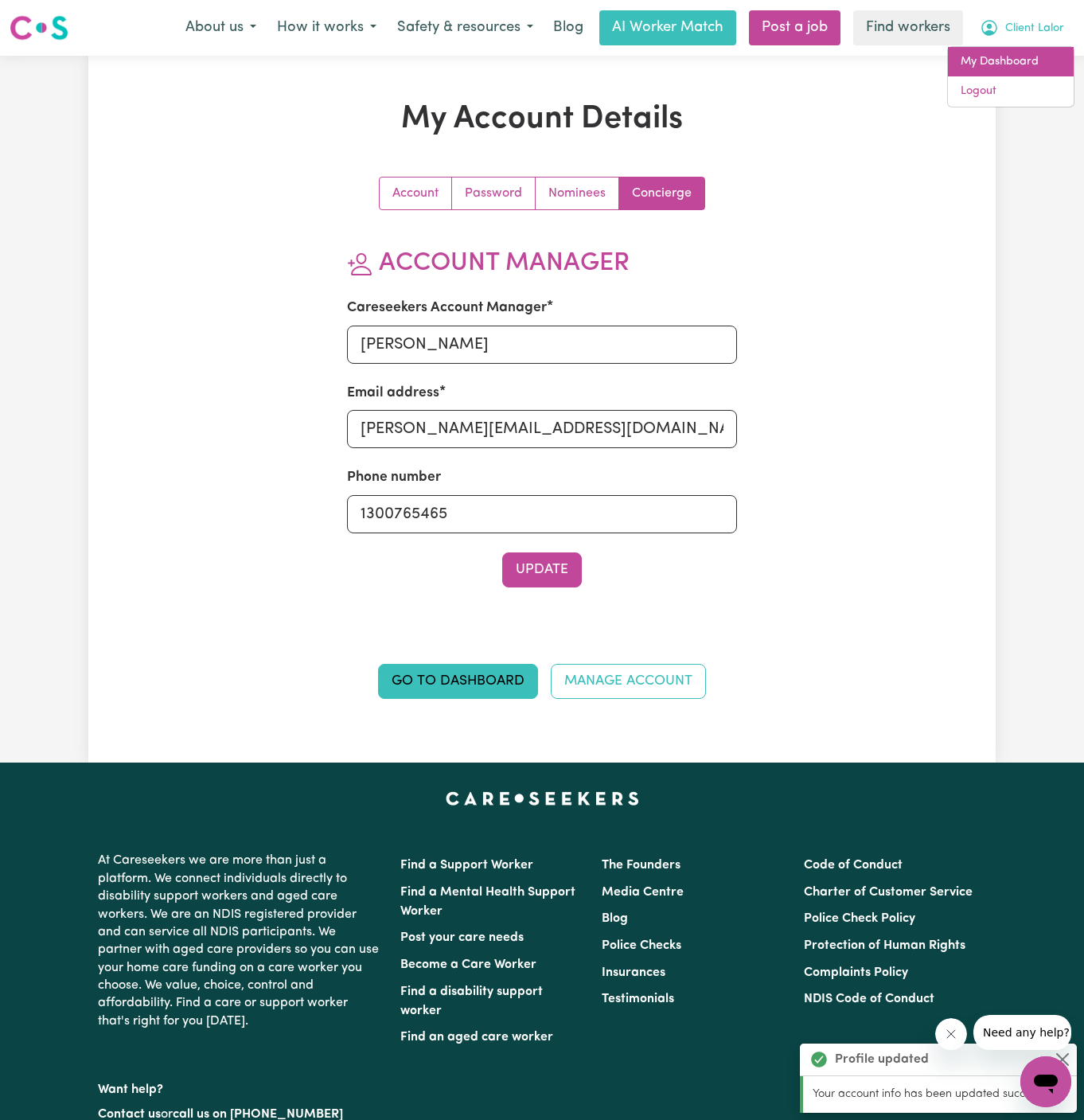
click at [1045, 52] on link "My Dashboard" at bounding box center [1010, 62] width 126 height 31
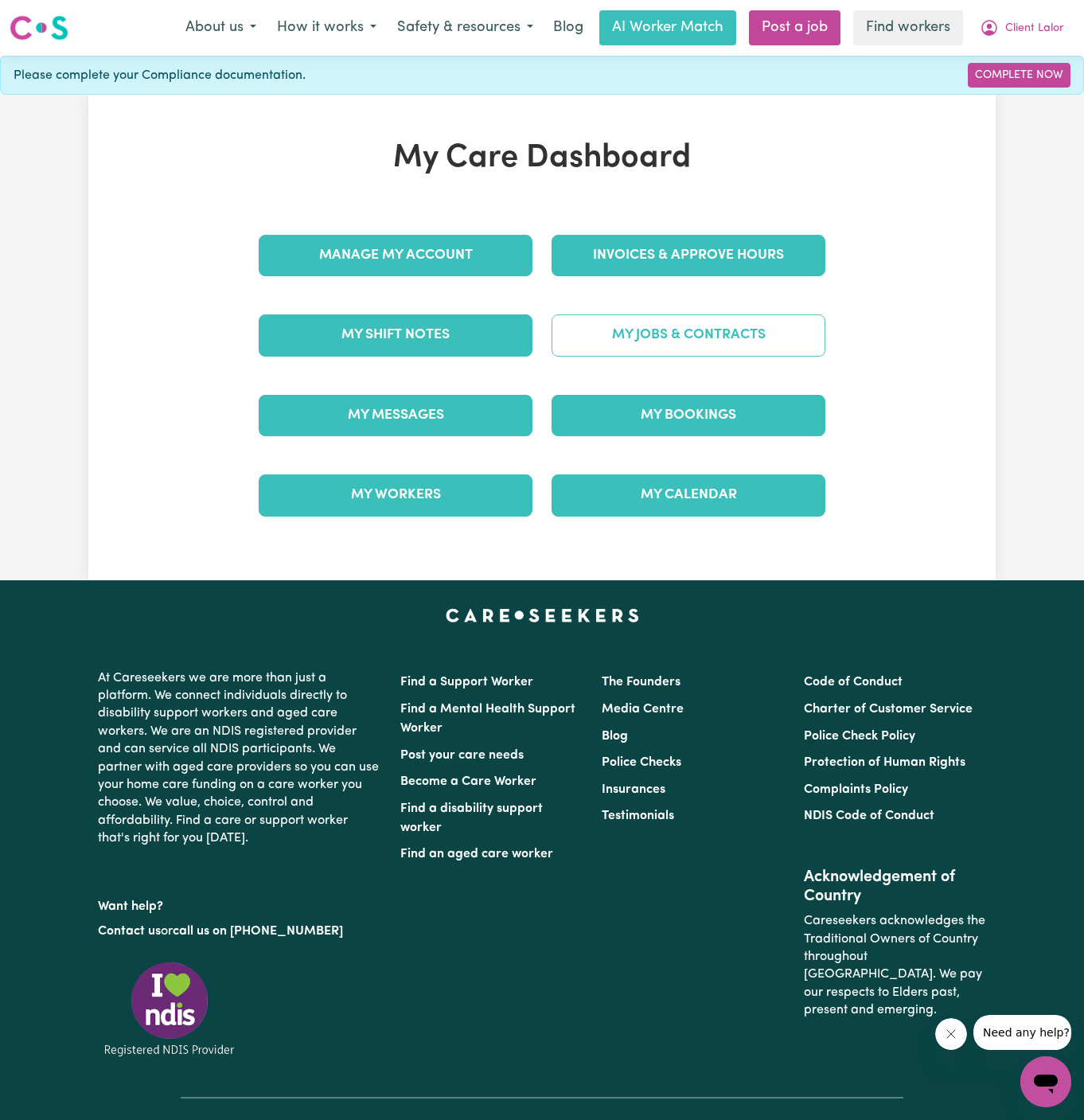
click at [659, 336] on link "My Jobs & Contracts" at bounding box center [688, 335] width 274 height 41
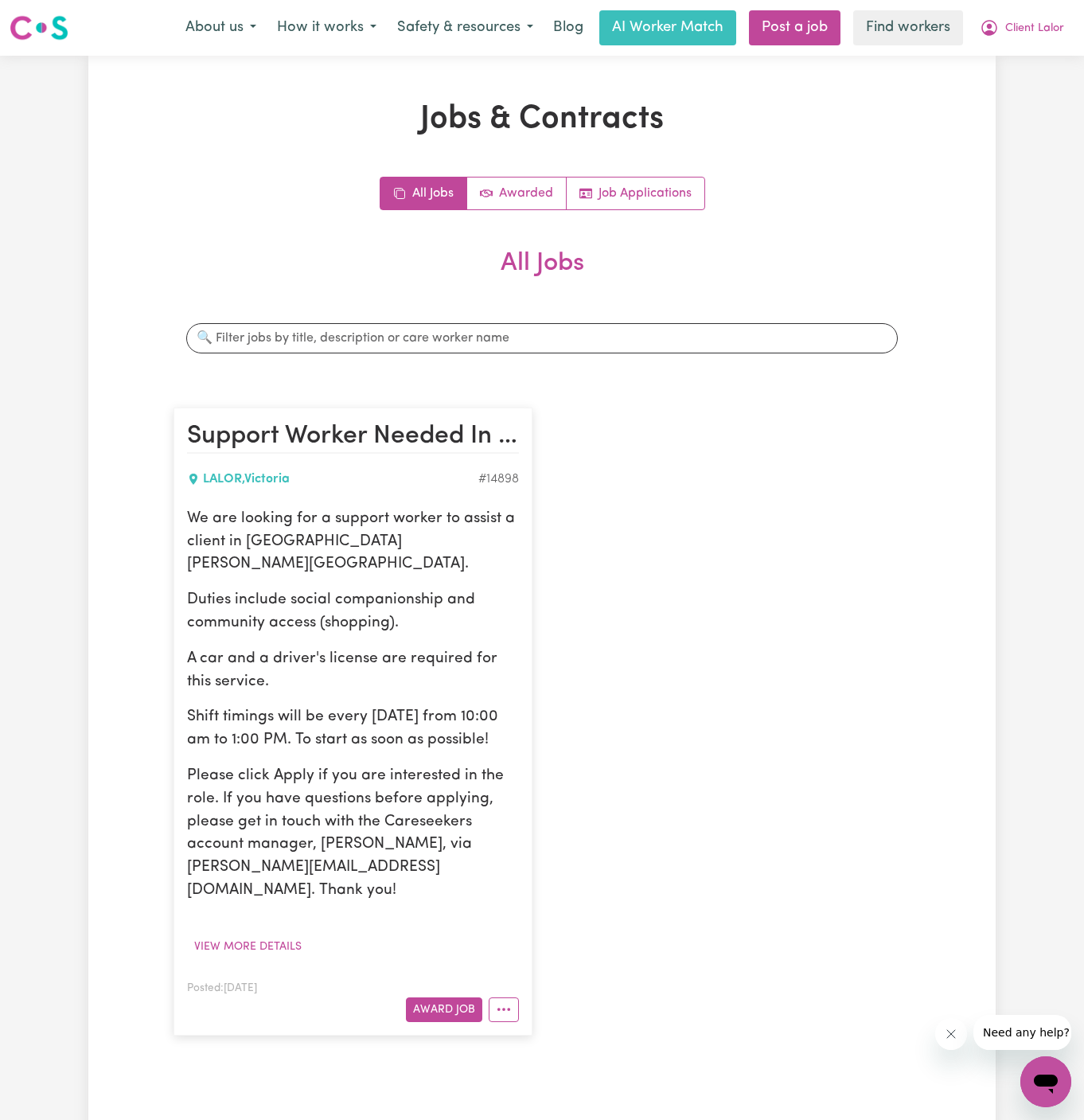
click at [368, 648] on p "A car and a driver's license are required for this service." at bounding box center [353, 670] width 332 height 46
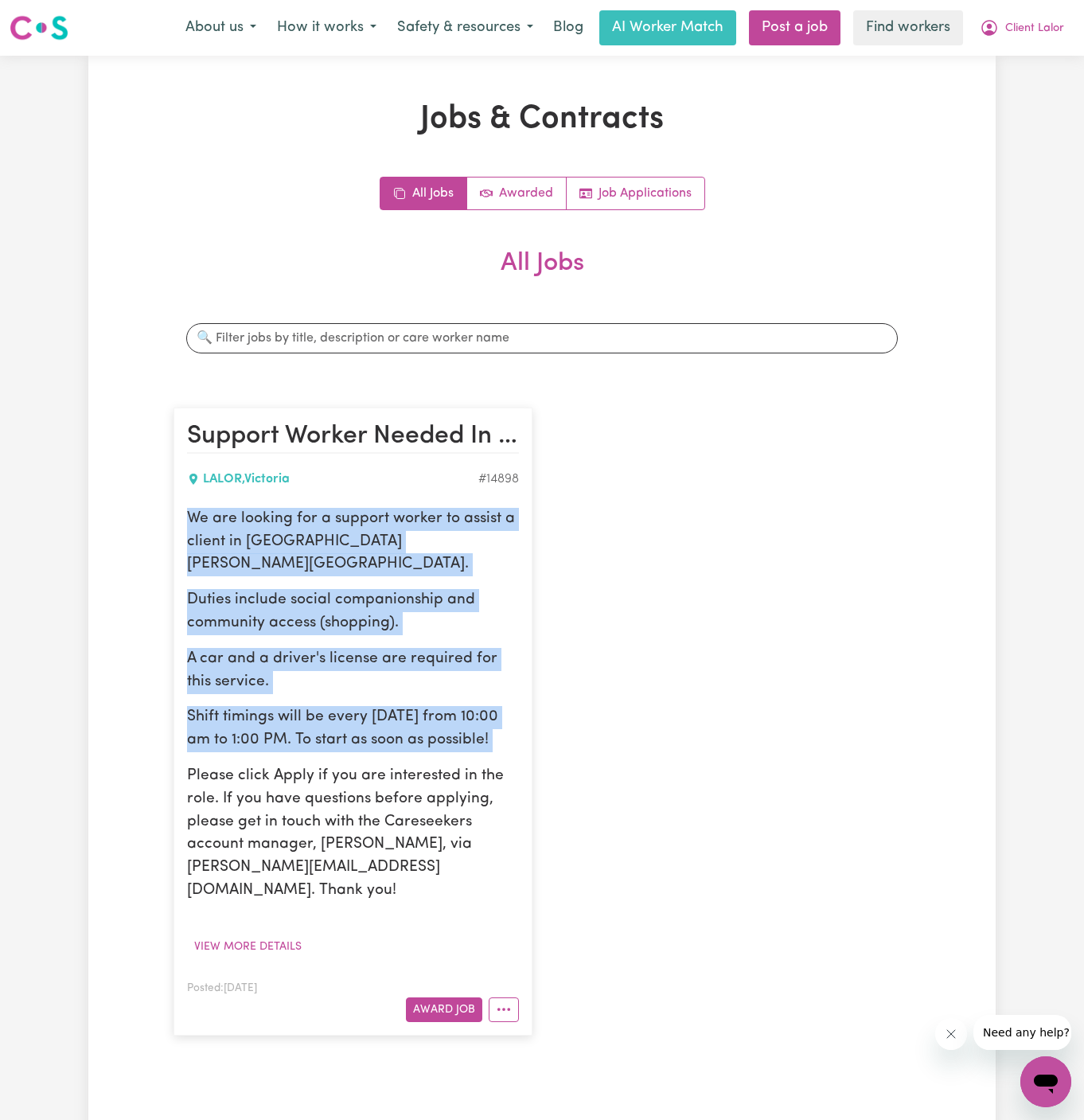
drag, startPoint x: 187, startPoint y: 519, endPoint x: 503, endPoint y: 731, distance: 380.5
click at [503, 731] on div "We are looking for a support worker to assist a client in Lalor, VIC. Duties in…" at bounding box center [353, 705] width 332 height 395
copy div "We are looking for a support worker to assist a client in Lalor, VIC. Duties in…"
click at [1038, 24] on span "Client Lalor" at bounding box center [1035, 29] width 59 height 18
click at [1028, 52] on link "My Dashboard" at bounding box center [1010, 62] width 126 height 31
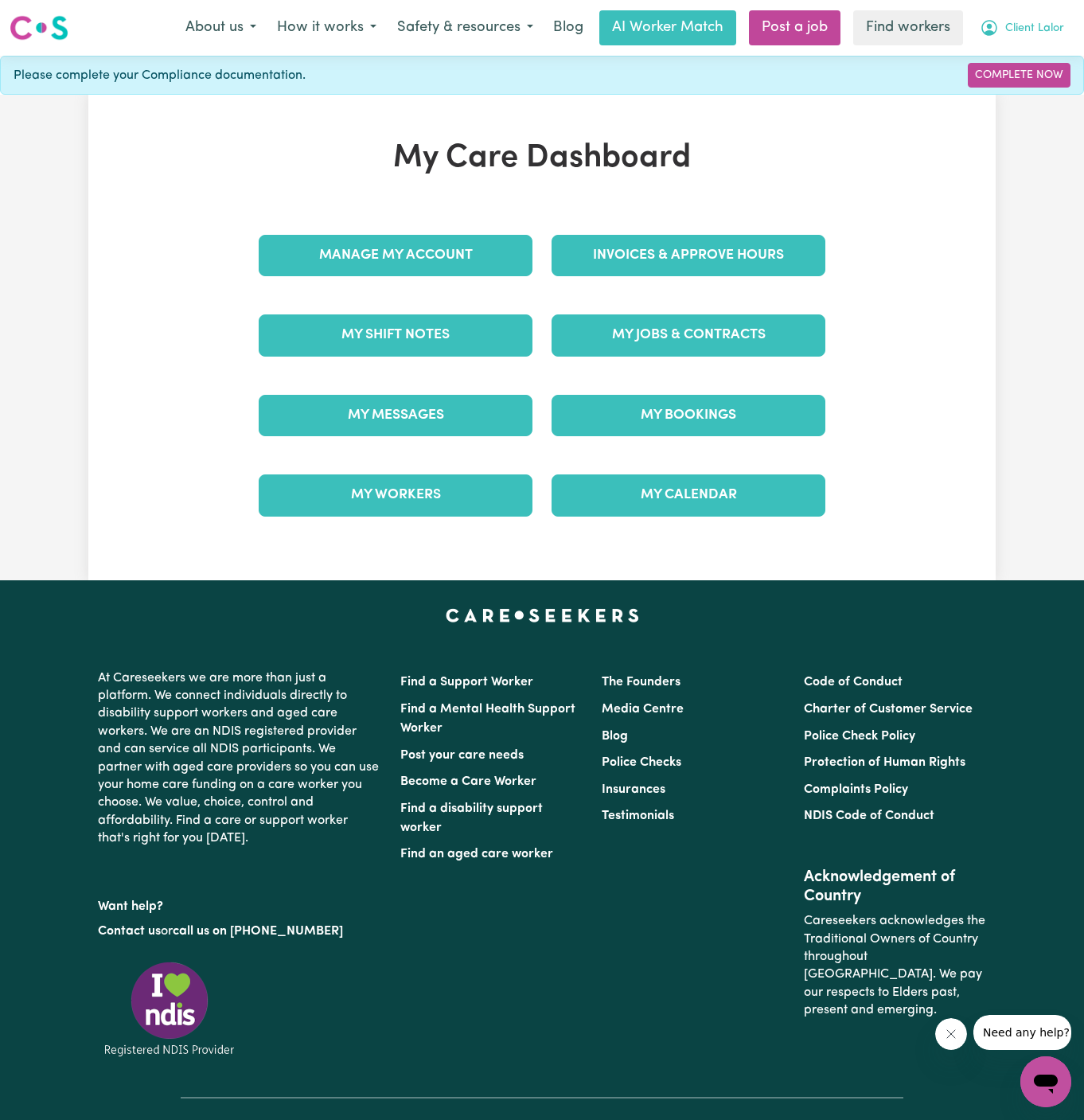
click at [1052, 24] on span "Client Lalor" at bounding box center [1035, 29] width 59 height 18
click at [1048, 83] on link "Logout" at bounding box center [1010, 92] width 126 height 31
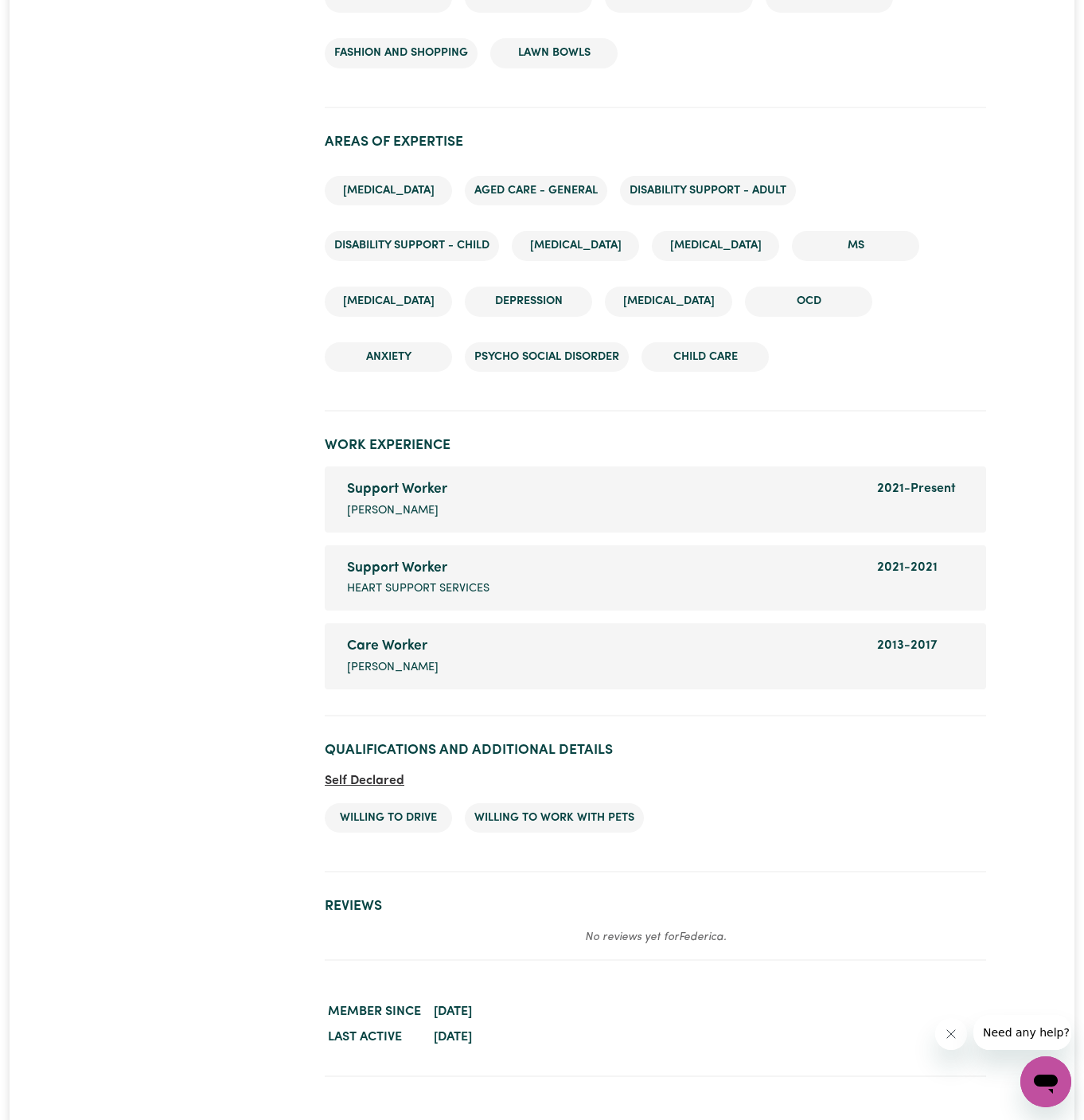
scroll to position [2362, 0]
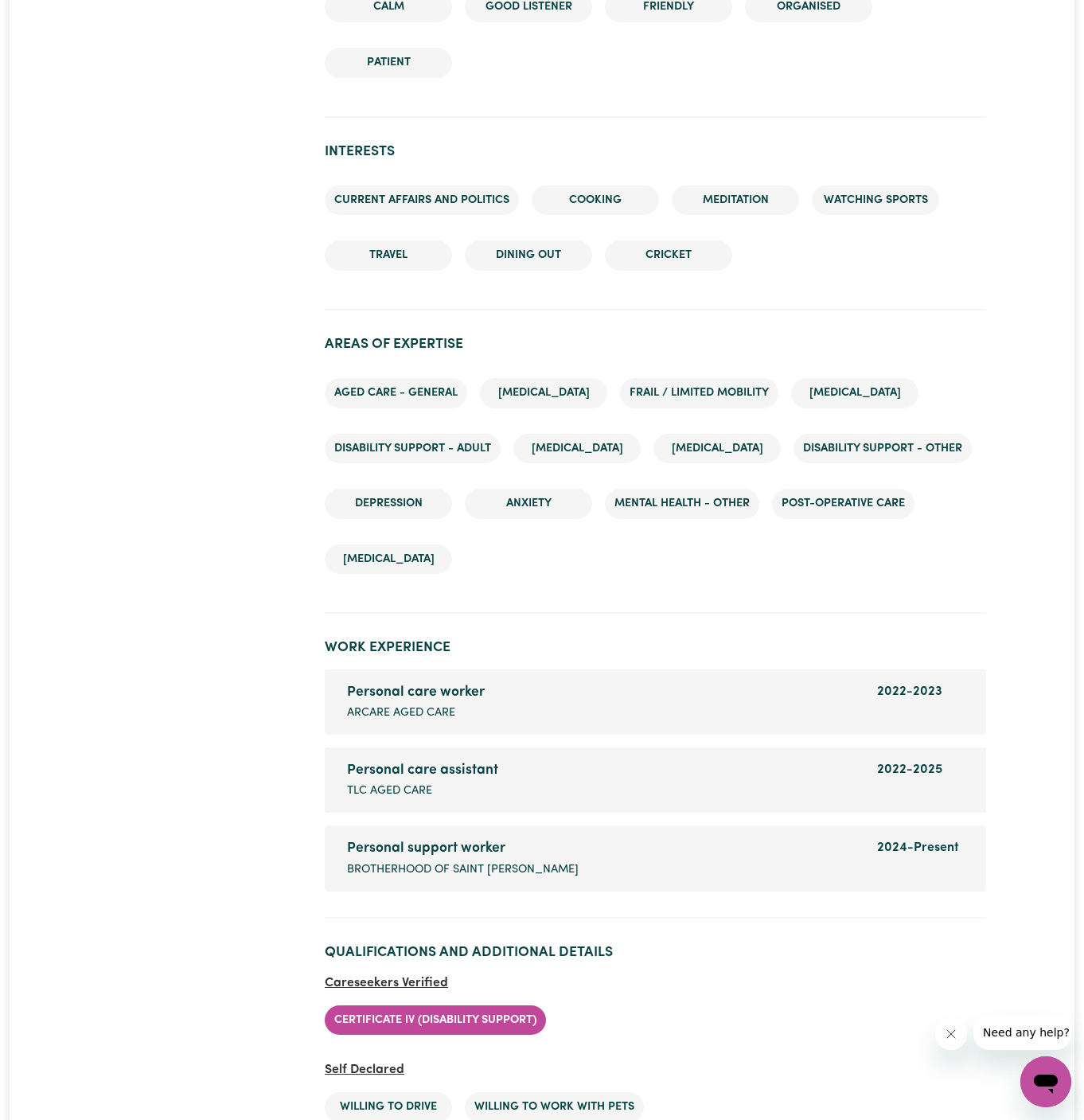
scroll to position [2324, 0]
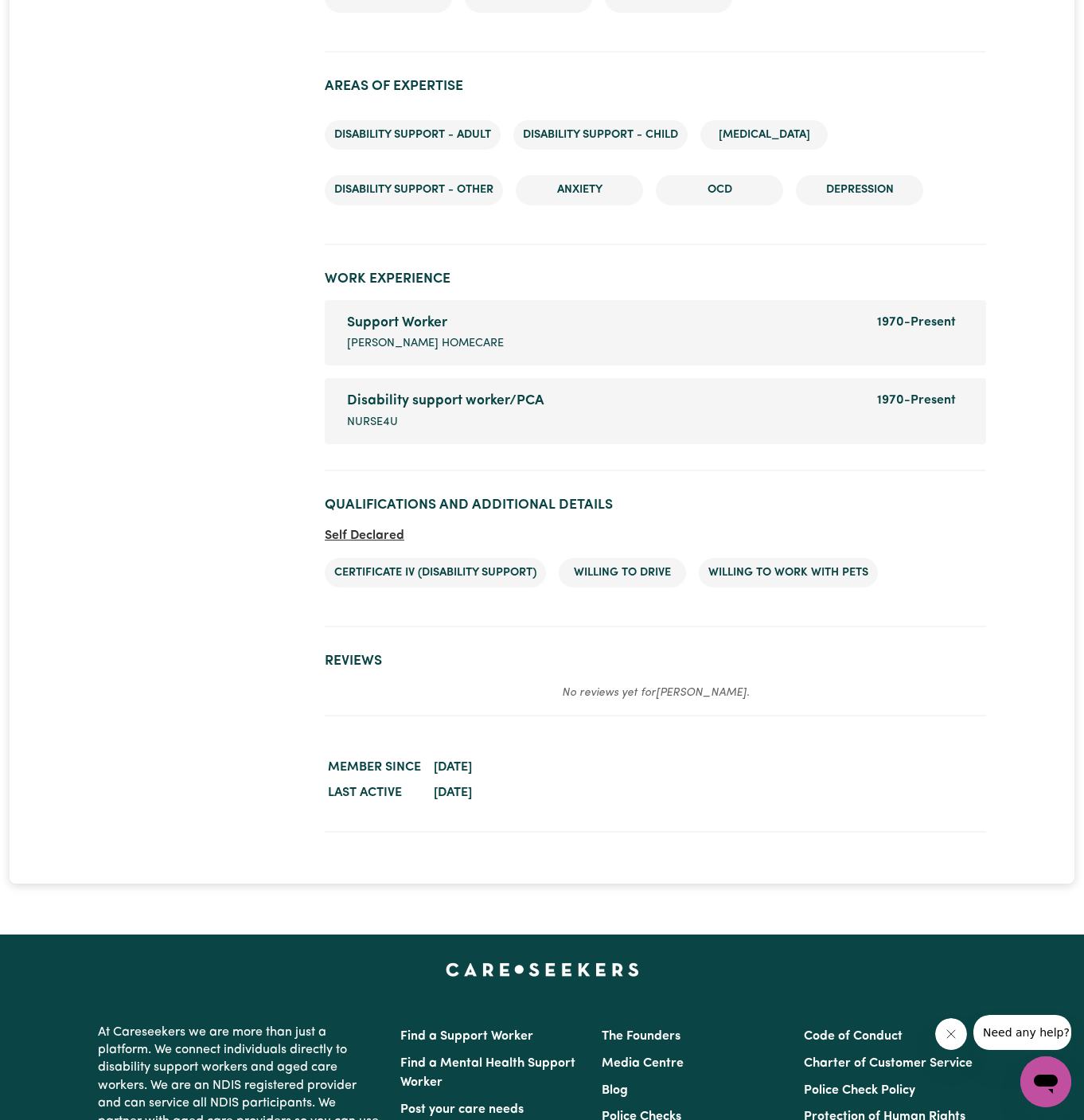
scroll to position [2236, 0]
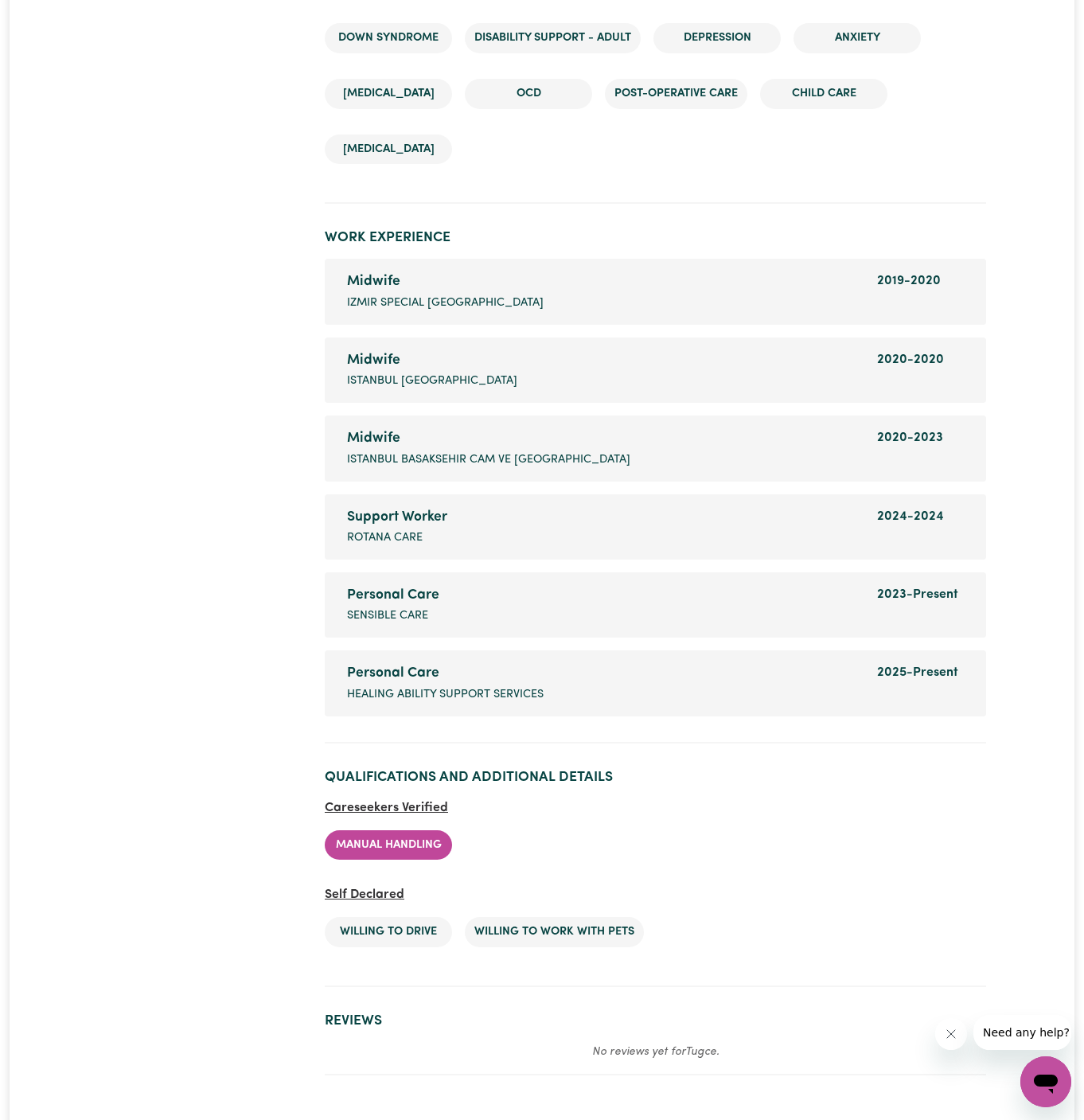
scroll to position [2892, 0]
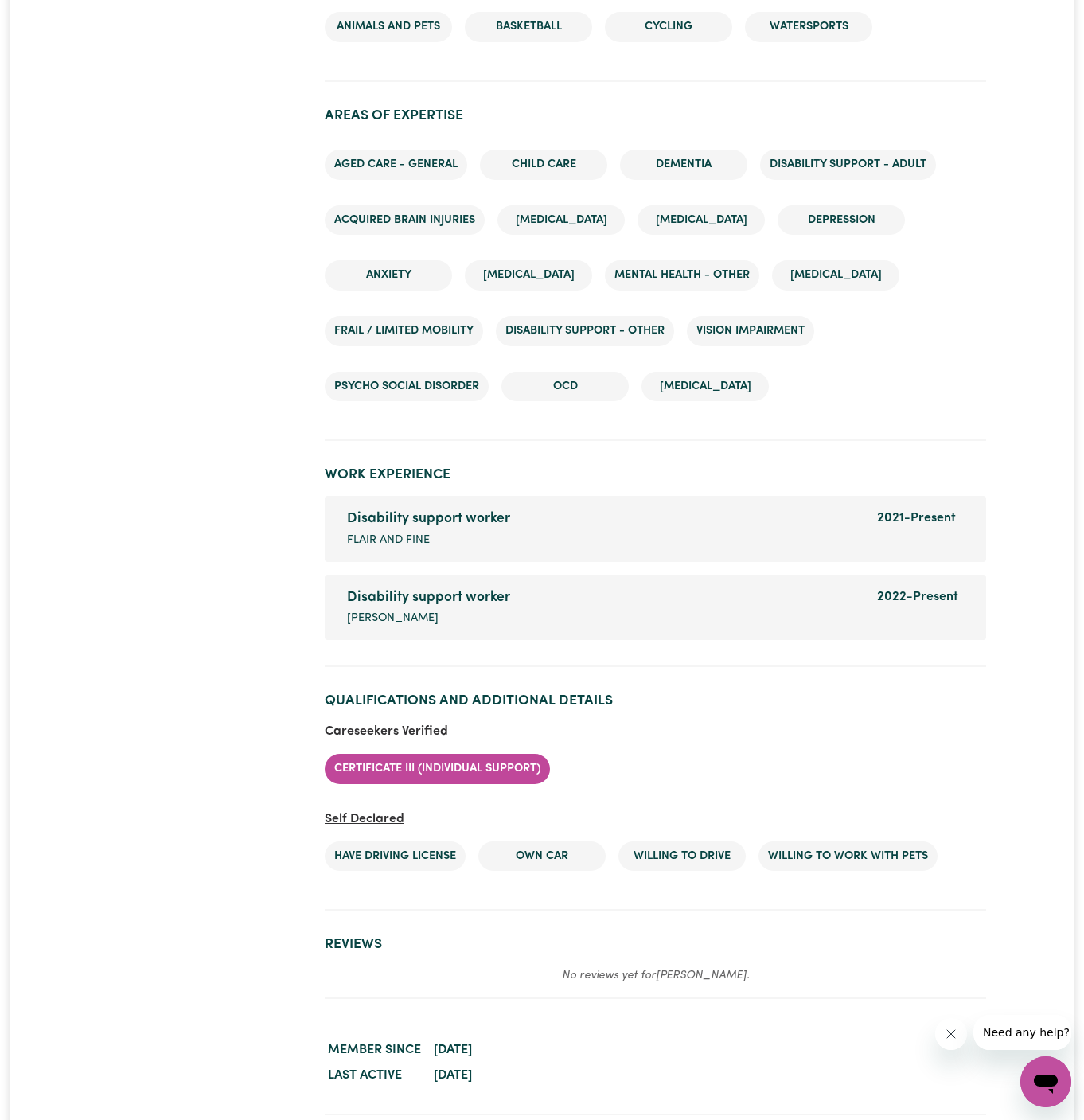
scroll to position [2389, 0]
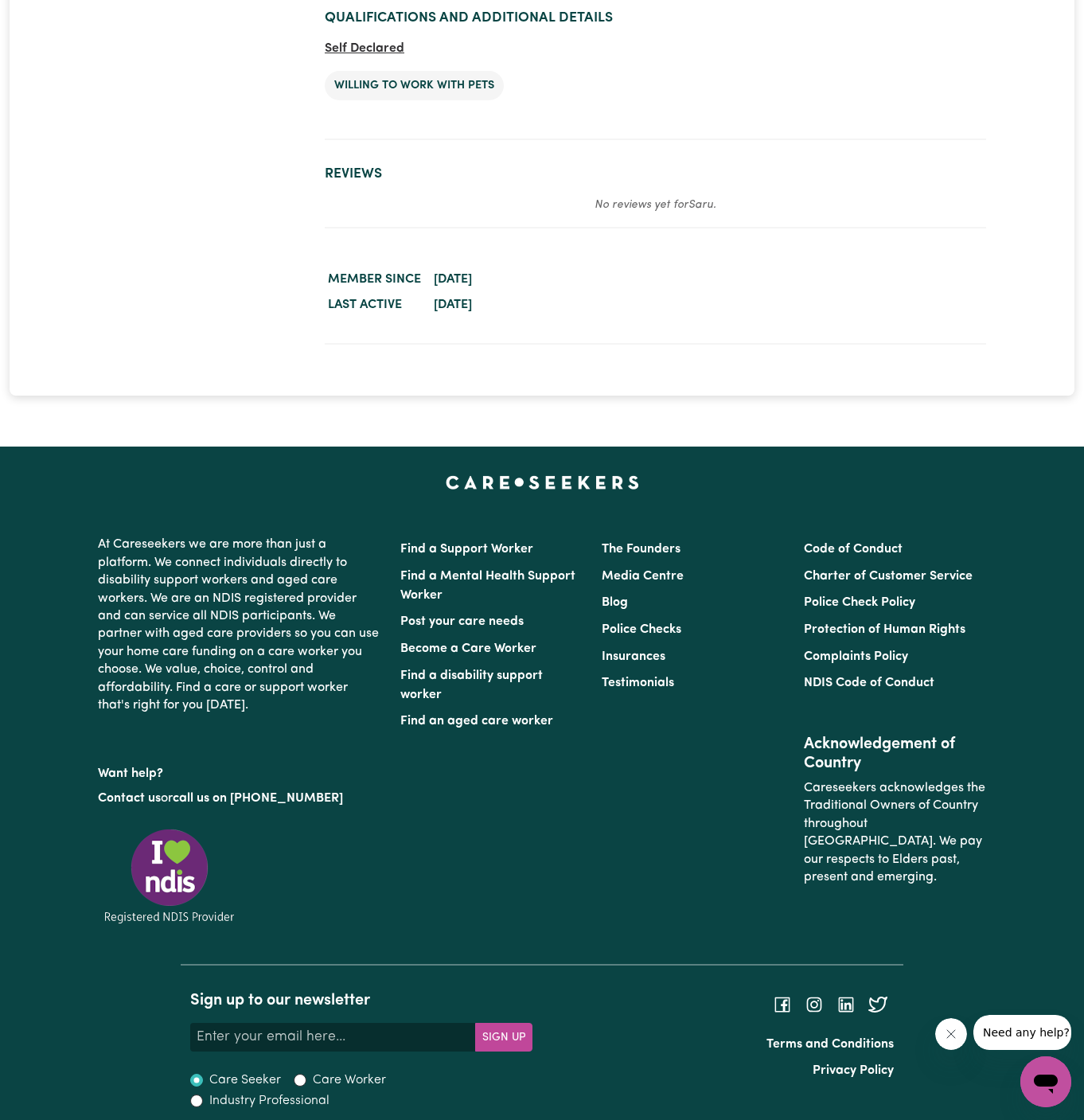
scroll to position [2536, 0]
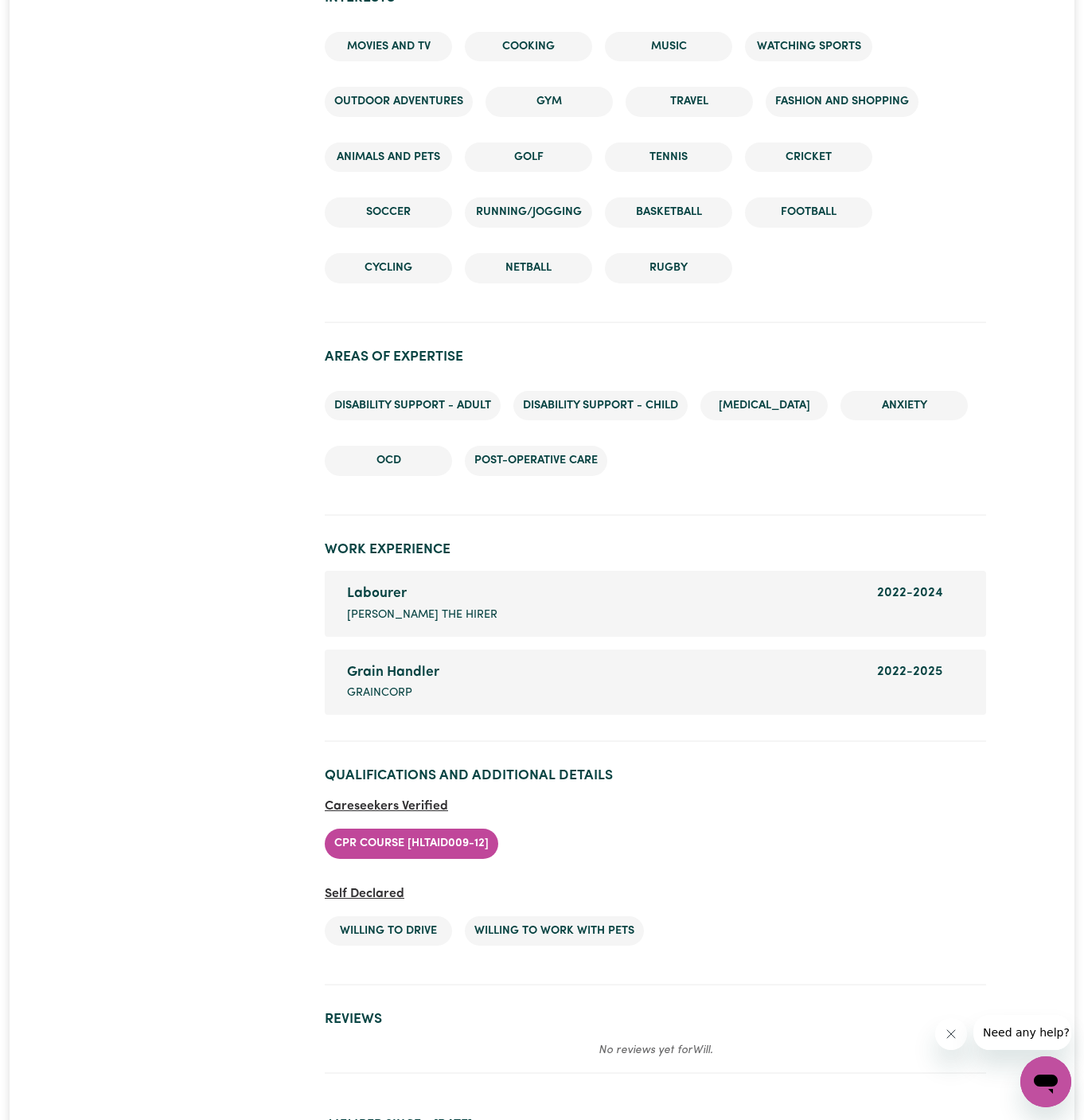
scroll to position [2086, 0]
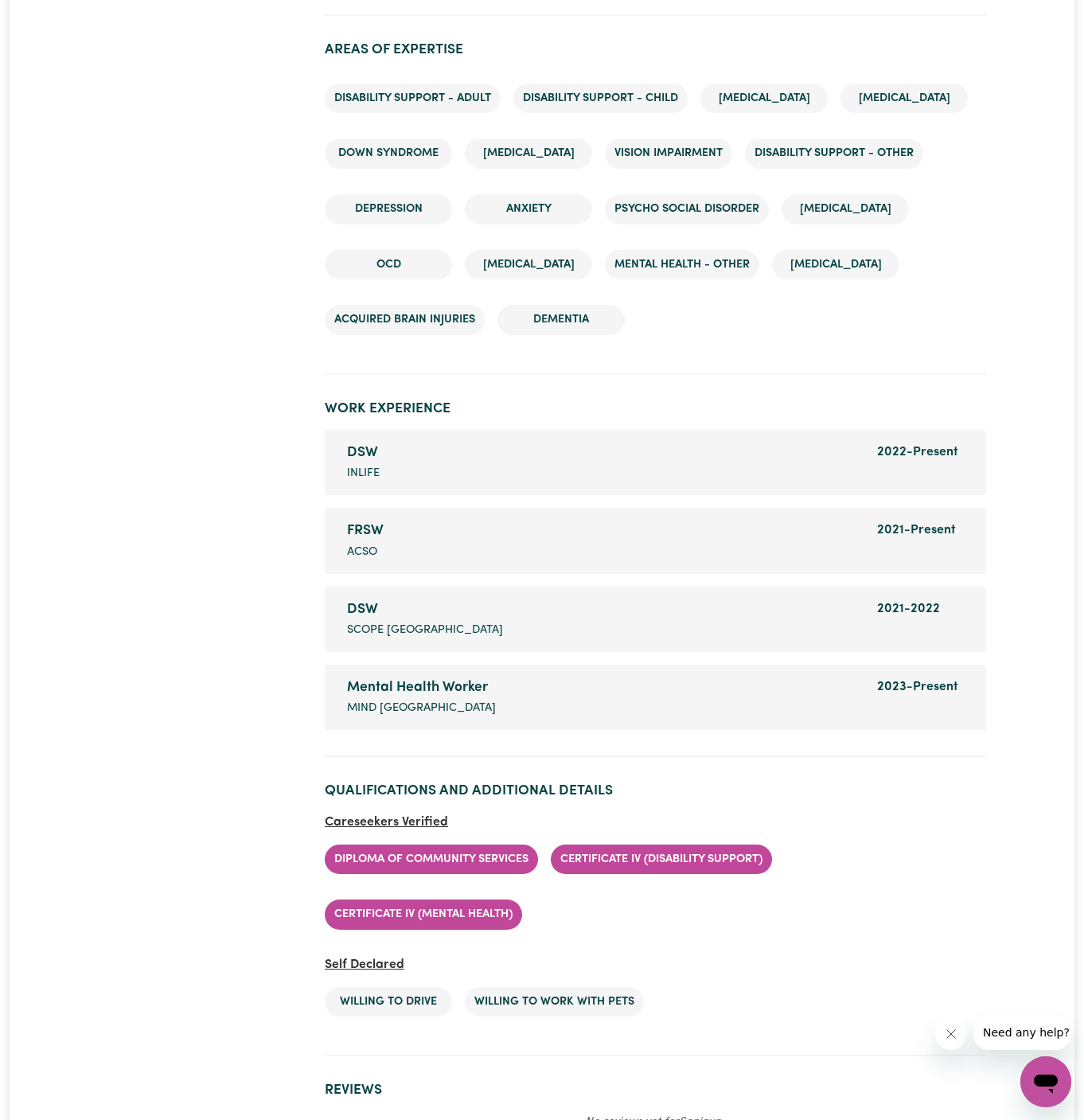
scroll to position [3019, 0]
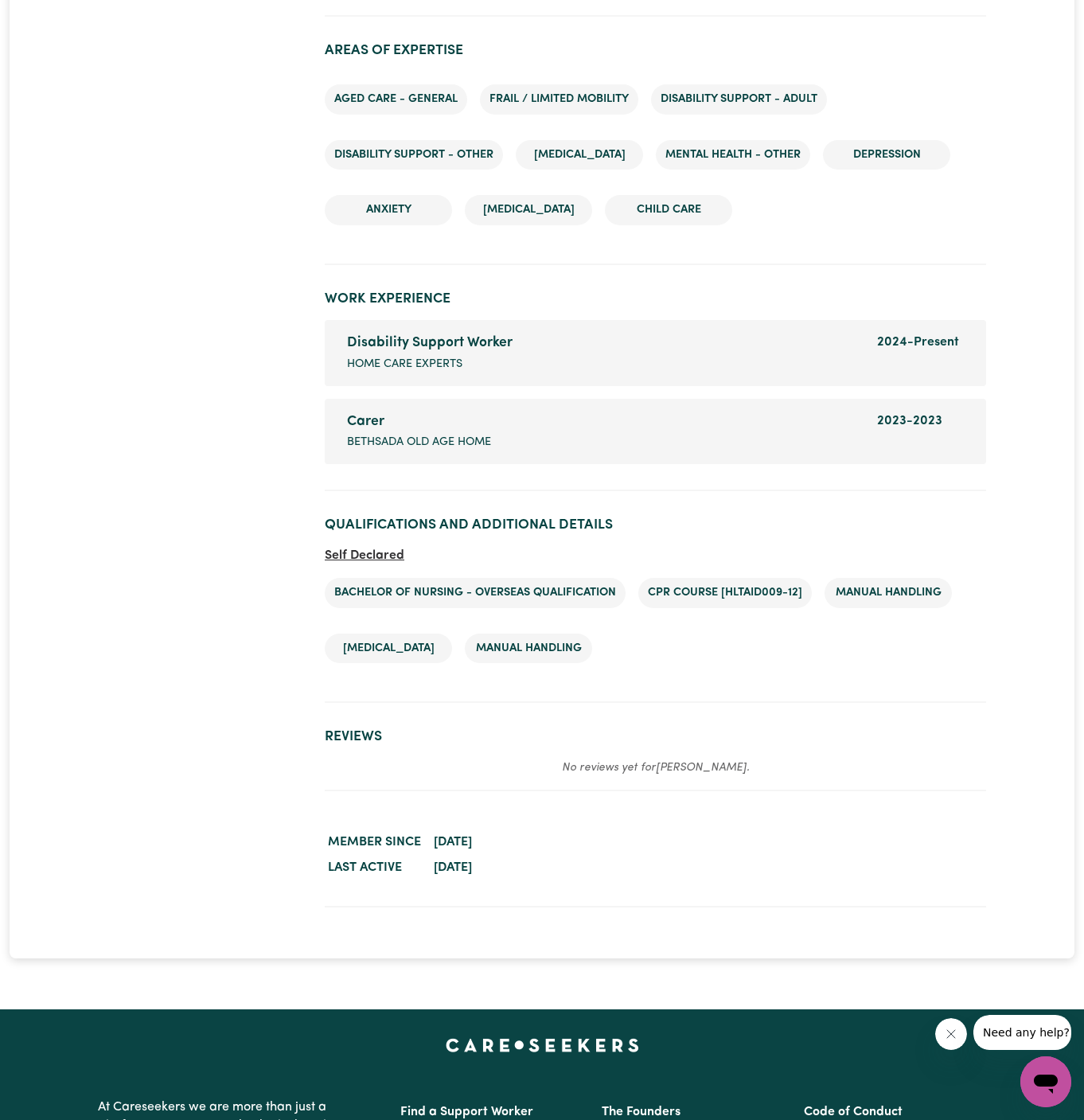
scroll to position [2374, 0]
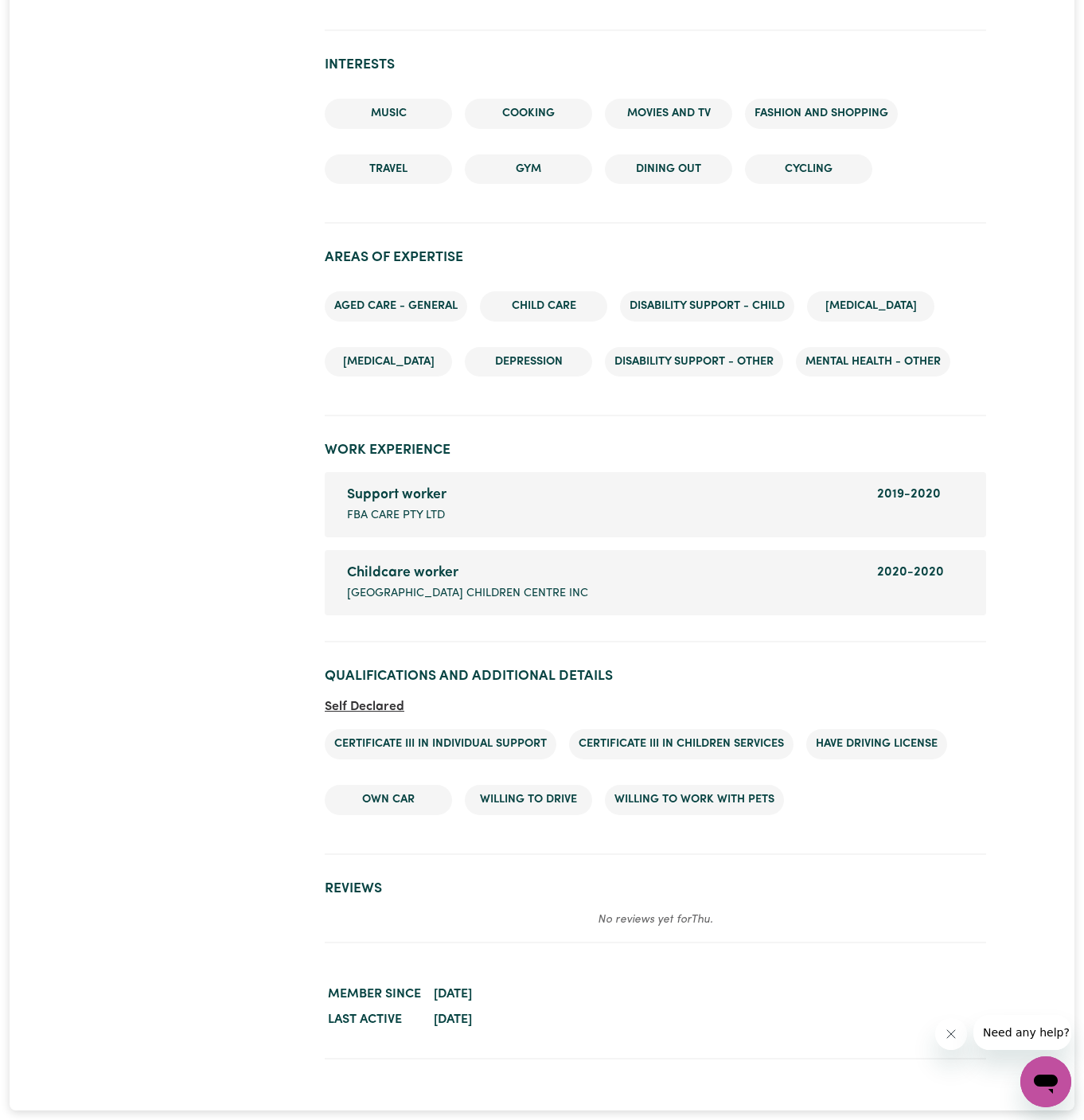
scroll to position [1982, 0]
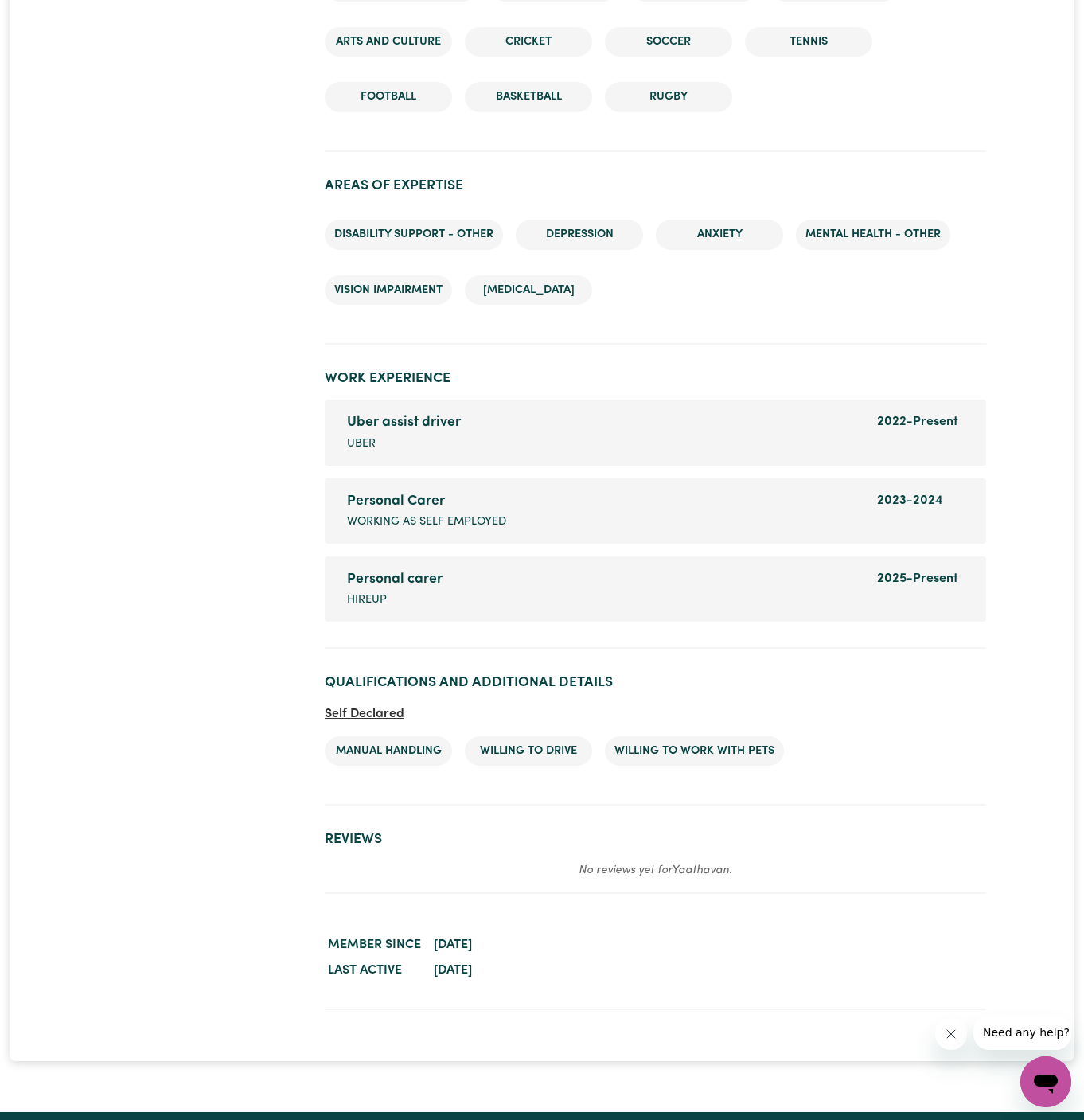
scroll to position [2585, 0]
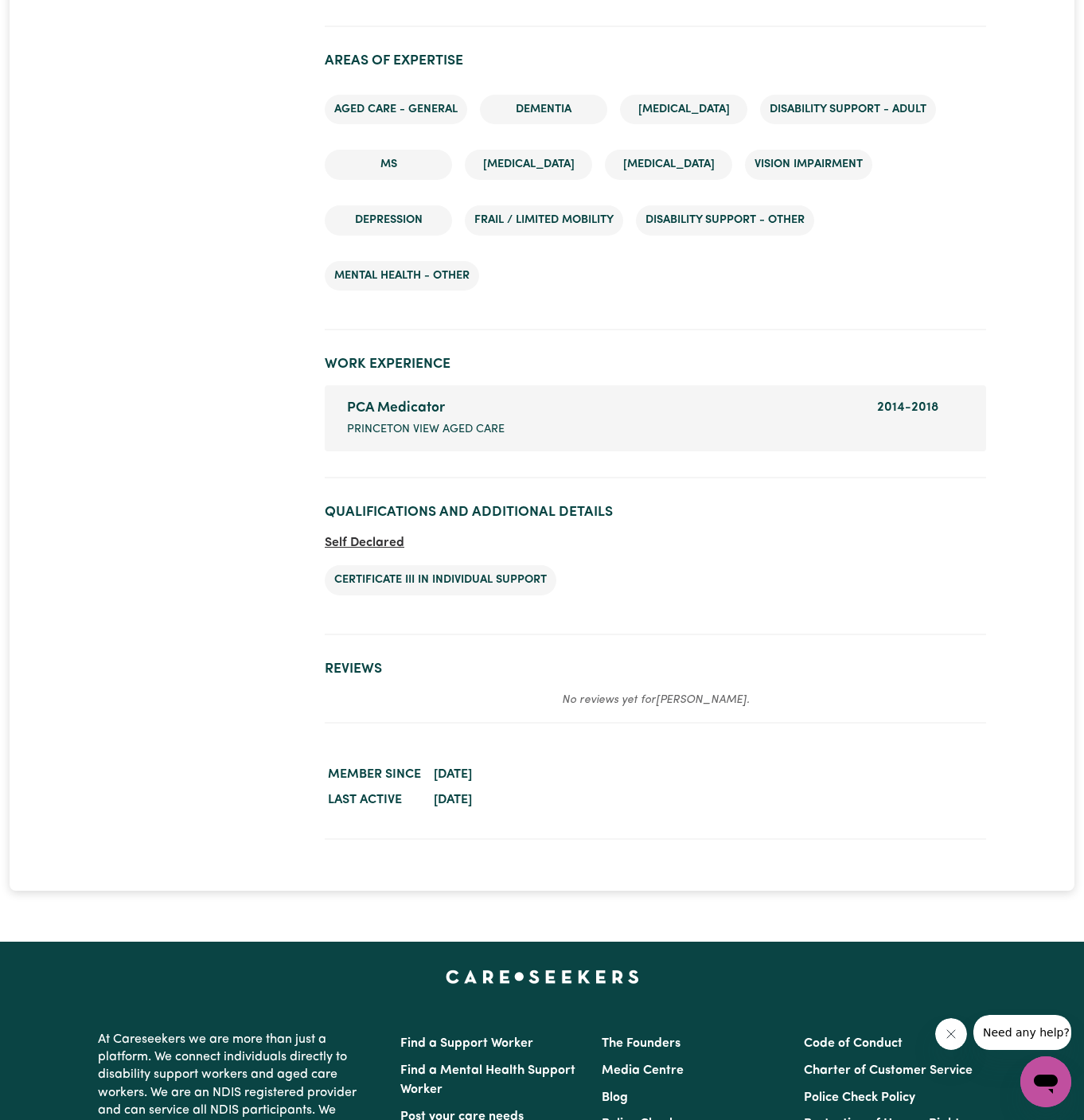
scroll to position [2306, 0]
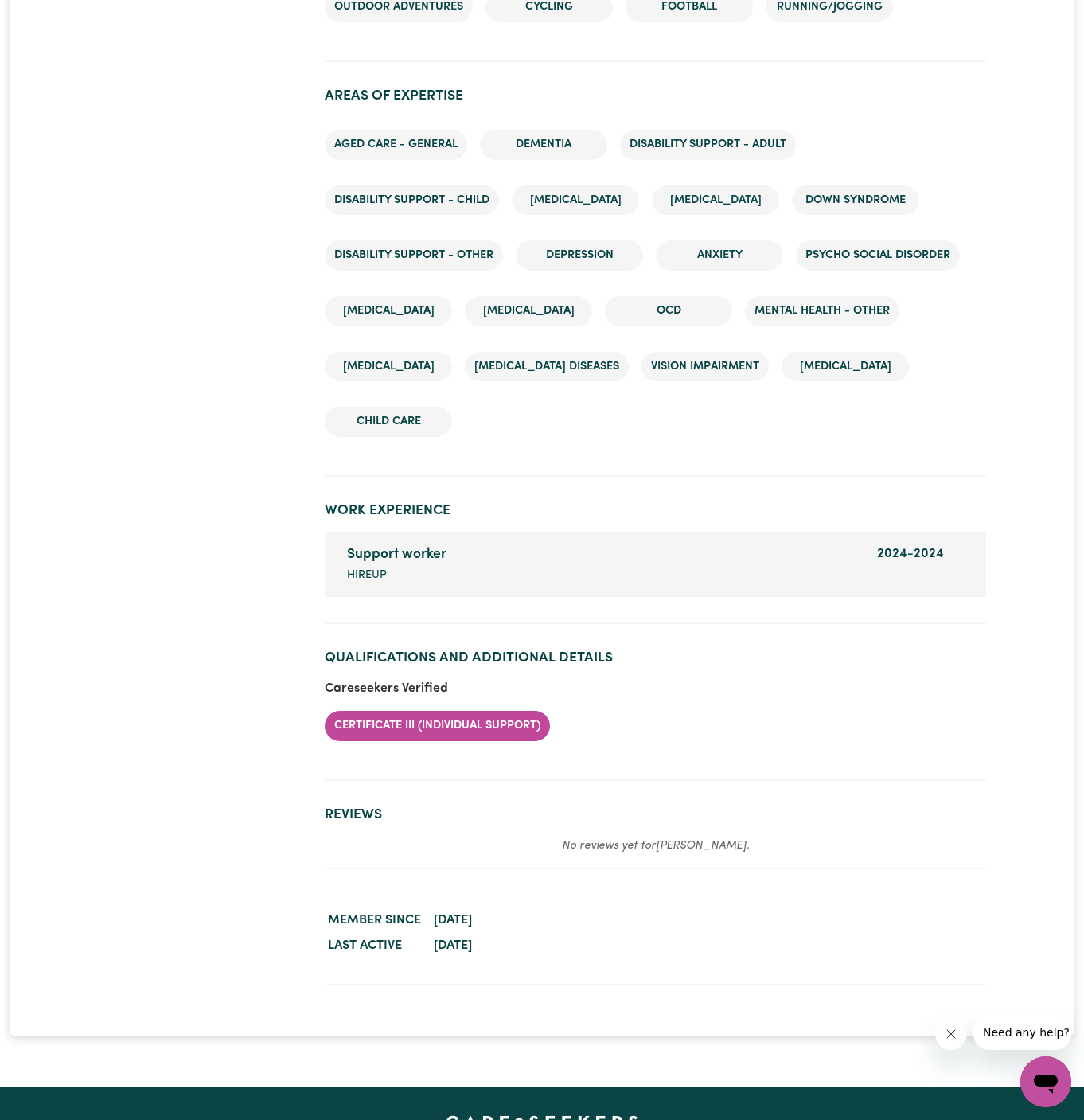
scroll to position [2411, 0]
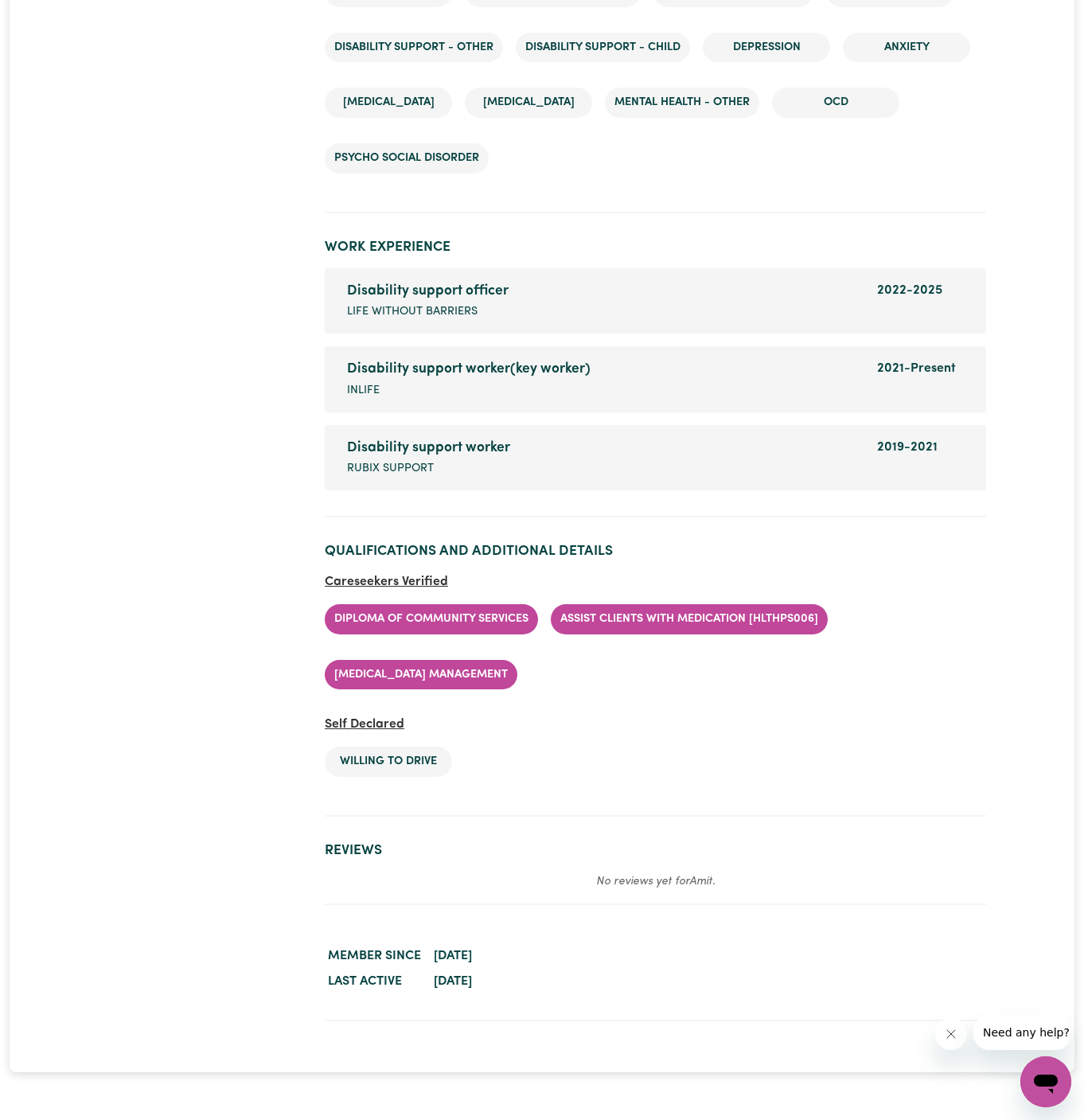
scroll to position [2795, 0]
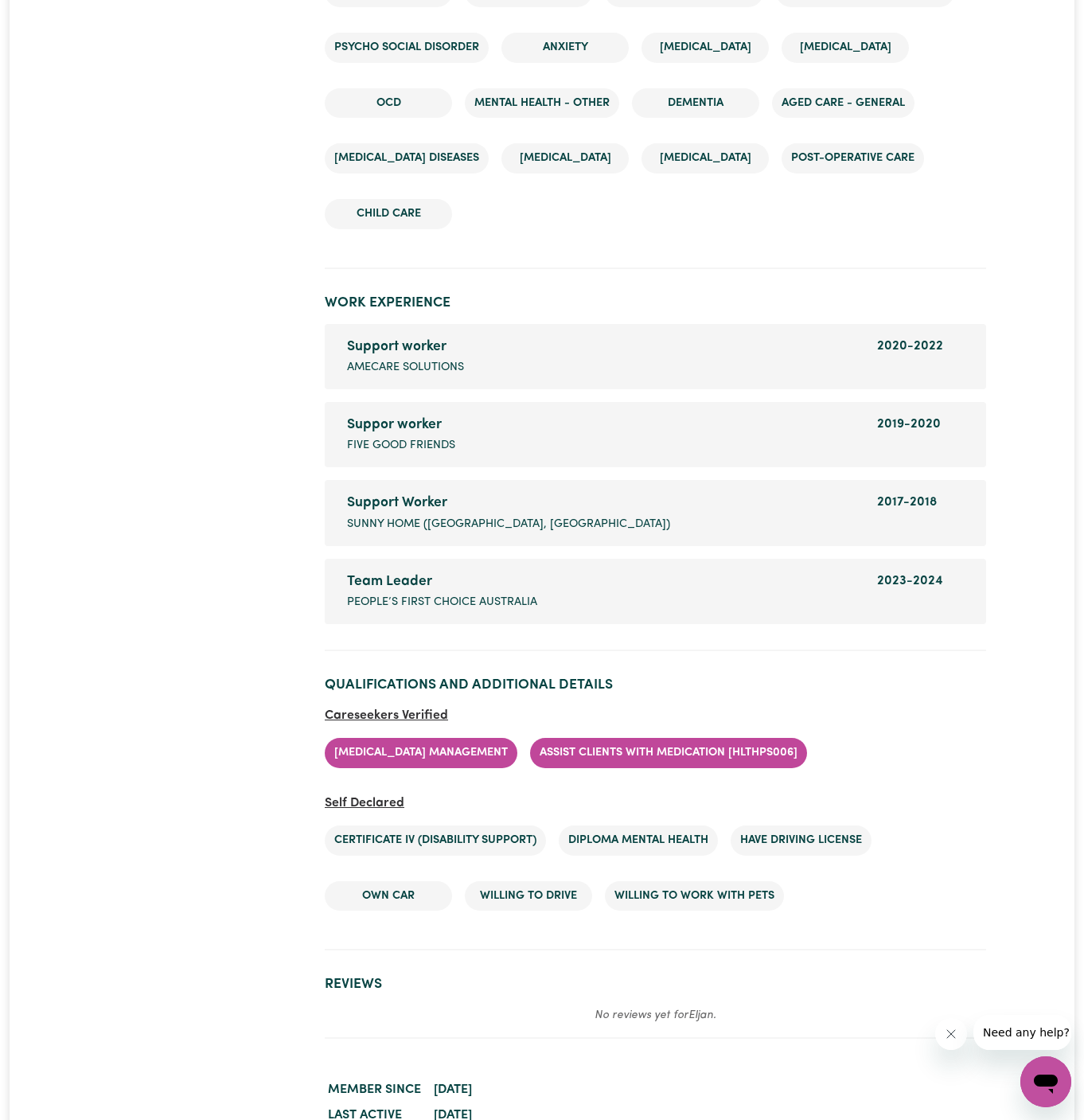
scroll to position [2663, 0]
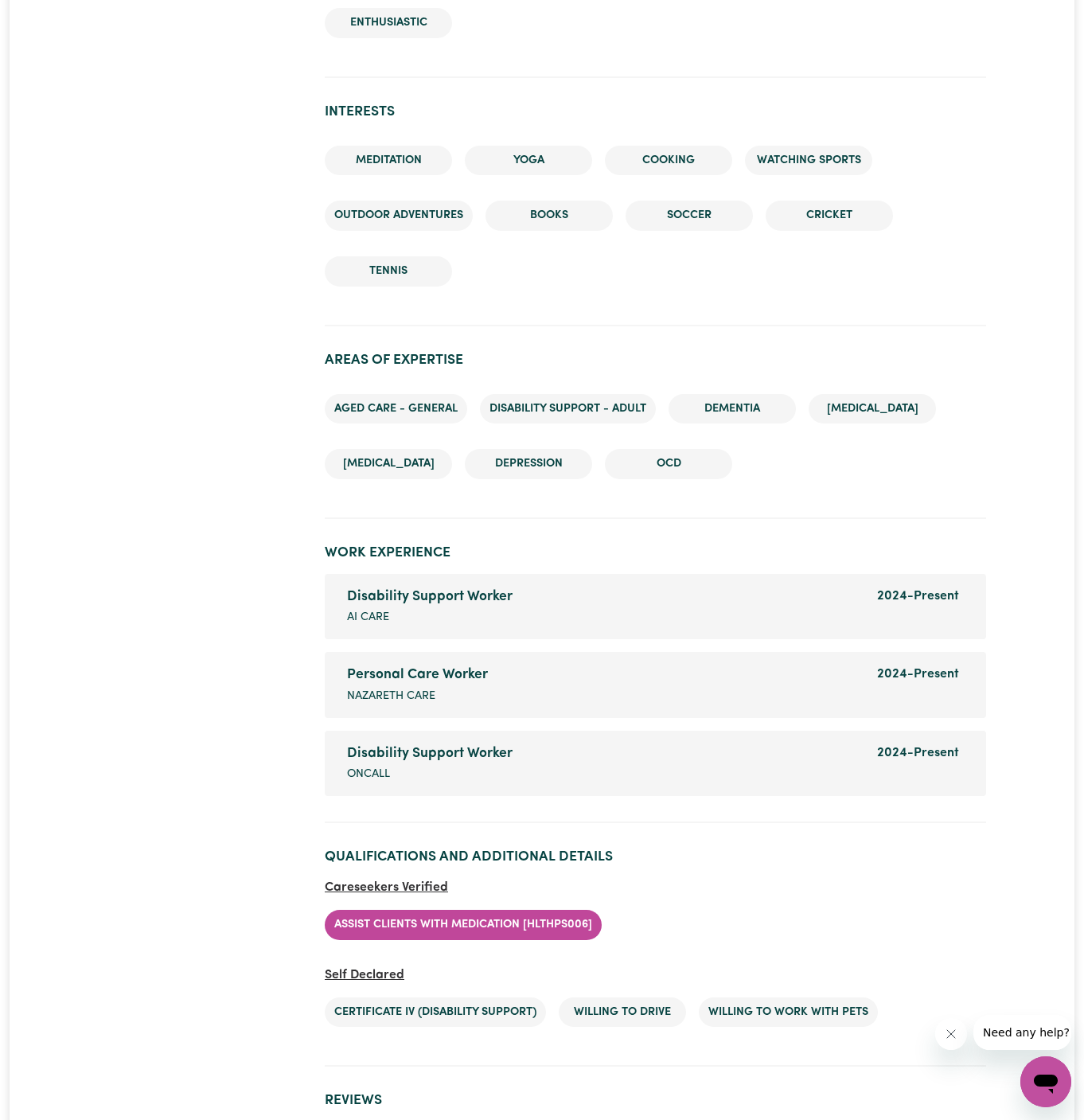
scroll to position [1894, 0]
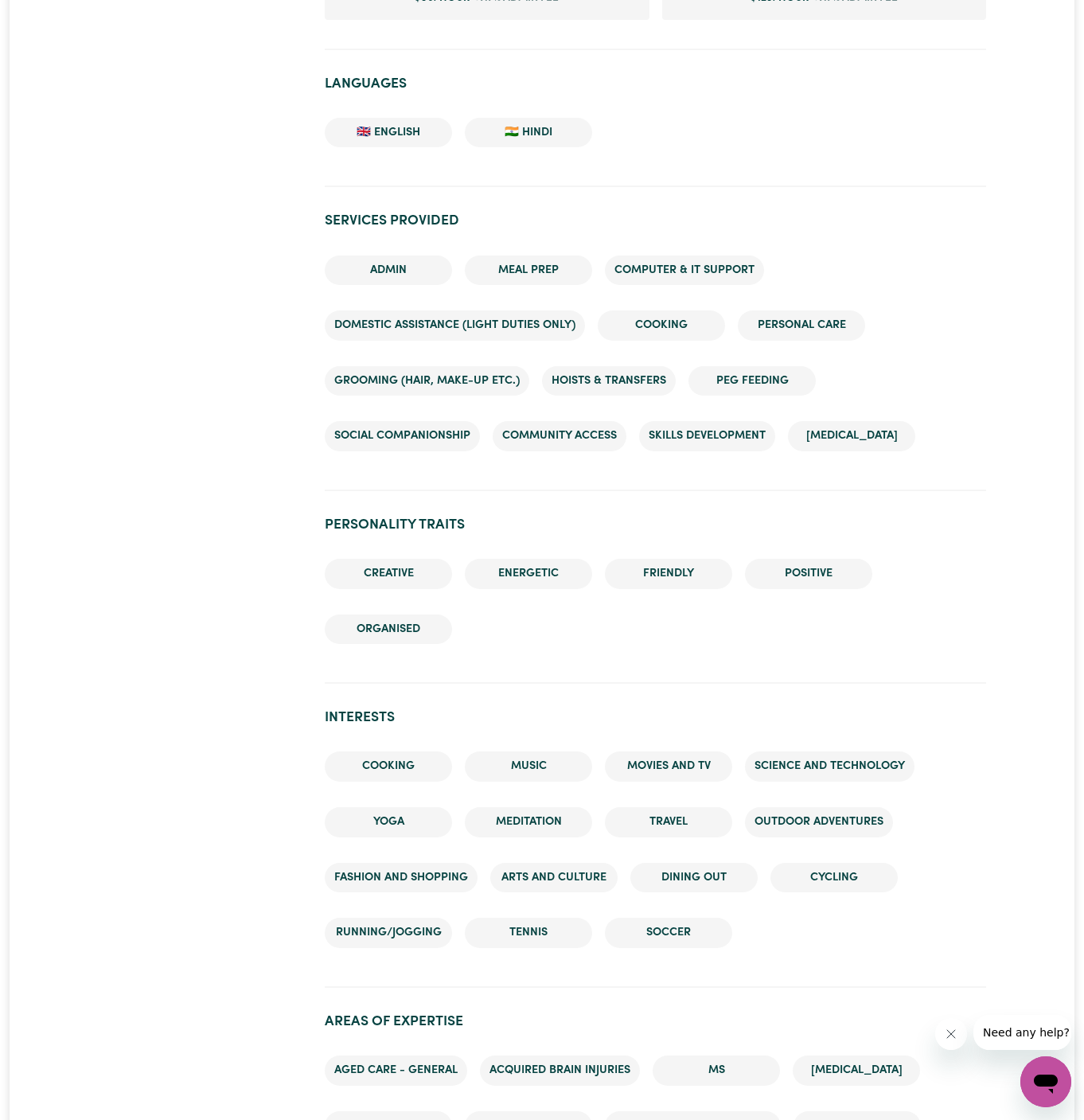
scroll to position [2240, 0]
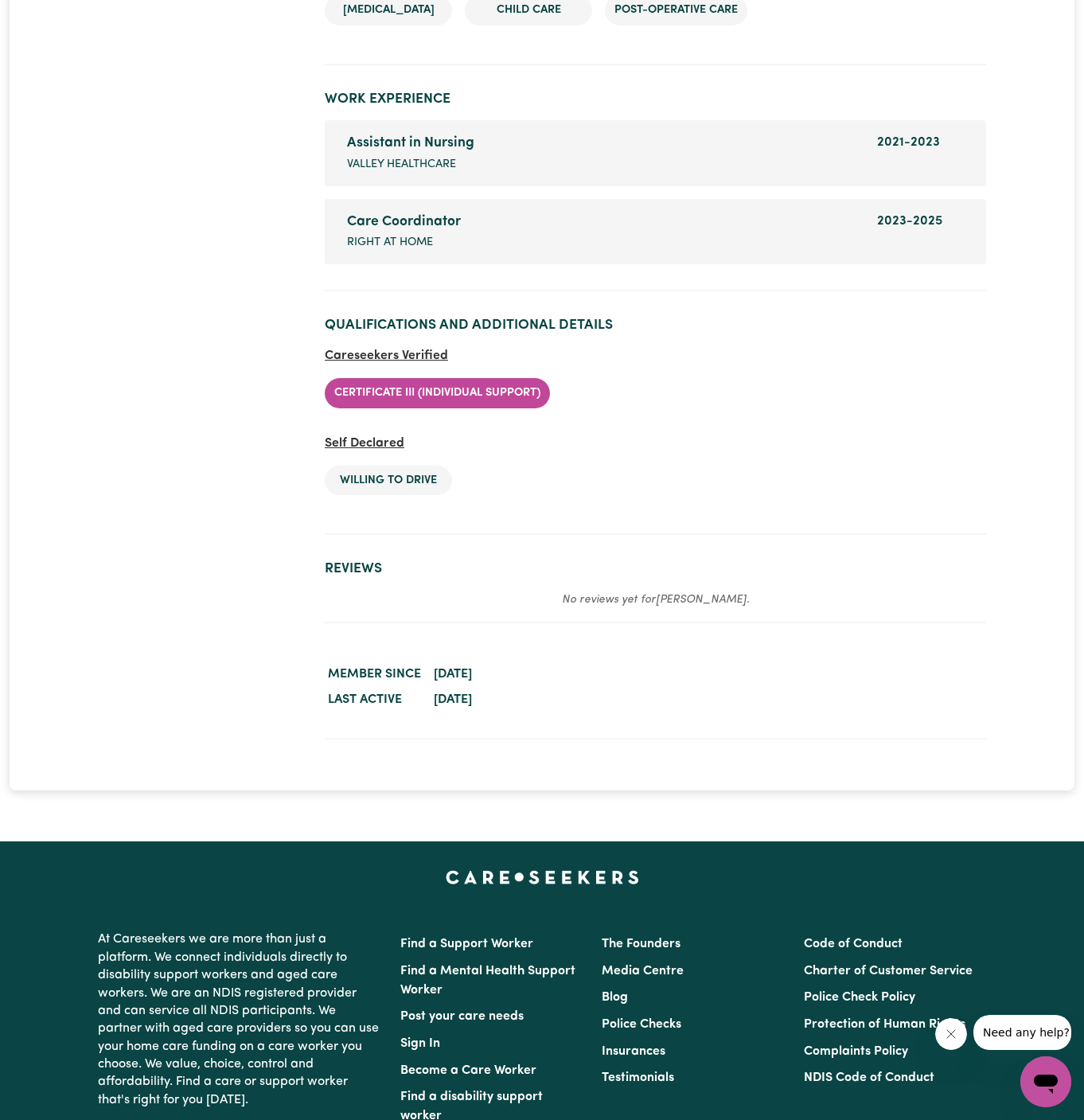
scroll to position [2667, 0]
